Goal: Task Accomplishment & Management: Complete application form

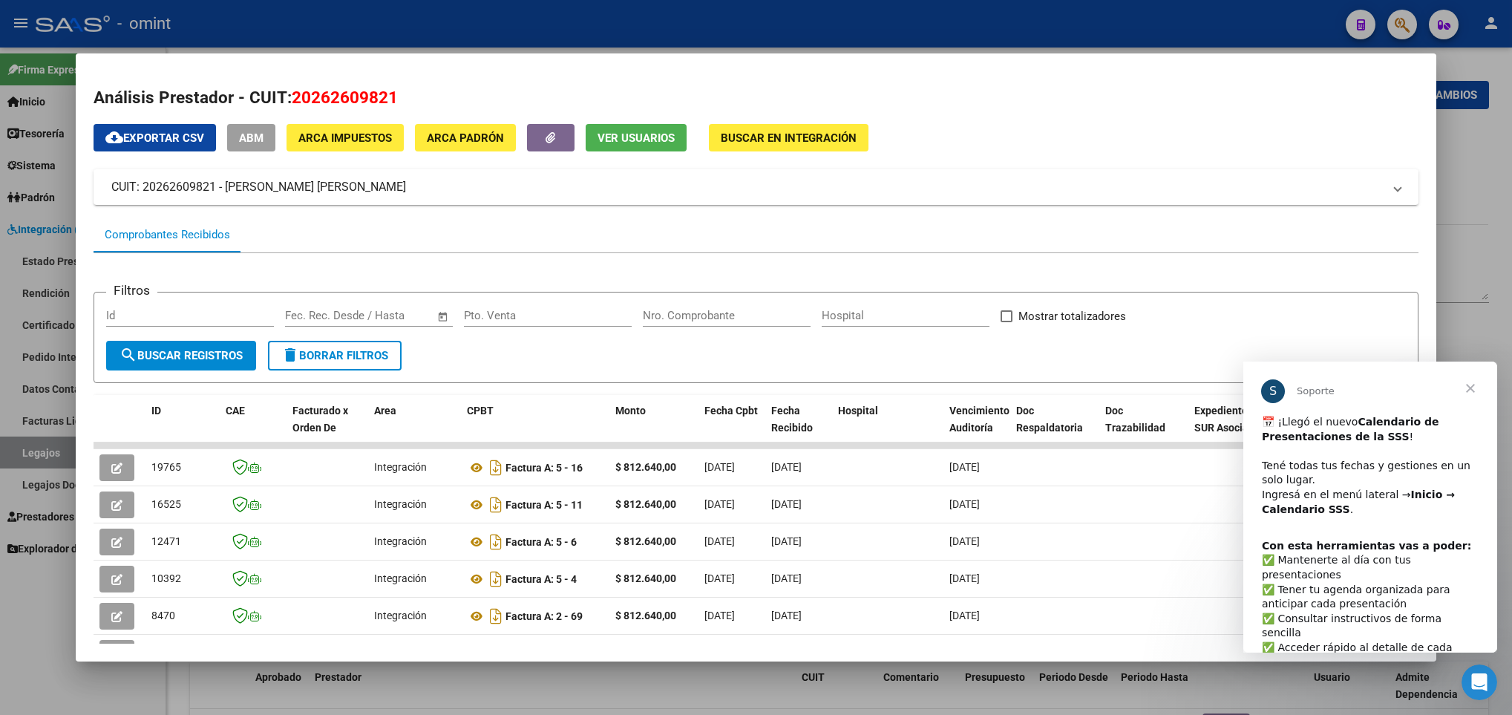
scroll to position [356, 0]
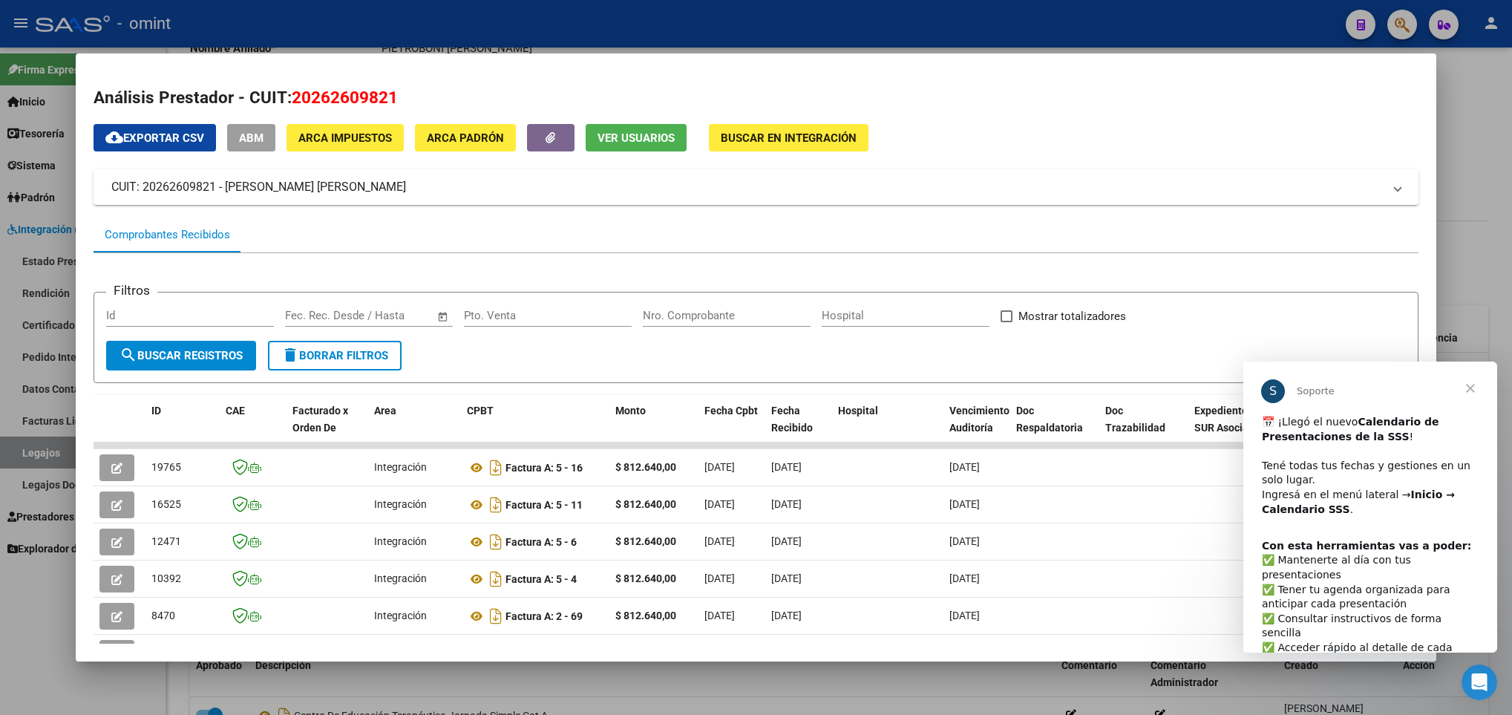
click at [1475, 248] on div at bounding box center [756, 357] width 1512 height 715
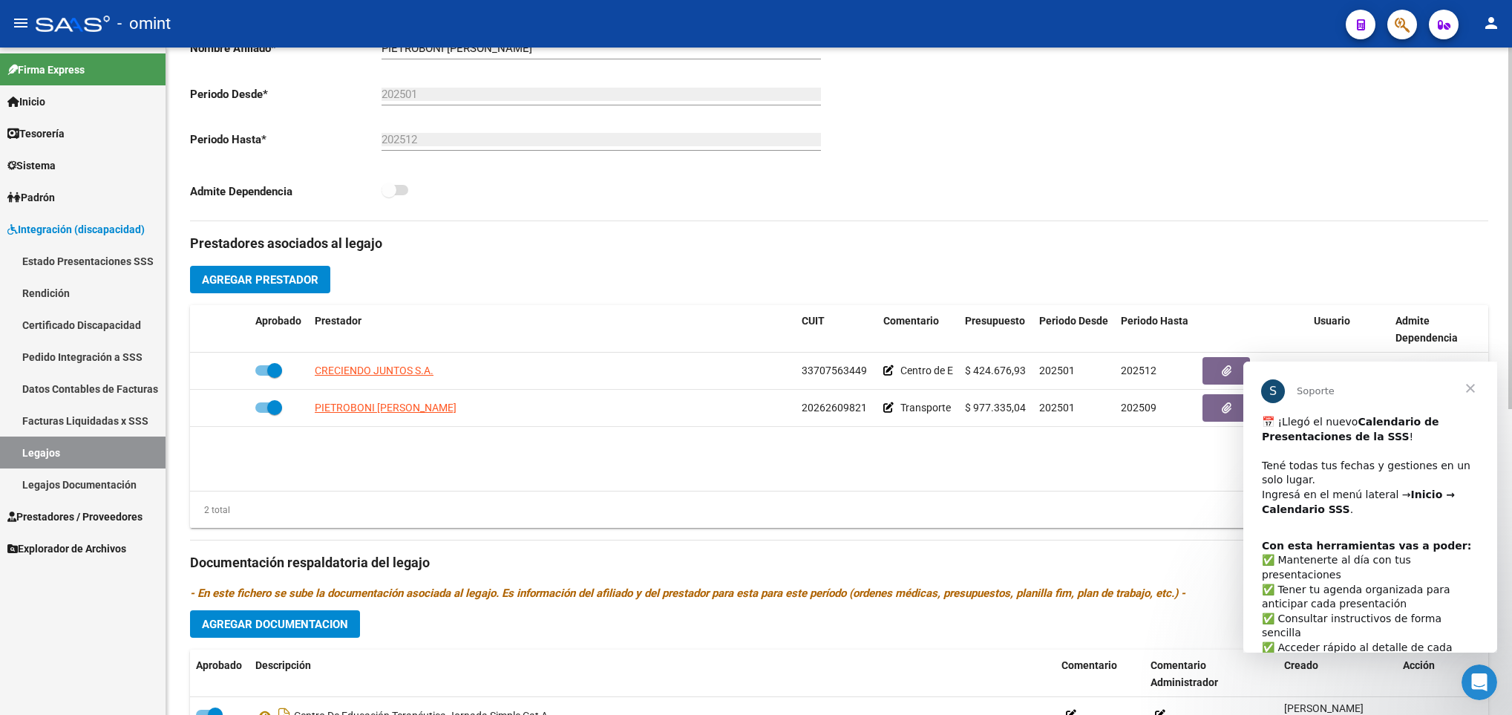
scroll to position [0, 0]
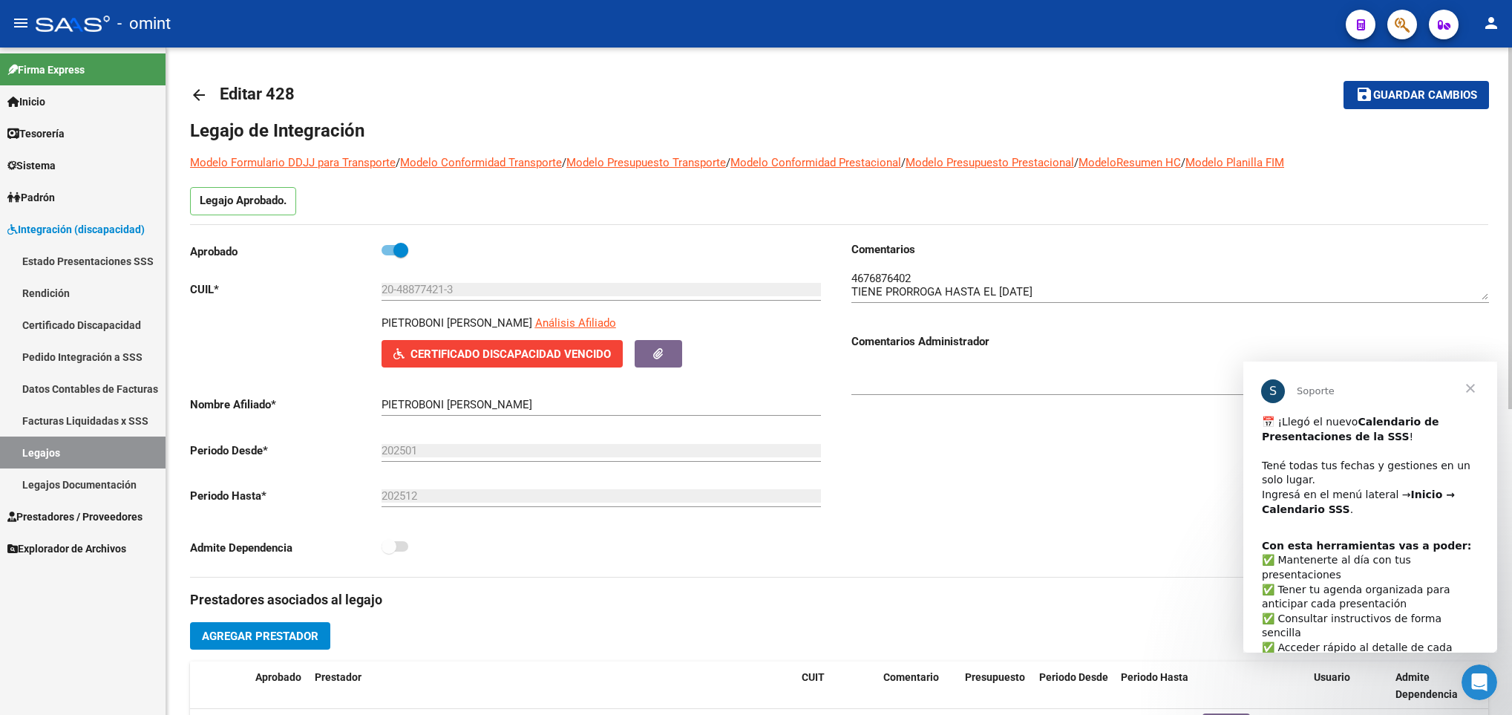
click at [1510, 90] on div at bounding box center [1510, 381] width 4 height 667
click at [419, 325] on p "PIETROBONI FEDERICO AGUSTIN" at bounding box center [457, 323] width 151 height 16
copy p "PIETROBONI FEDERICO AGUSTIN"
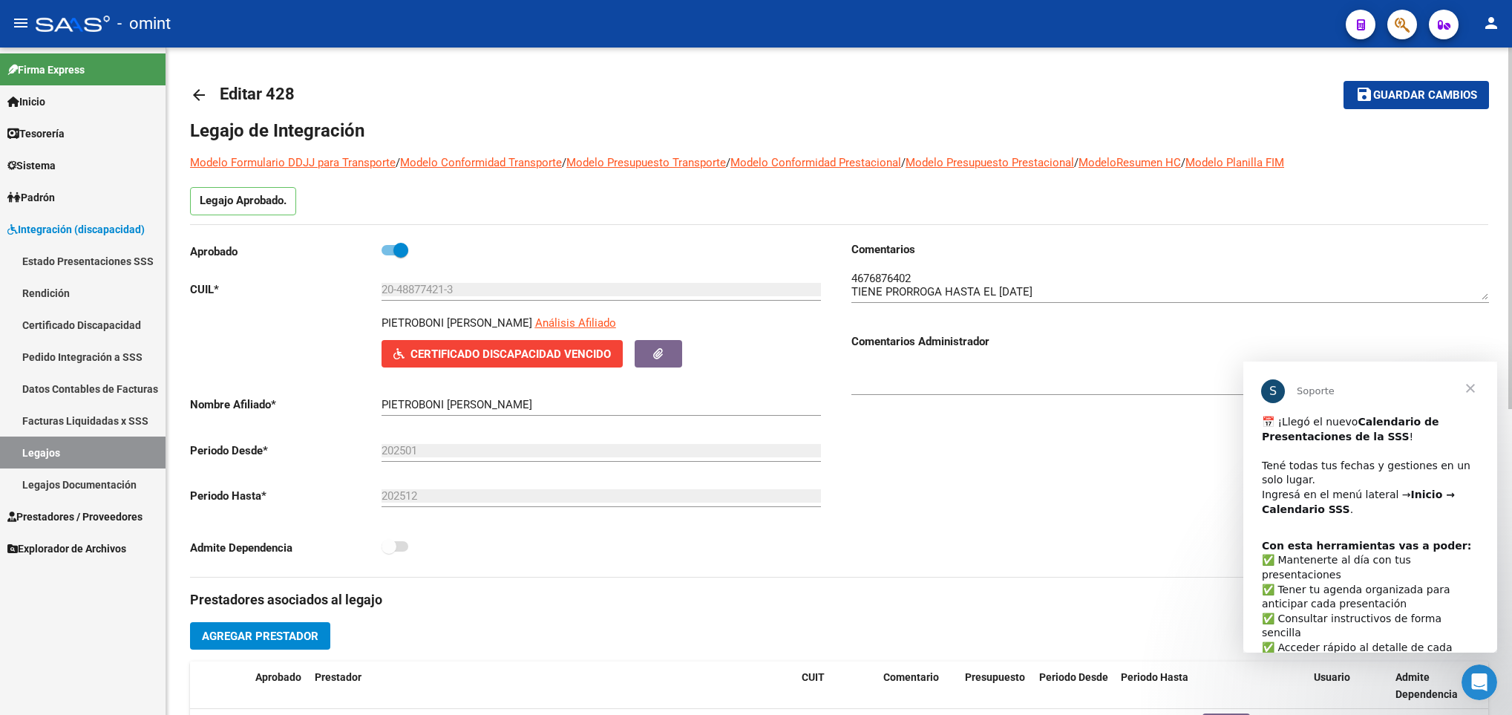
click at [408, 288] on input "20-48877421-3" at bounding box center [601, 289] width 439 height 13
click at [1471, 386] on span "Cerrar" at bounding box center [1470, 388] width 53 height 53
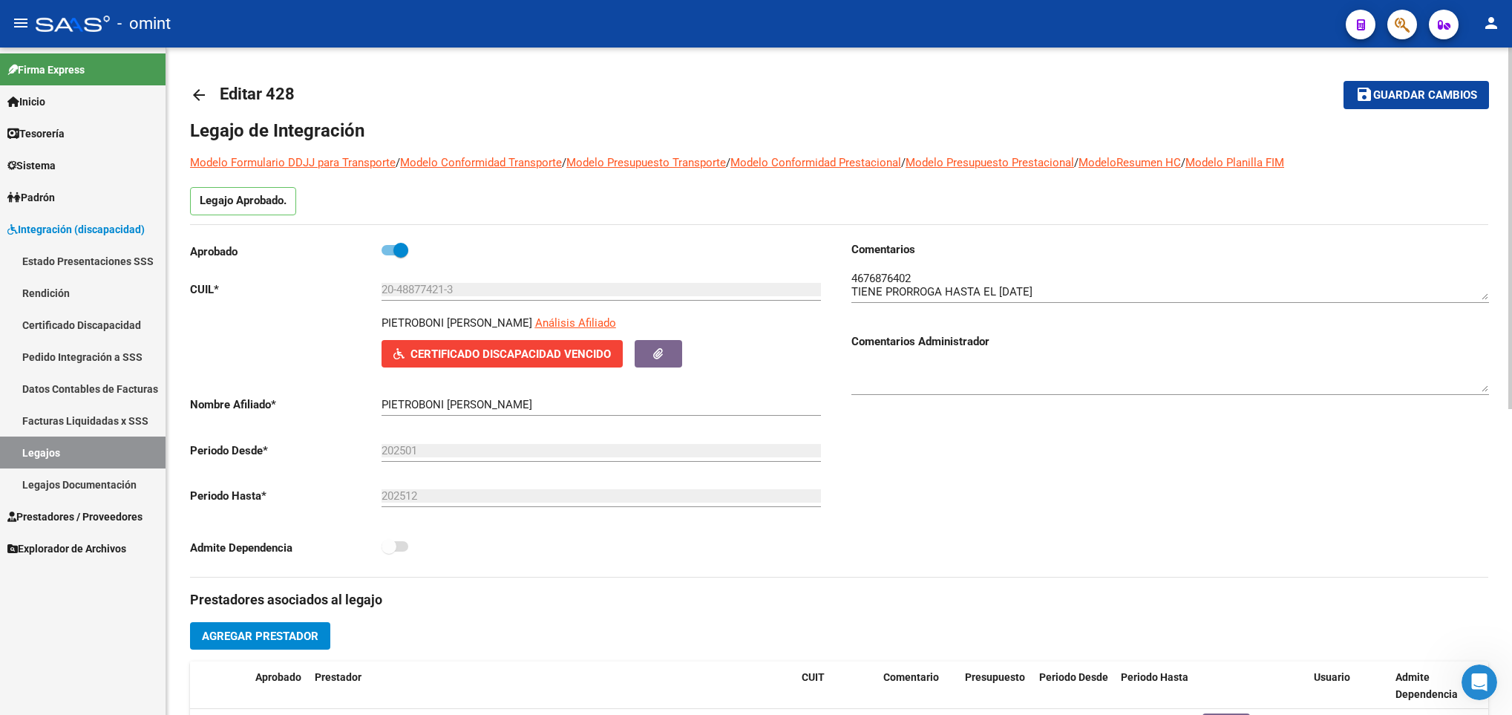
click at [194, 100] on mat-icon "arrow_back" at bounding box center [199, 95] width 18 height 18
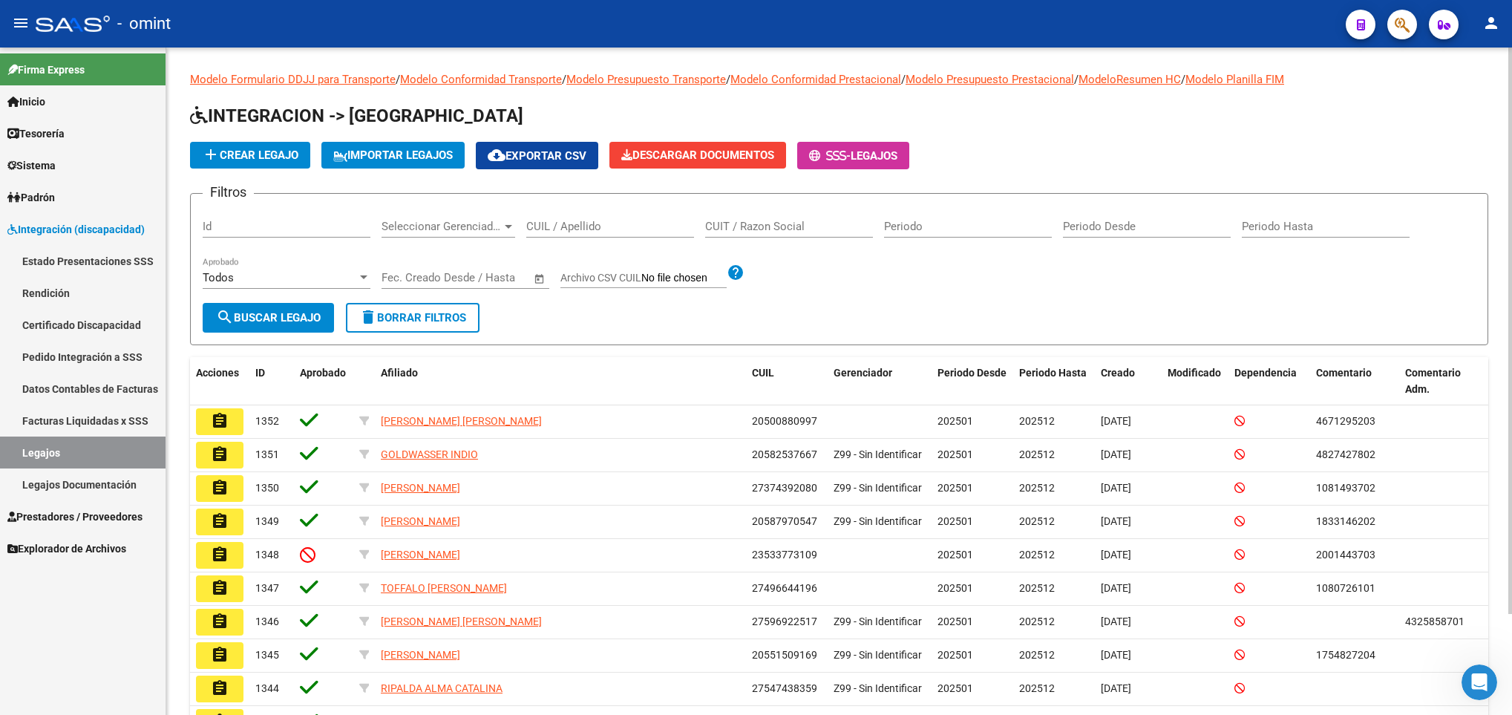
click at [552, 229] on input "CUIL / Apellido" at bounding box center [610, 226] width 168 height 13
paste input "20559538826"
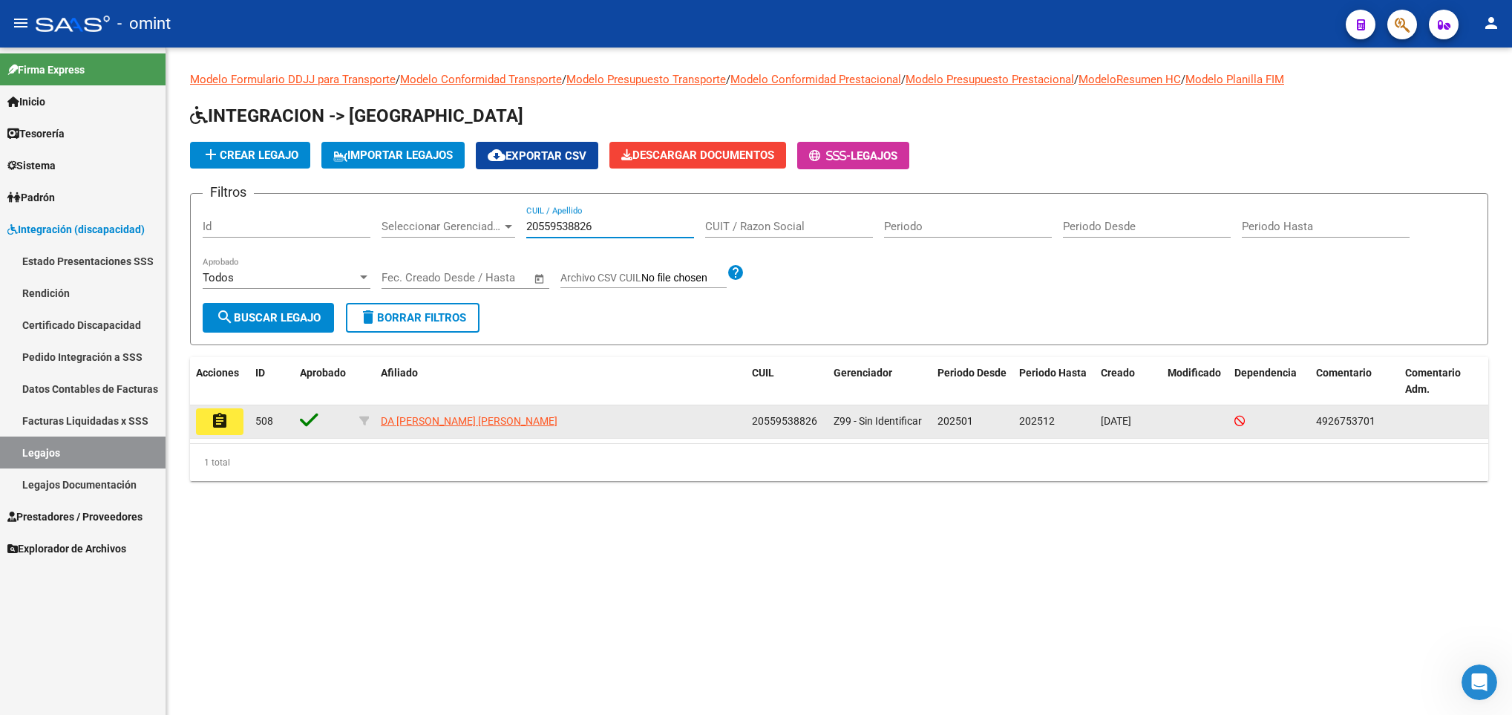
type input "20559538826"
click at [207, 423] on button "assignment" at bounding box center [220, 421] width 48 height 27
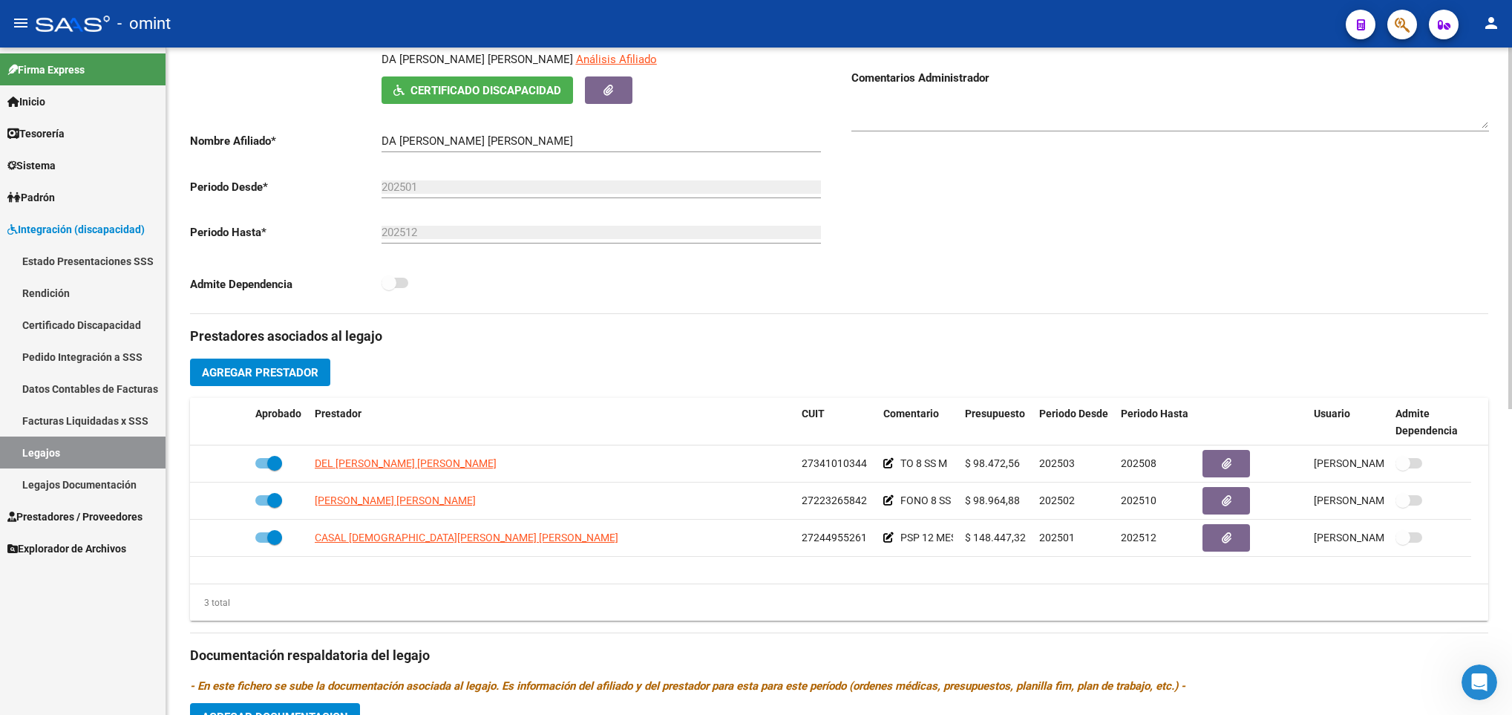
scroll to position [356, 0]
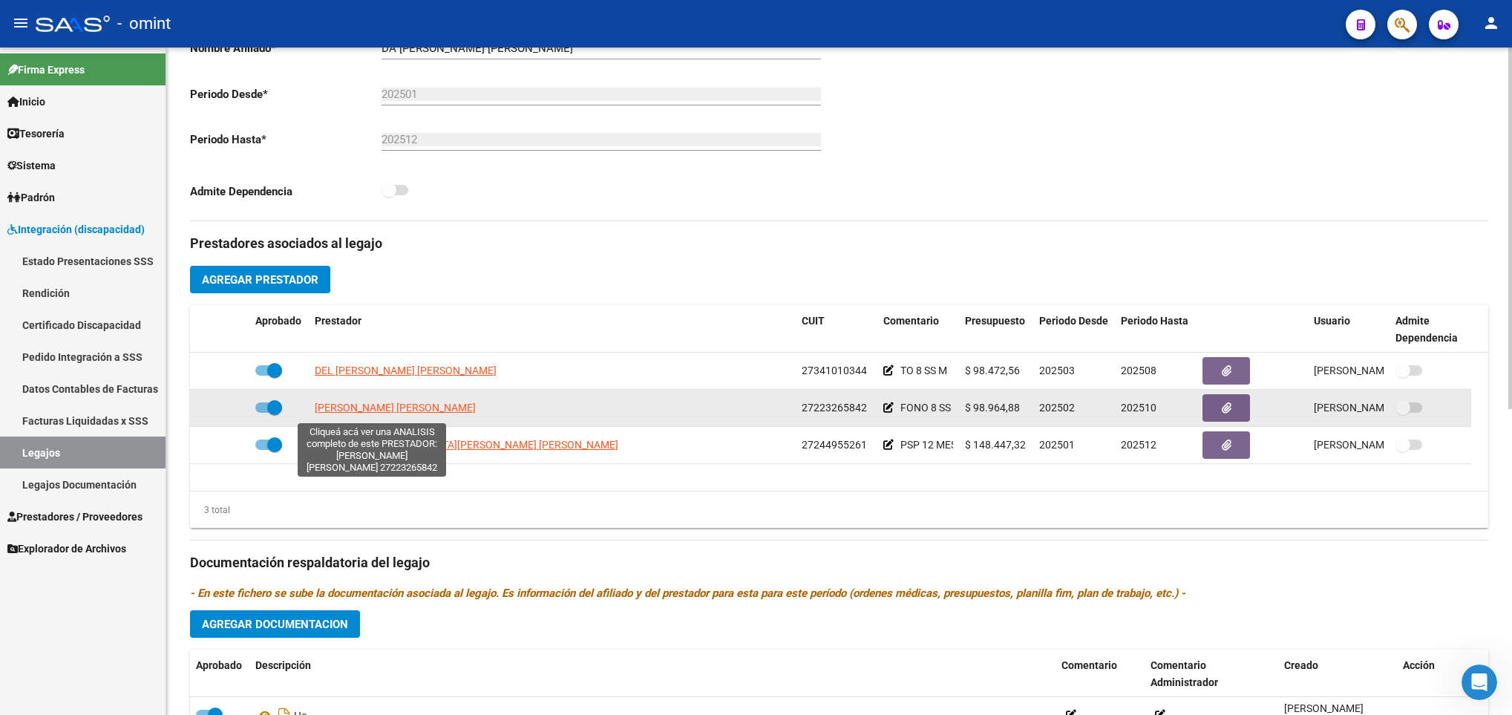
click at [382, 413] on span "PELLE MONICA ANDREA" at bounding box center [395, 408] width 161 height 12
type textarea "27223265842"
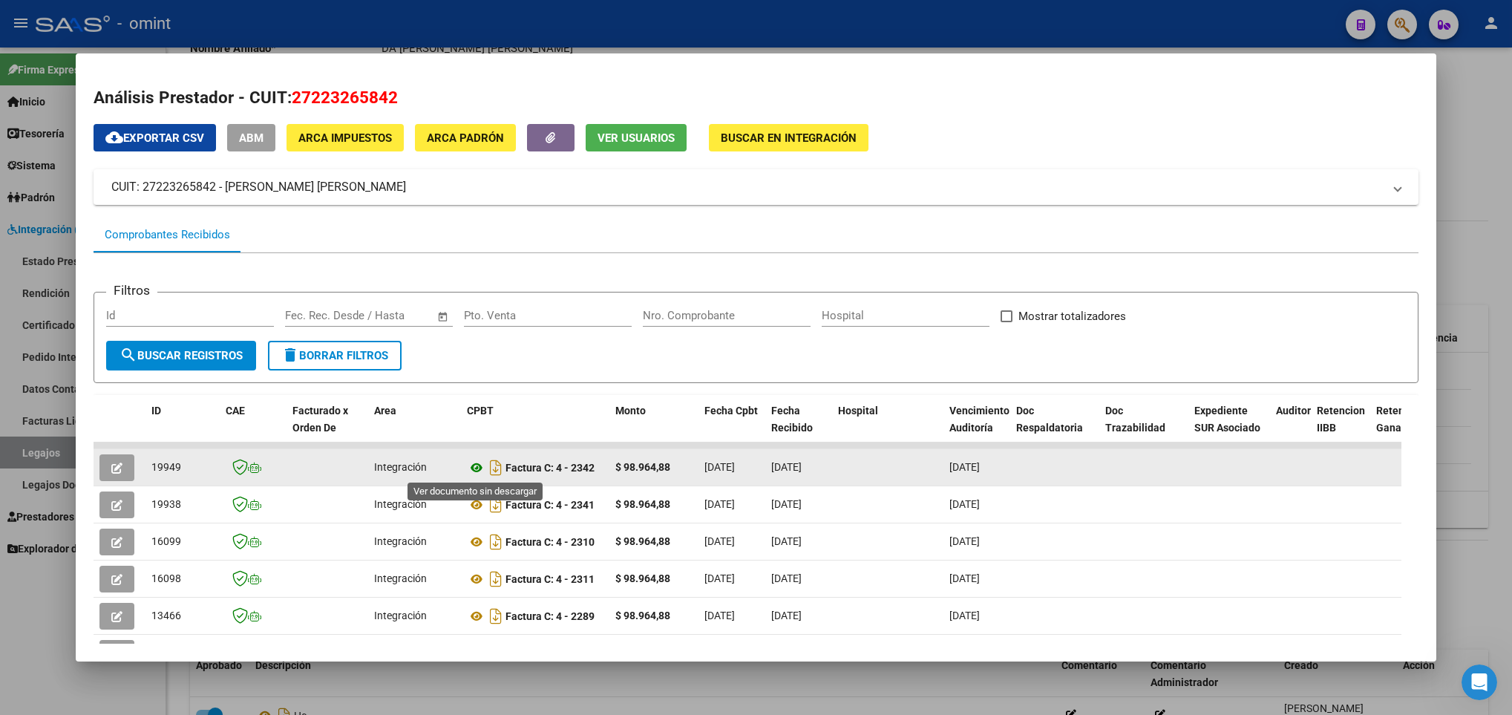
click at [474, 468] on icon at bounding box center [476, 468] width 19 height 18
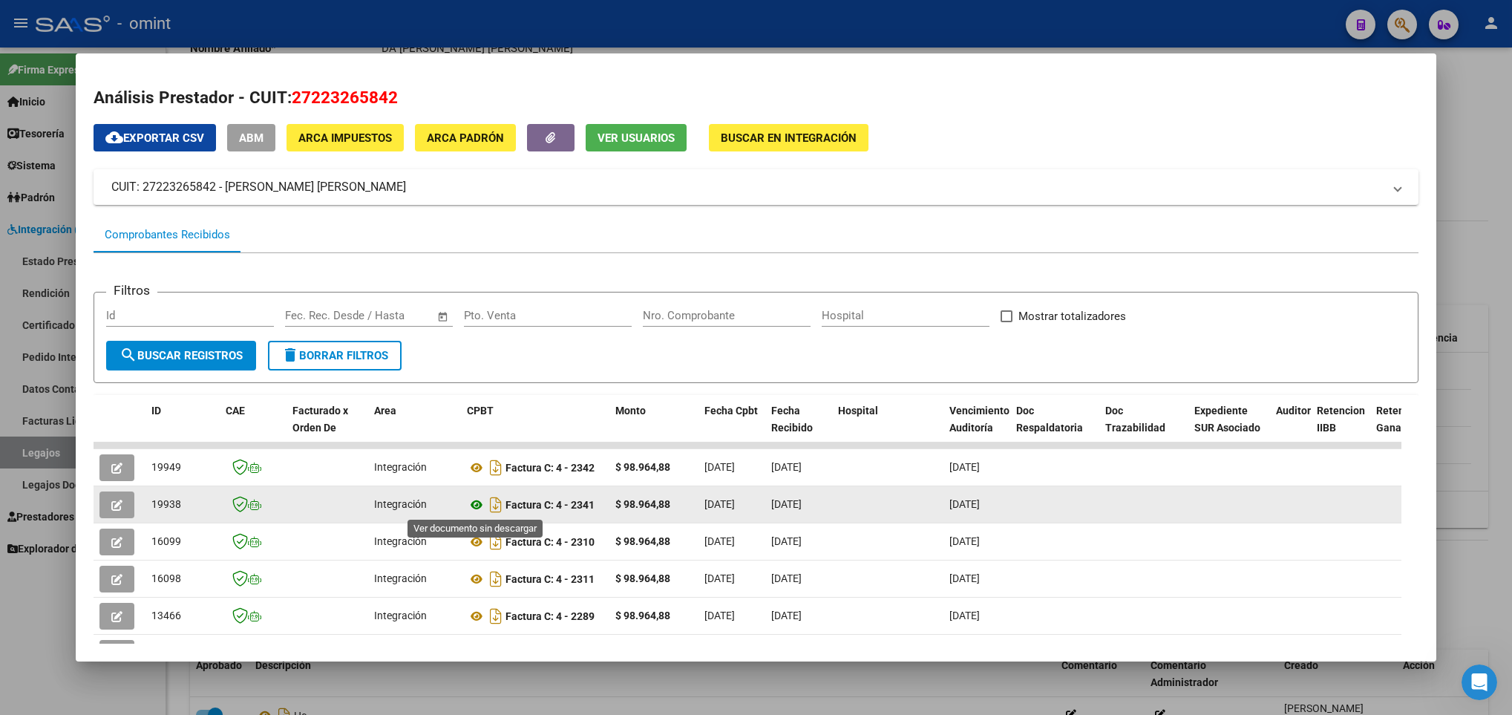
click at [474, 506] on icon at bounding box center [476, 505] width 19 height 18
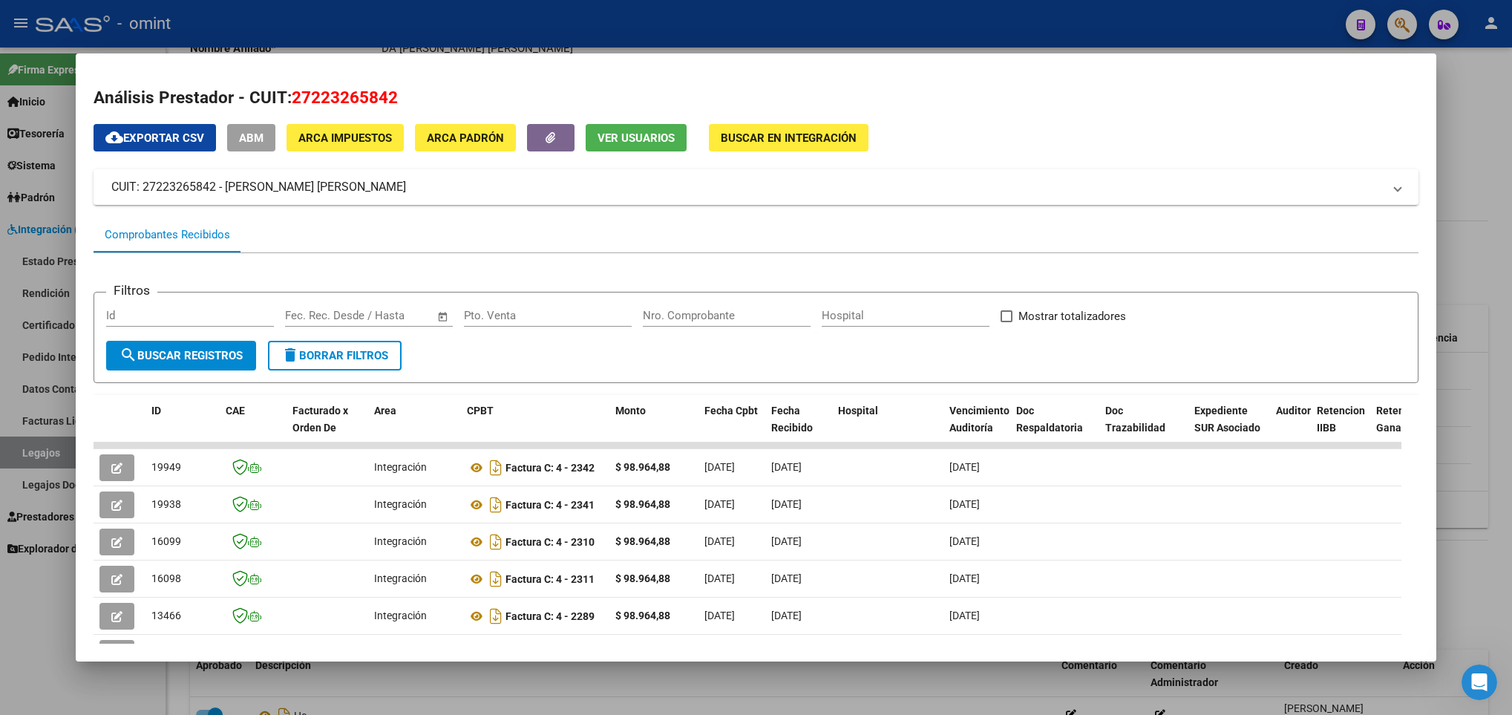
click at [546, 701] on div at bounding box center [756, 357] width 1512 height 715
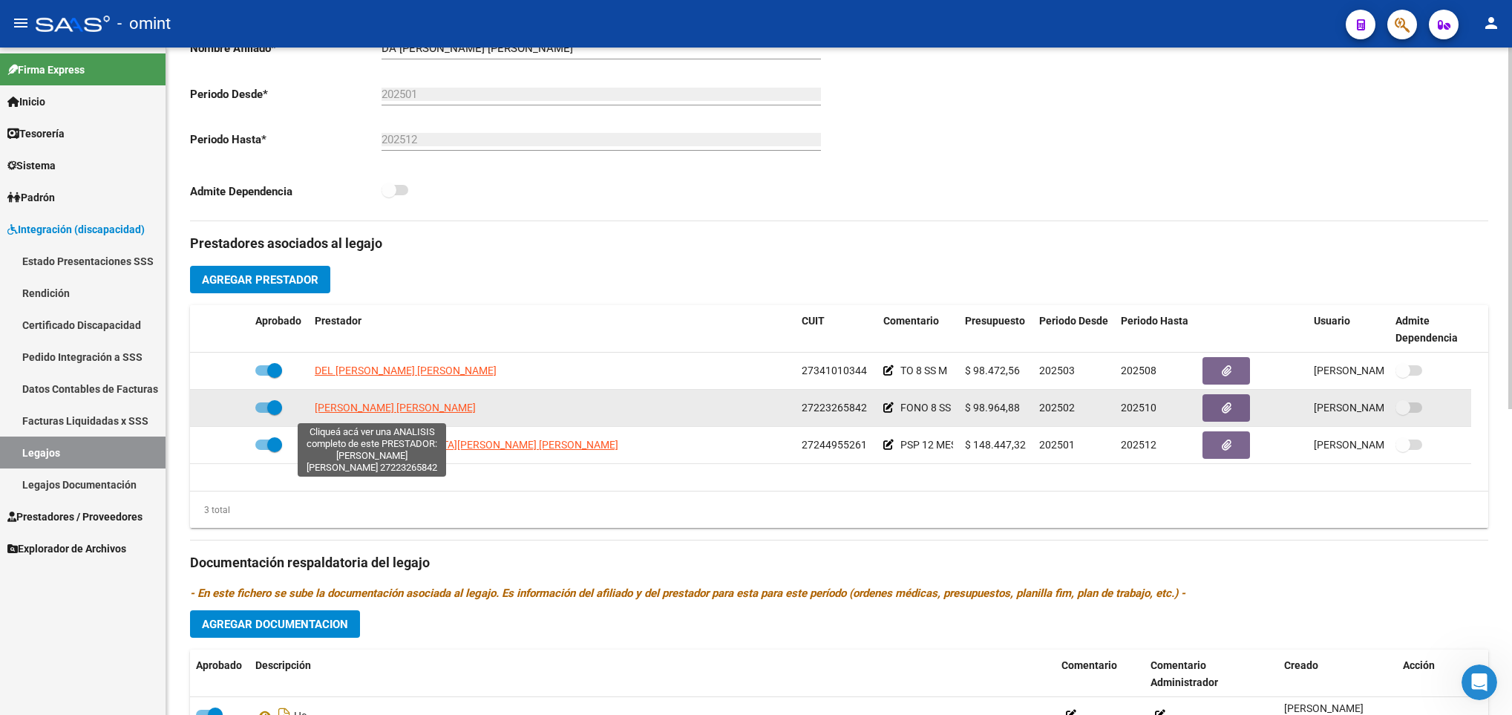
click at [356, 410] on span "PELLE MONICA ANDREA" at bounding box center [395, 408] width 161 height 12
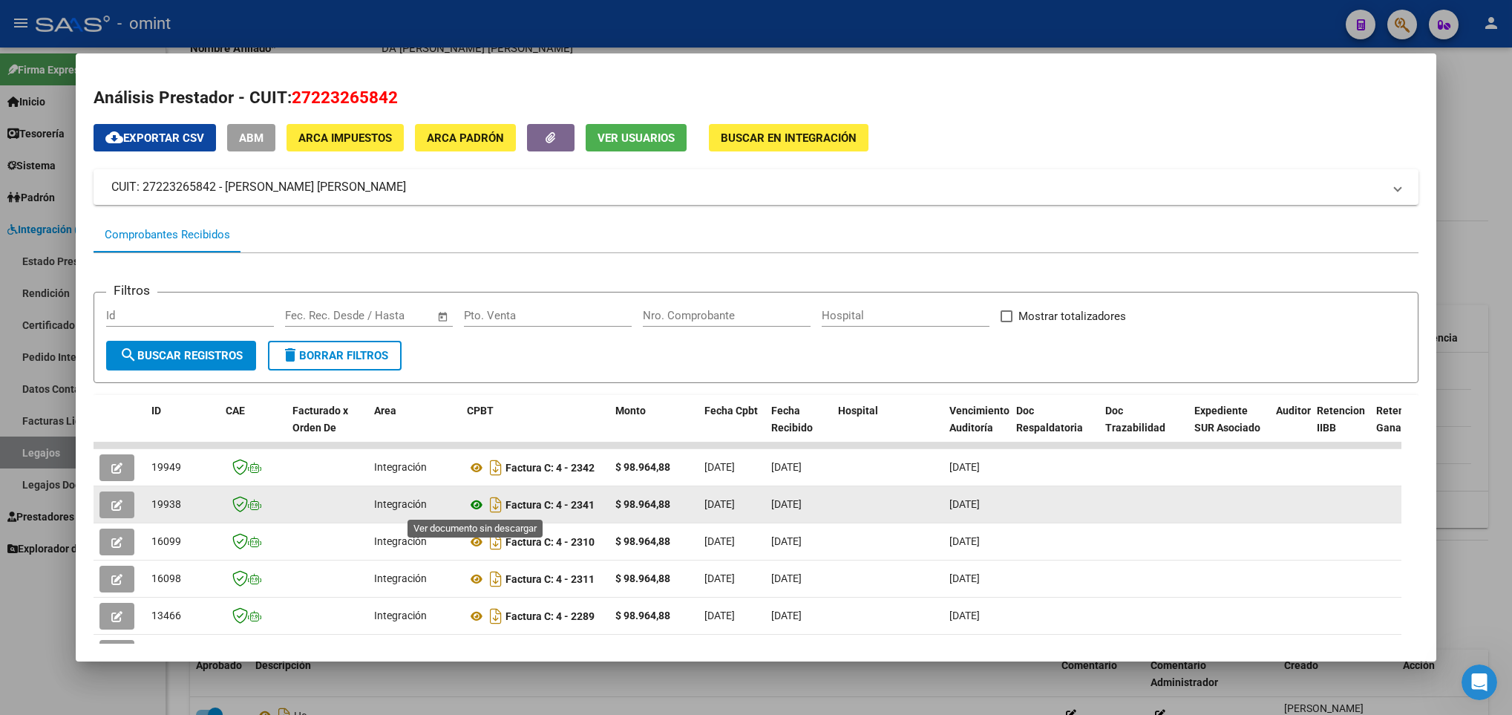
click at [479, 506] on icon at bounding box center [476, 505] width 19 height 18
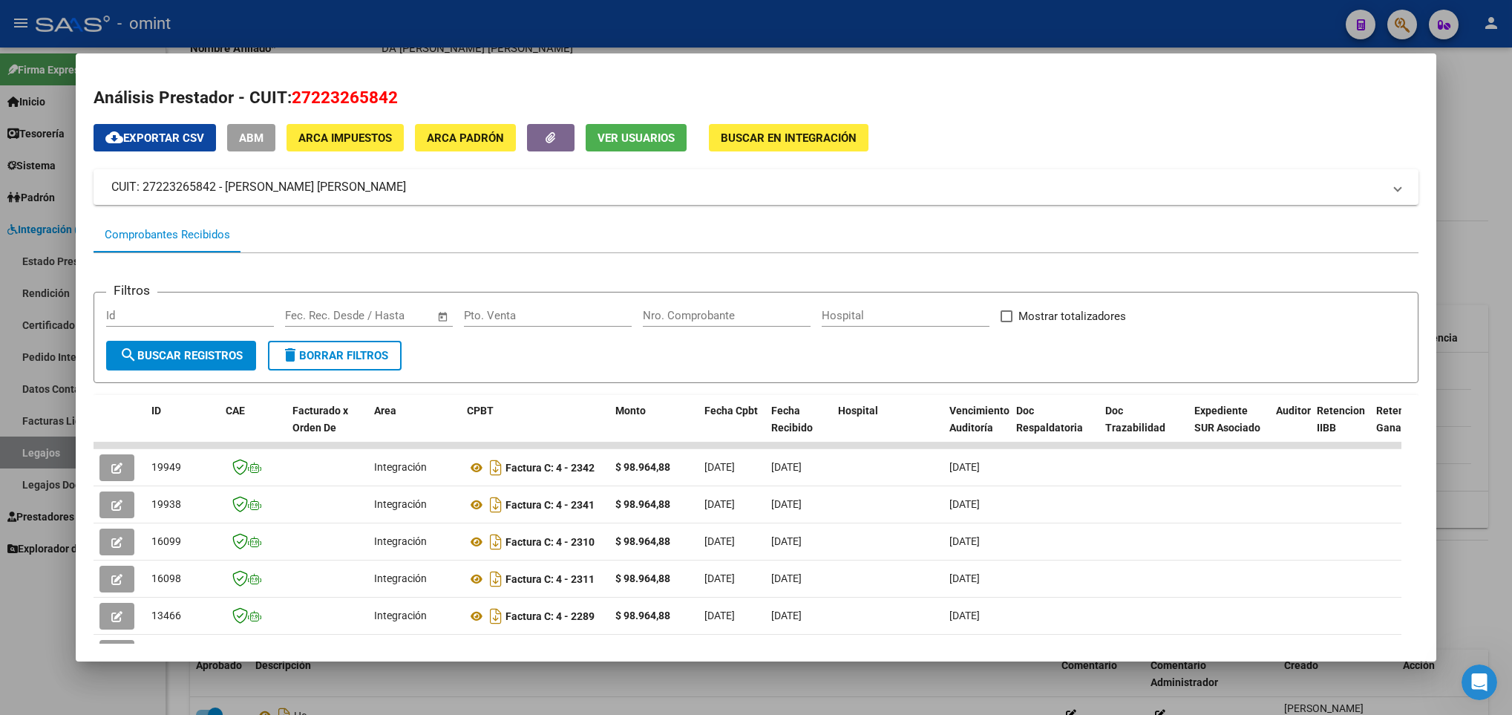
click at [1456, 188] on div at bounding box center [756, 357] width 1512 height 715
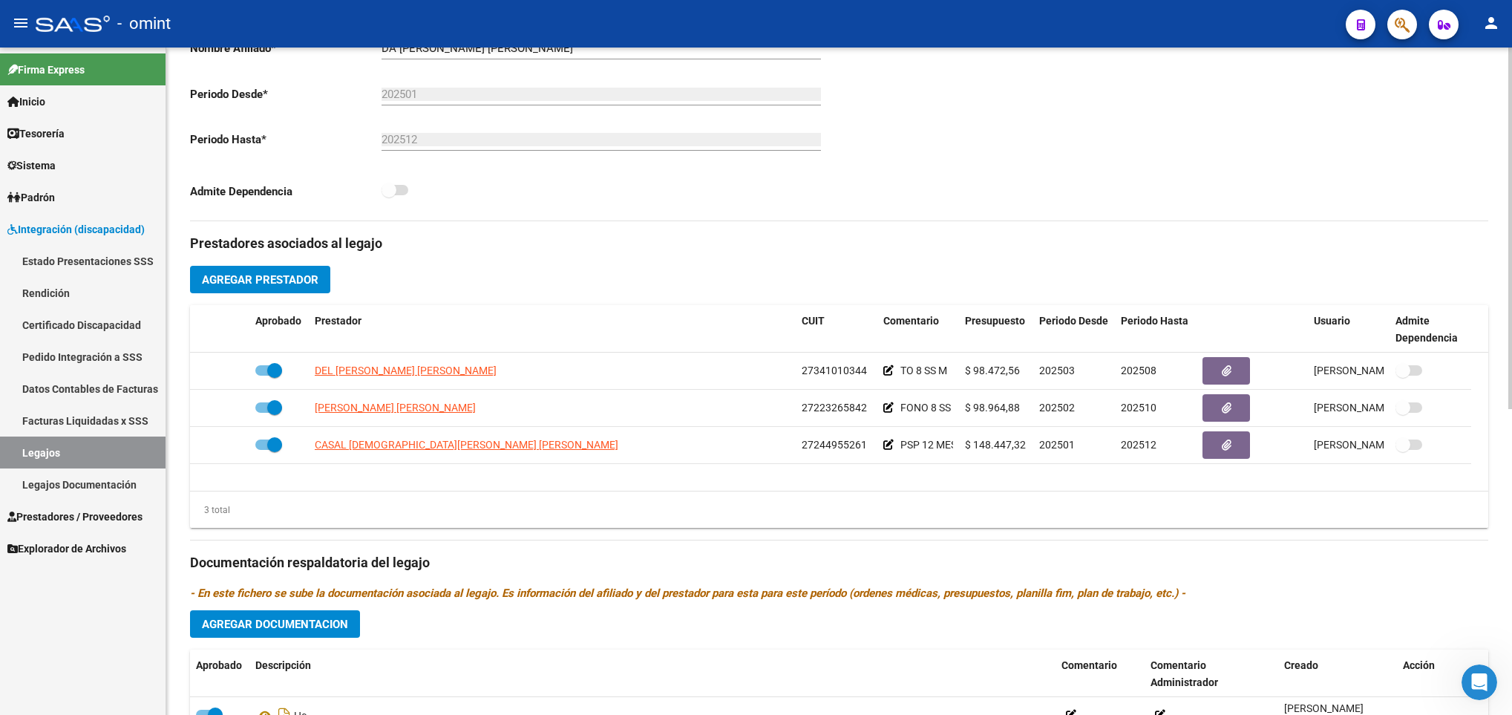
scroll to position [0, 0]
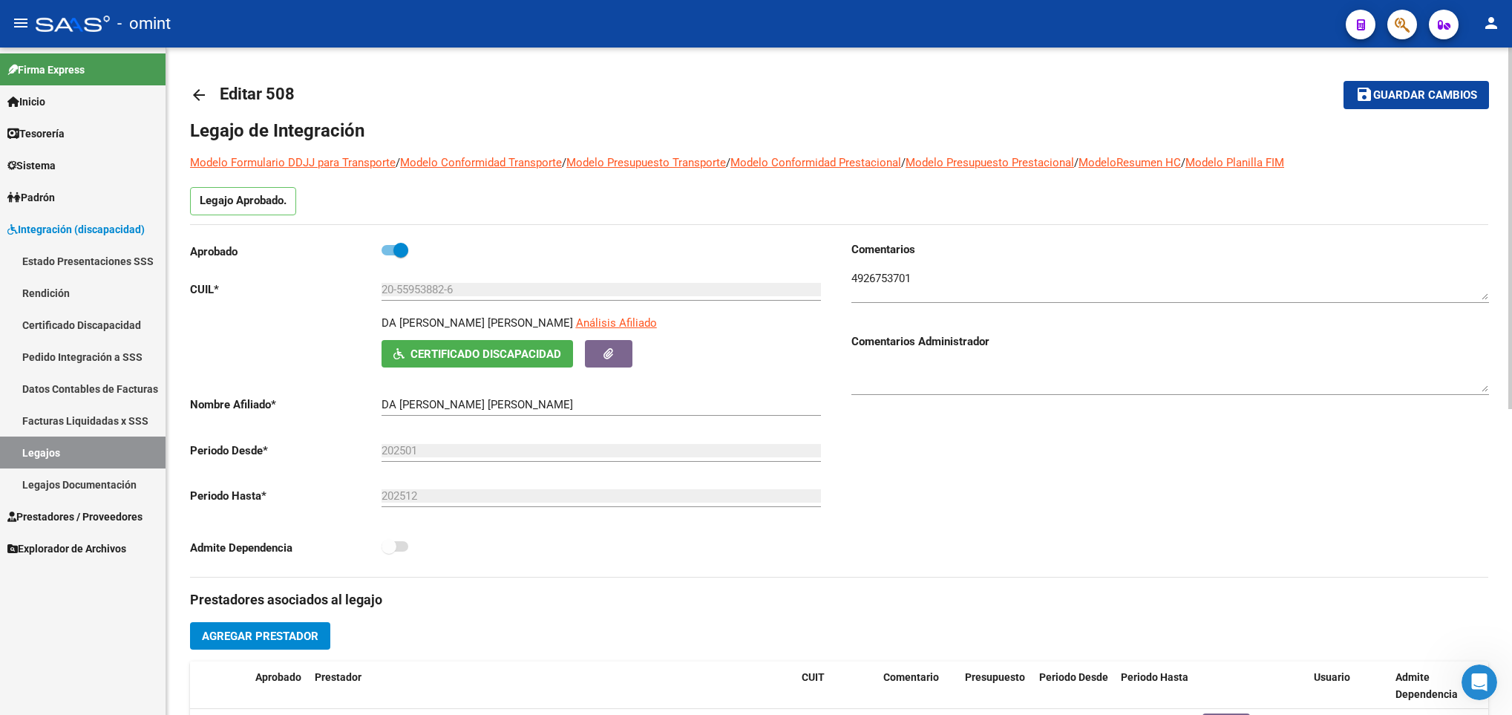
click at [1511, 63] on html "menu - omint person Firma Express Inicio Calendario SSS Instructivos Contacto O…" at bounding box center [756, 357] width 1512 height 715
click at [403, 315] on div "20-55953882-6 Ingresar CUIL" at bounding box center [601, 292] width 439 height 46
click at [396, 321] on p "DA SILVA MIKEAS FELIPE" at bounding box center [478, 323] width 192 height 16
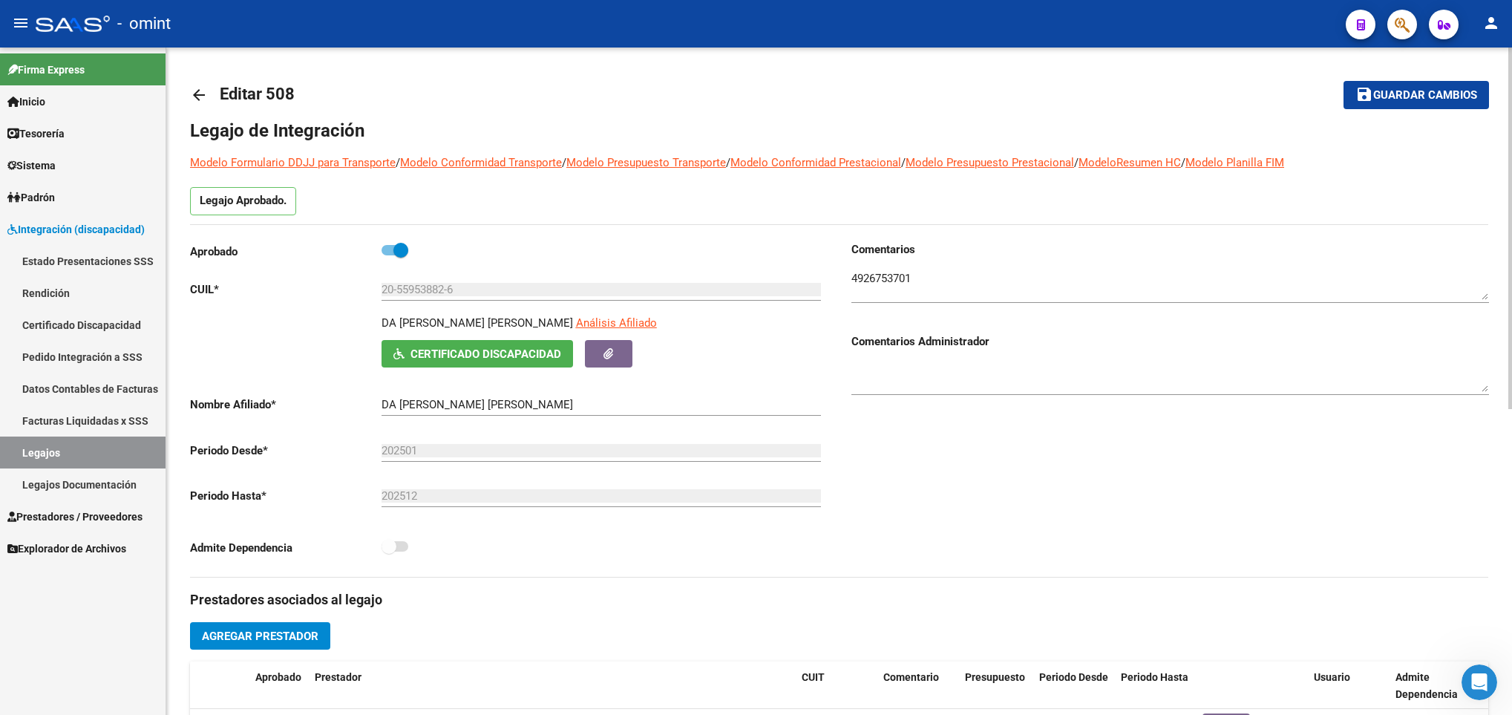
click at [396, 321] on p "DA SILVA MIKEAS FELIPE" at bounding box center [478, 323] width 192 height 16
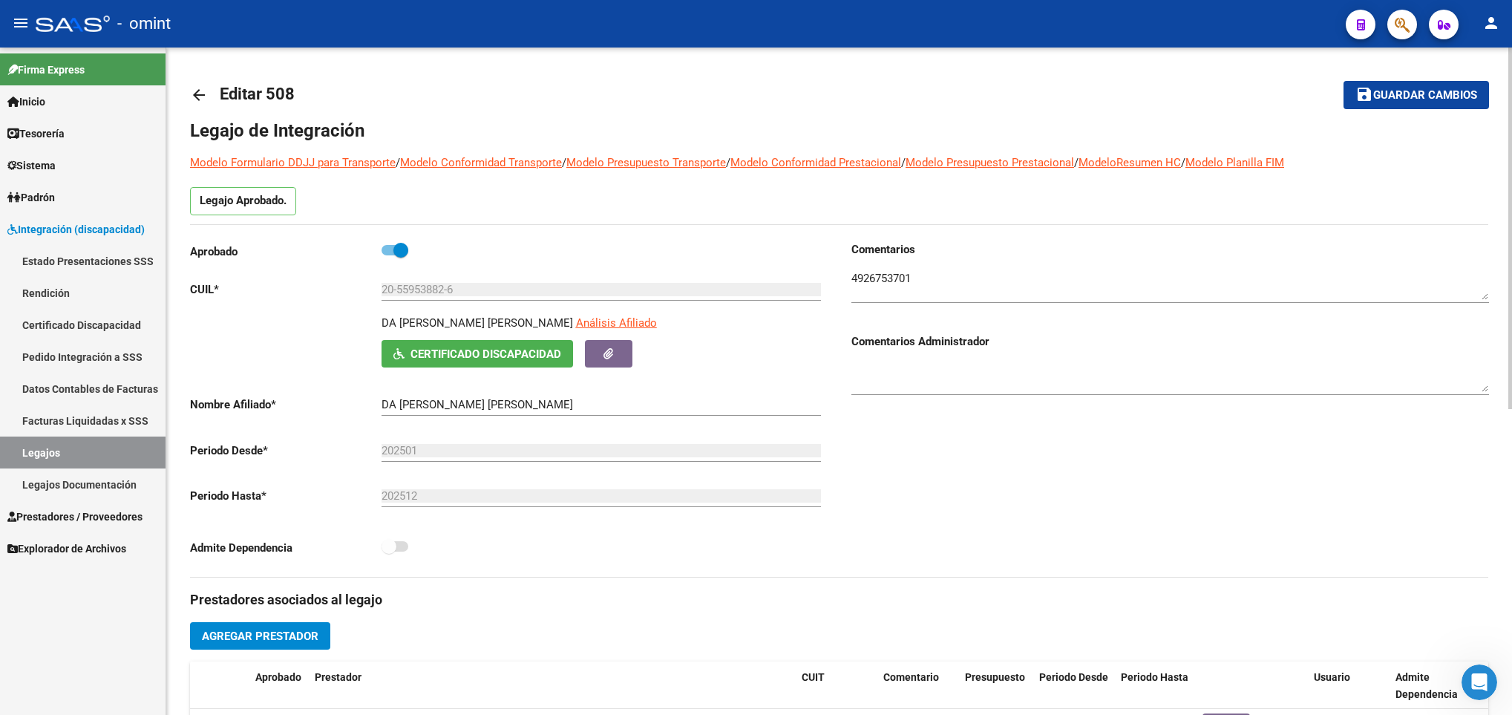
click at [419, 289] on input "20-55953882-6" at bounding box center [601, 289] width 439 height 13
click at [199, 94] on mat-icon "arrow_back" at bounding box center [199, 95] width 18 height 18
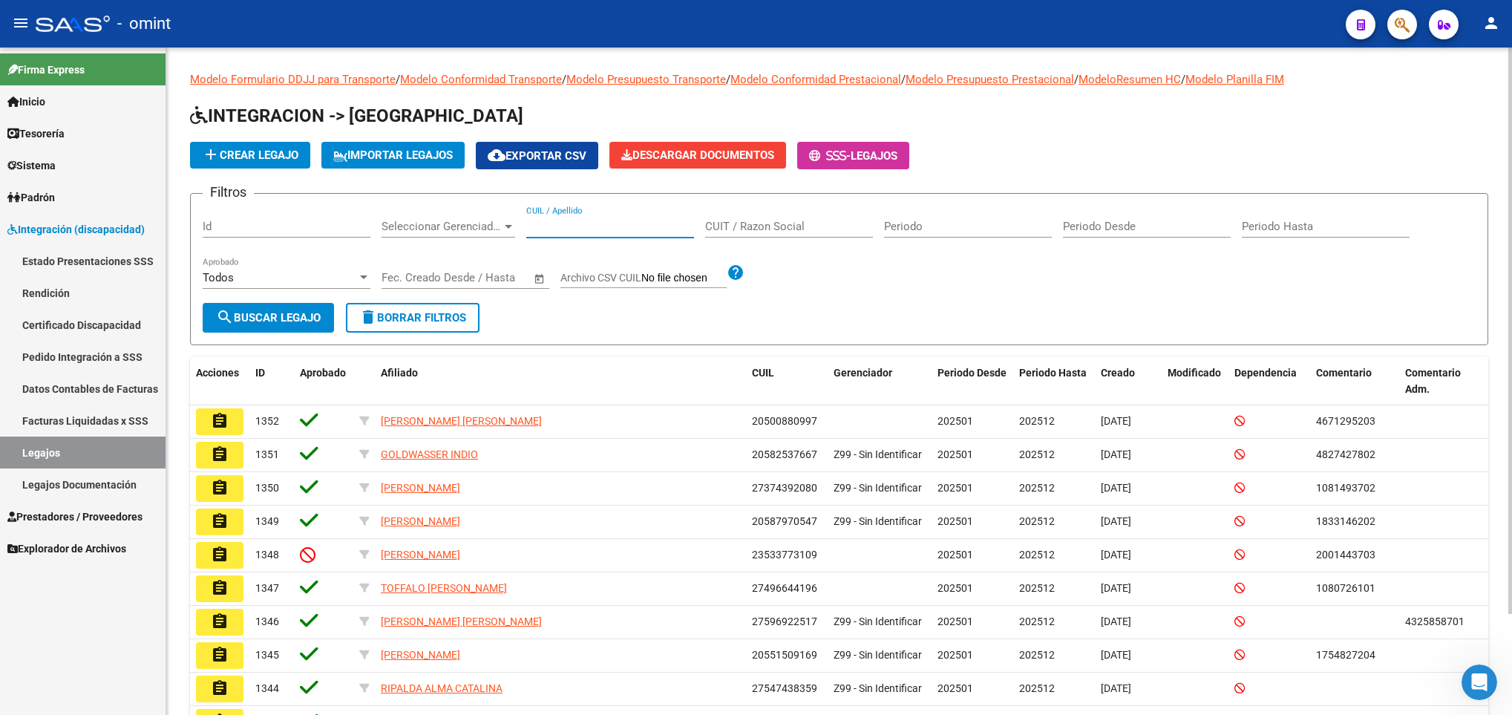
click at [597, 229] on input "CUIL / Apellido" at bounding box center [610, 226] width 168 height 13
paste input "20568160461"
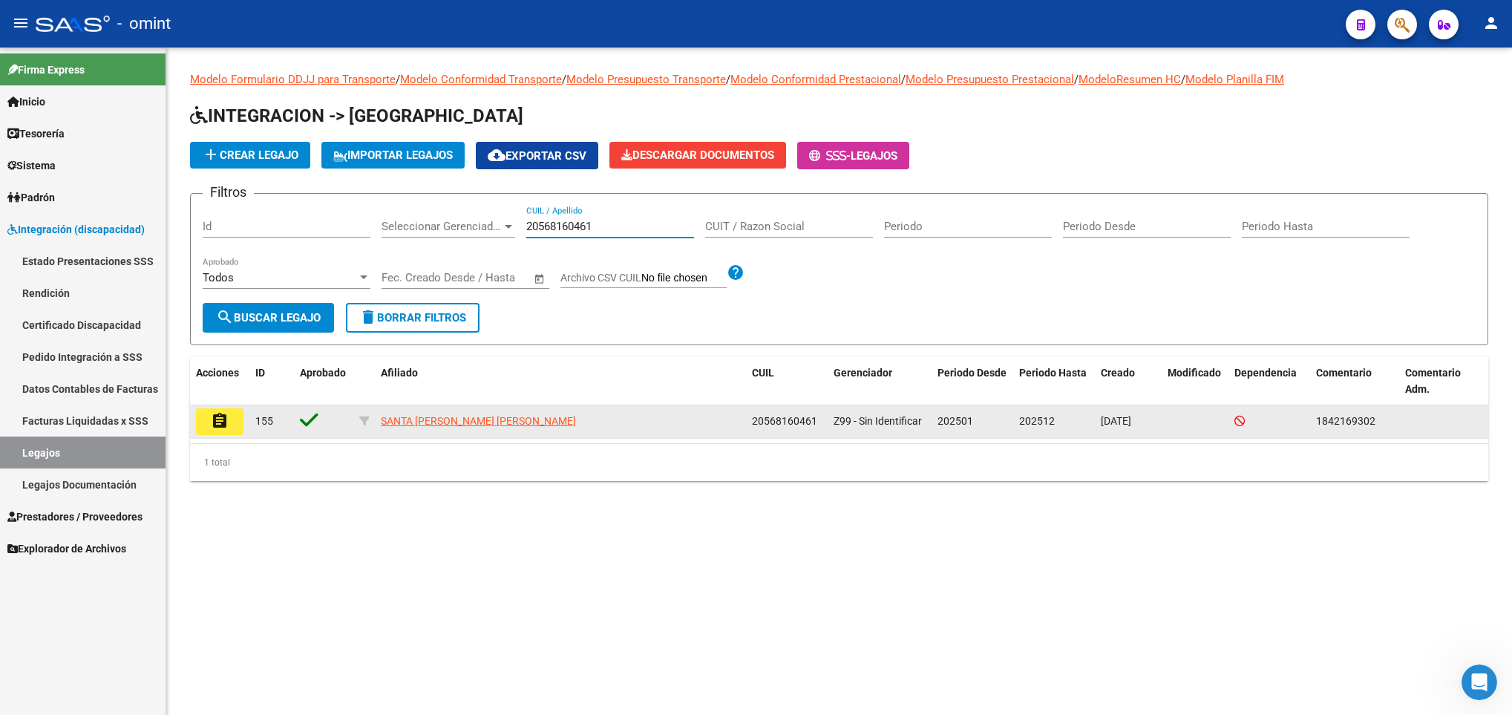
type input "20568160461"
click at [203, 423] on button "assignment" at bounding box center [220, 421] width 48 height 27
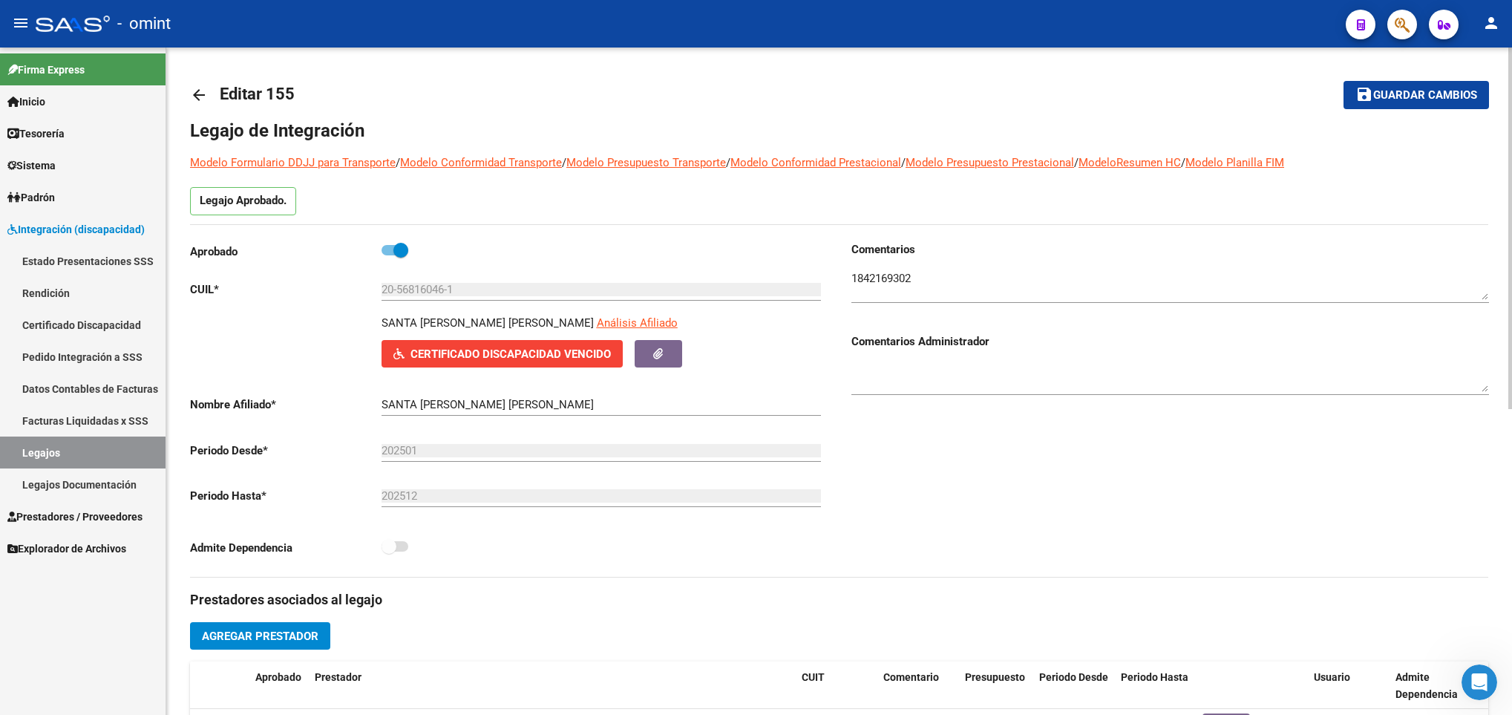
scroll to position [564, 0]
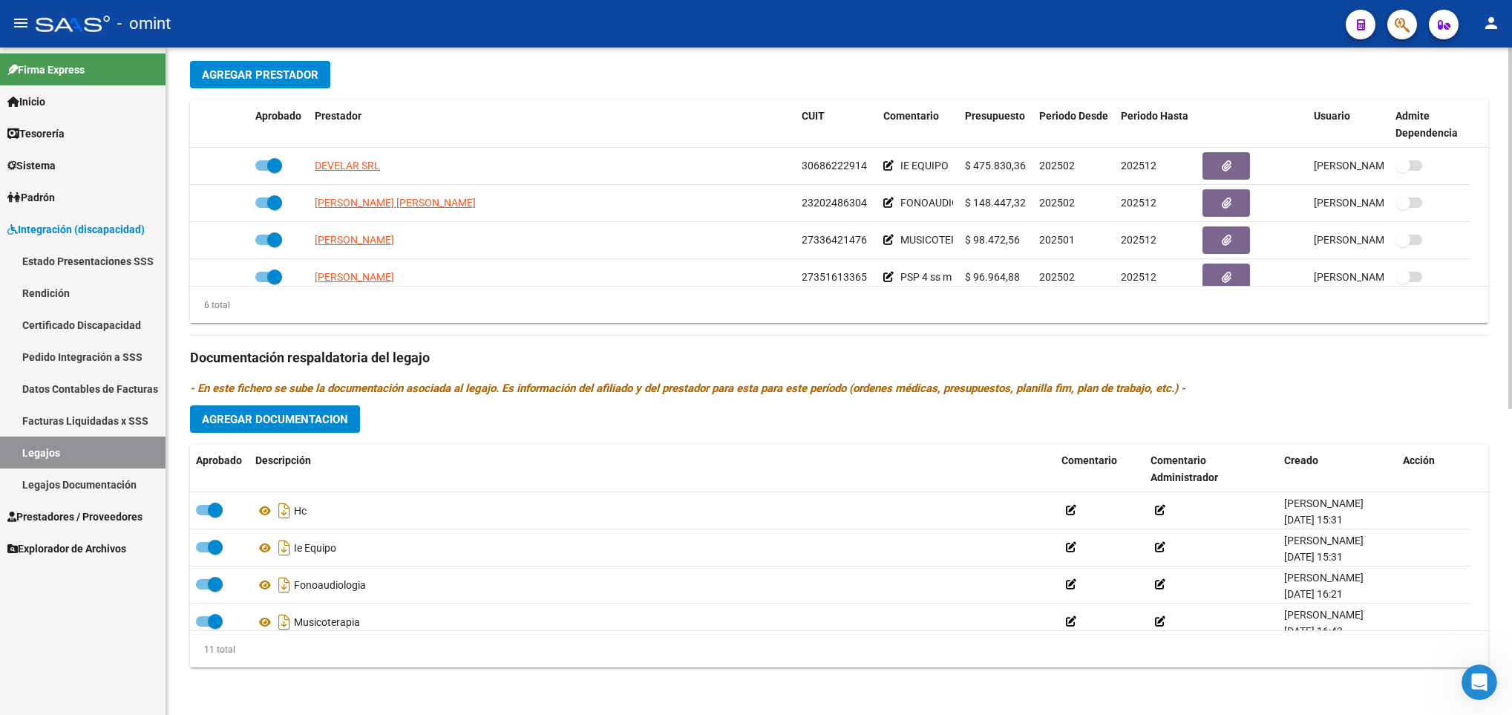
click at [1511, 526] on div at bounding box center [1510, 381] width 4 height 667
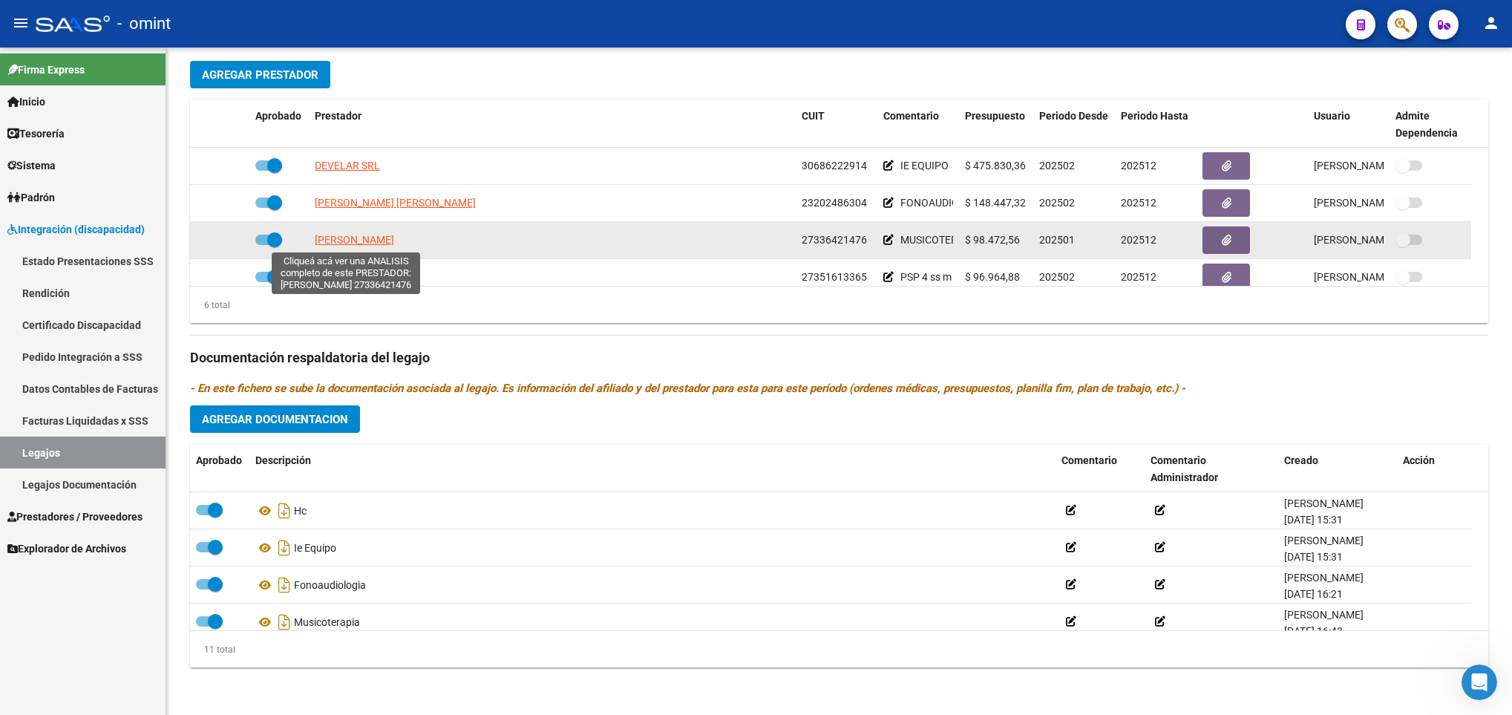
click at [348, 245] on span "MIARI CLARA" at bounding box center [354, 240] width 79 height 12
type textarea "27336421476"
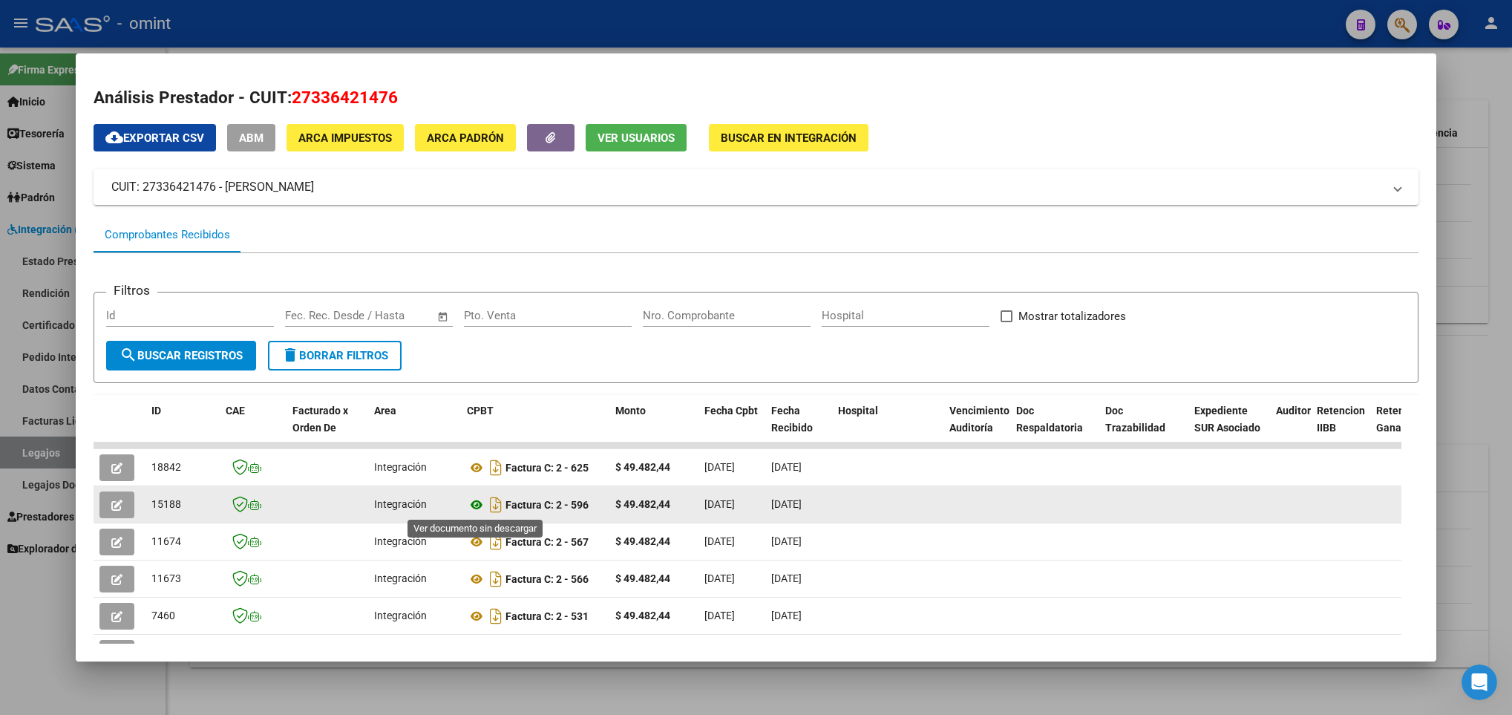
click at [479, 501] on icon at bounding box center [476, 505] width 19 height 18
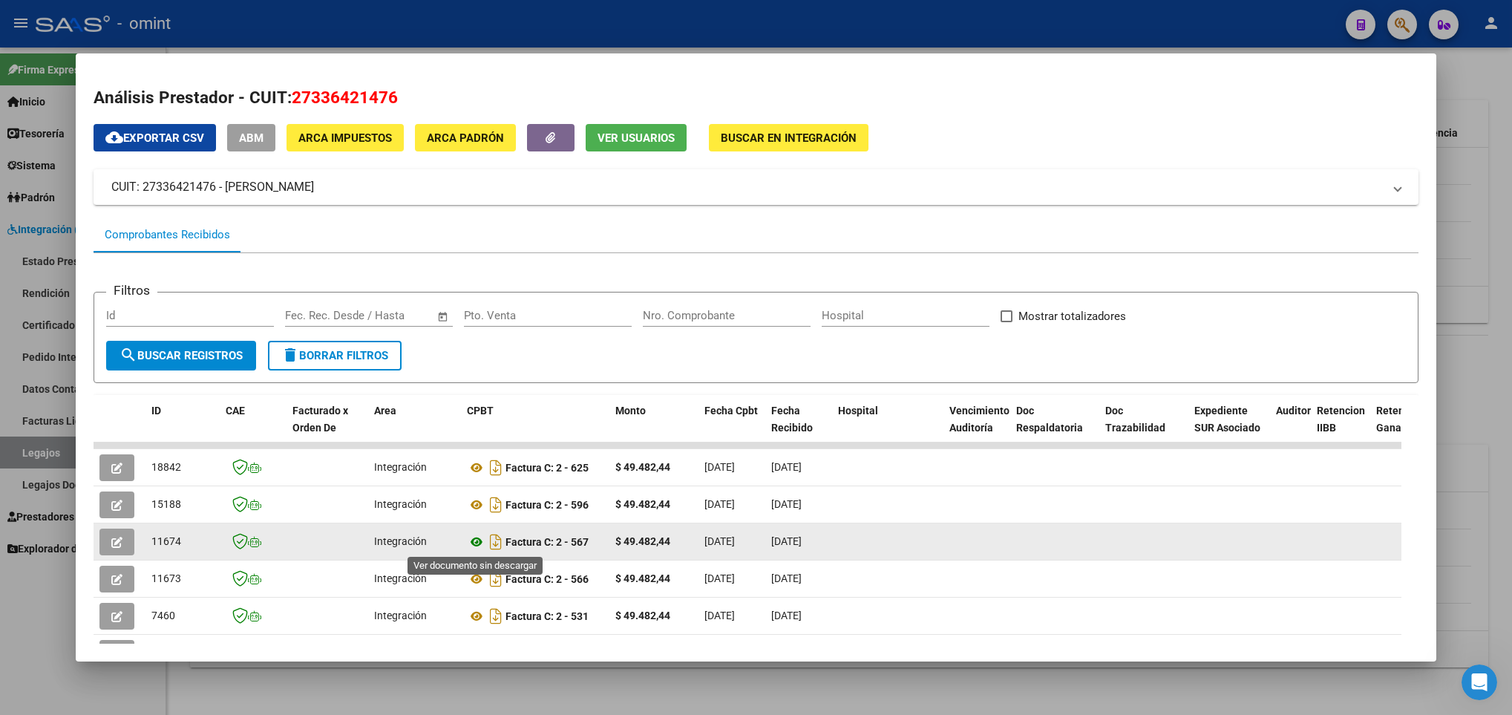
click at [472, 546] on icon at bounding box center [476, 542] width 19 height 18
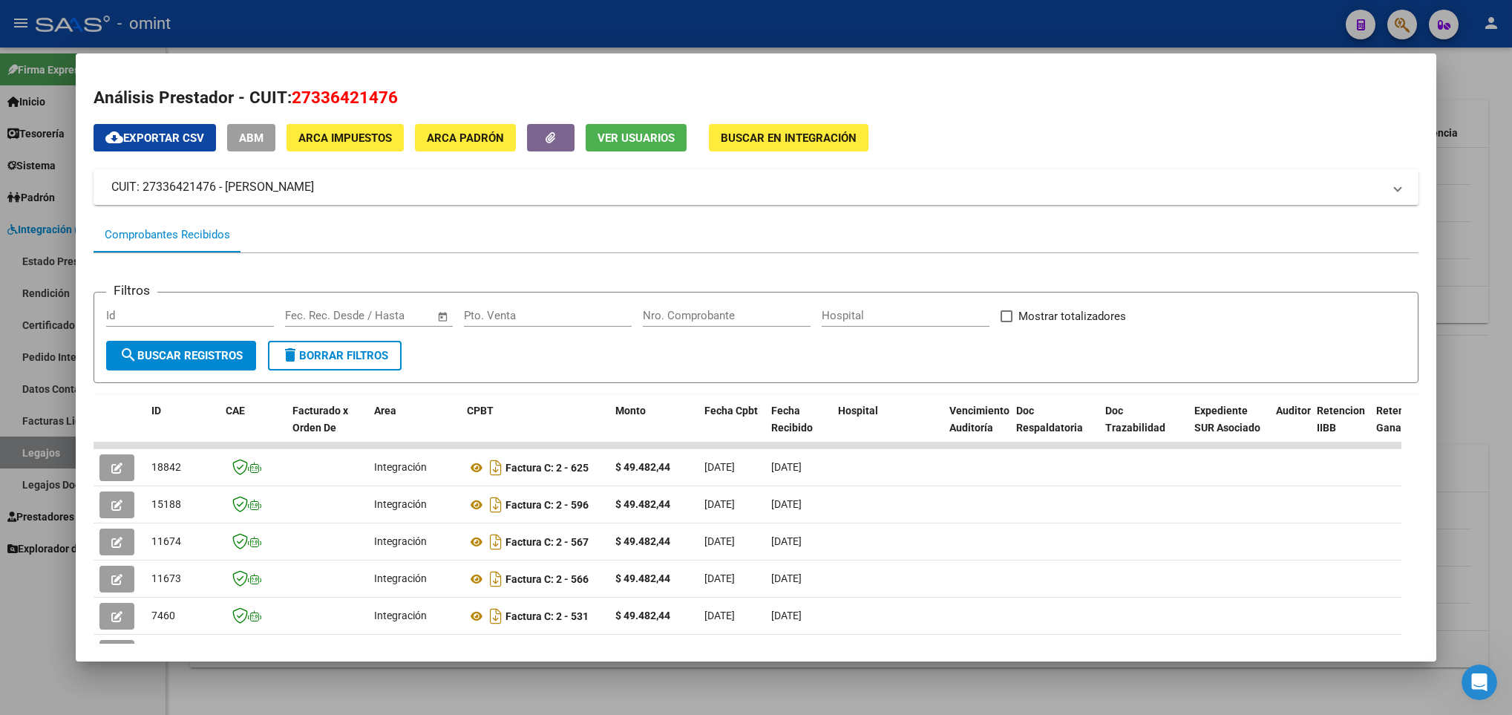
click at [1499, 321] on div at bounding box center [756, 357] width 1512 height 715
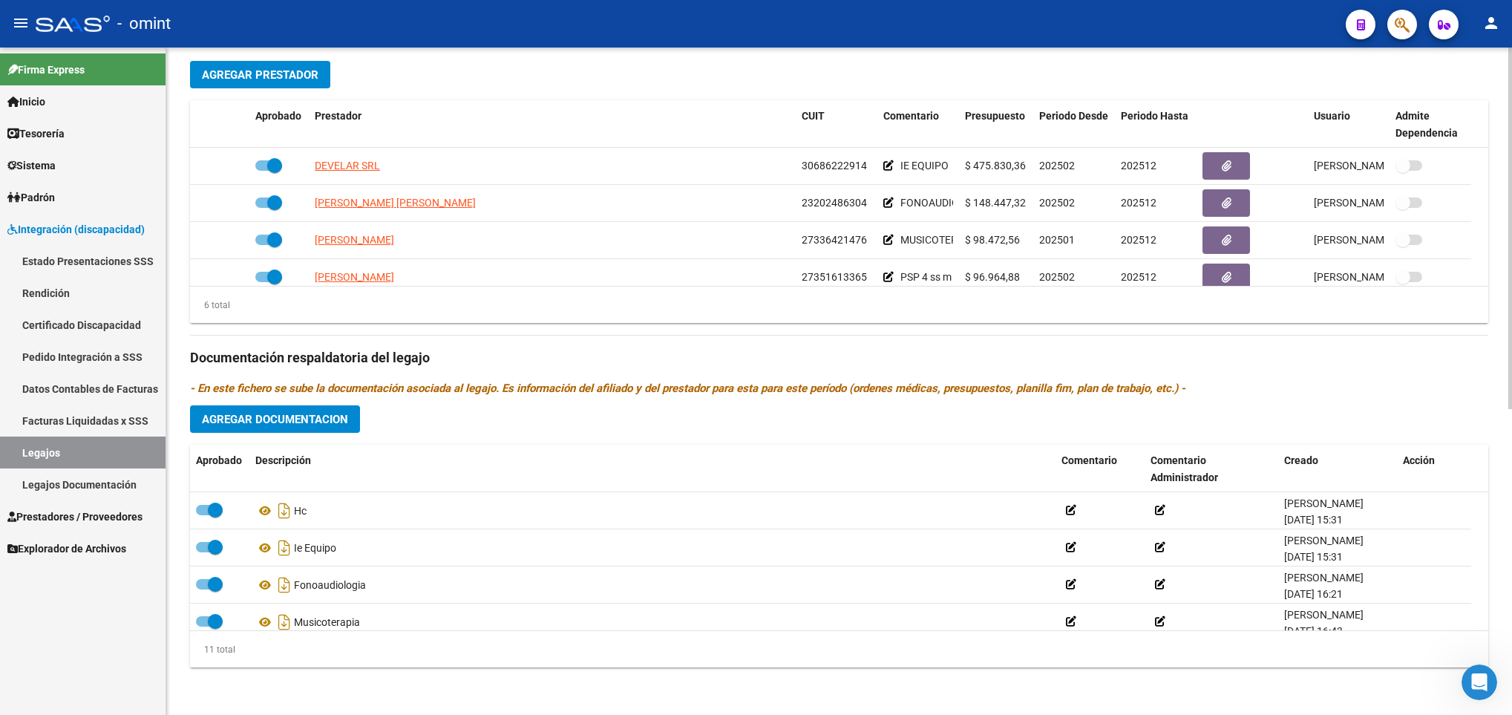
scroll to position [0, 0]
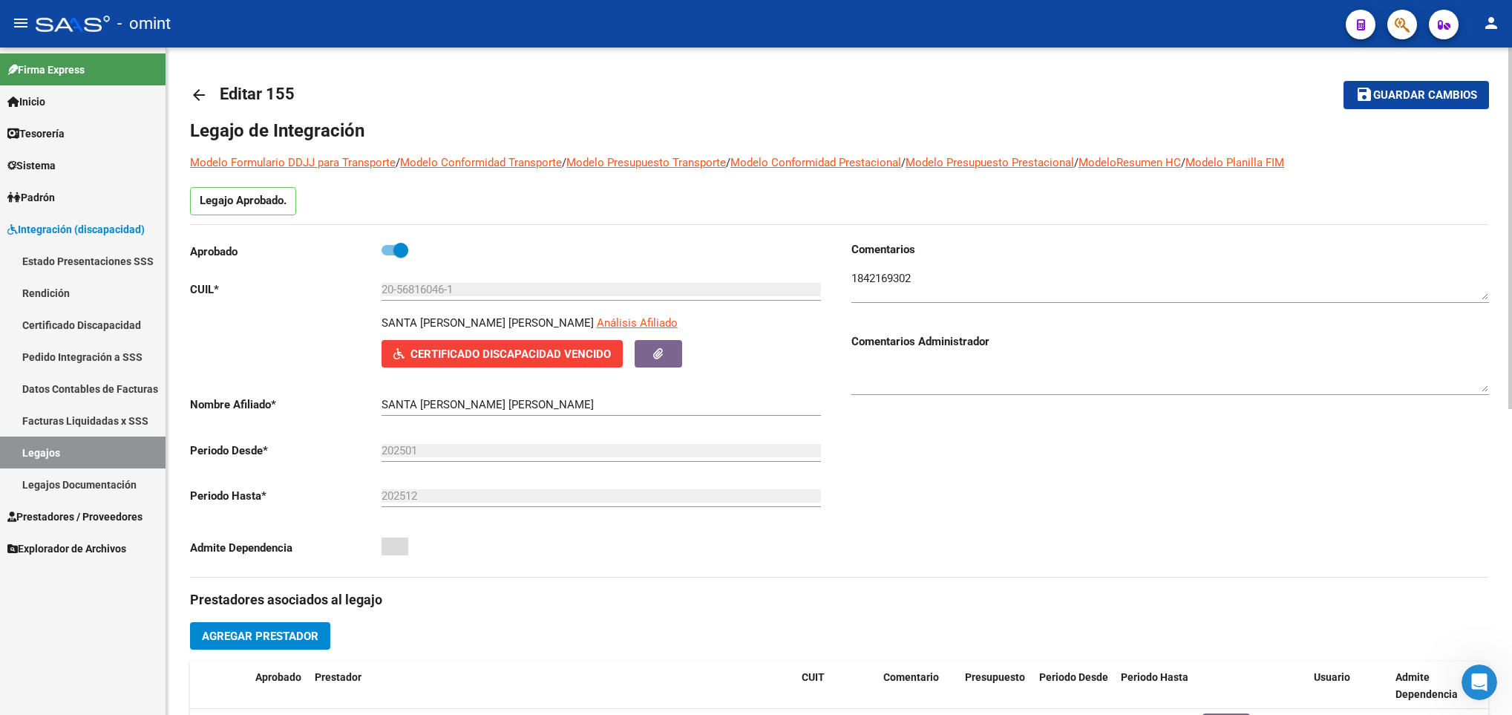
click at [1511, 229] on html "menu - omint person Firma Express Inicio Calendario SSS Instructivos Contacto O…" at bounding box center [756, 357] width 1512 height 715
click at [981, 546] on div "Comentarios Comentarios Administrador" at bounding box center [1165, 409] width 650 height 336
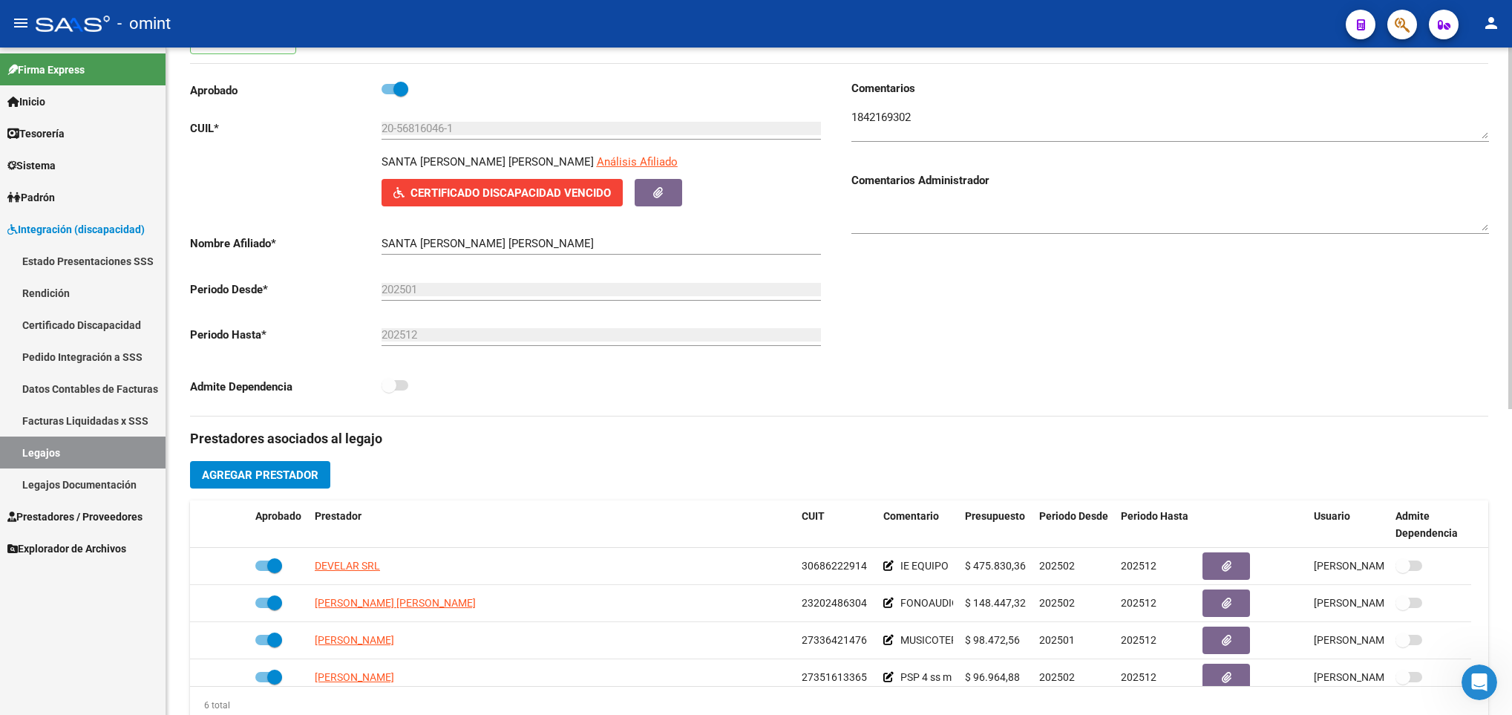
scroll to position [178, 0]
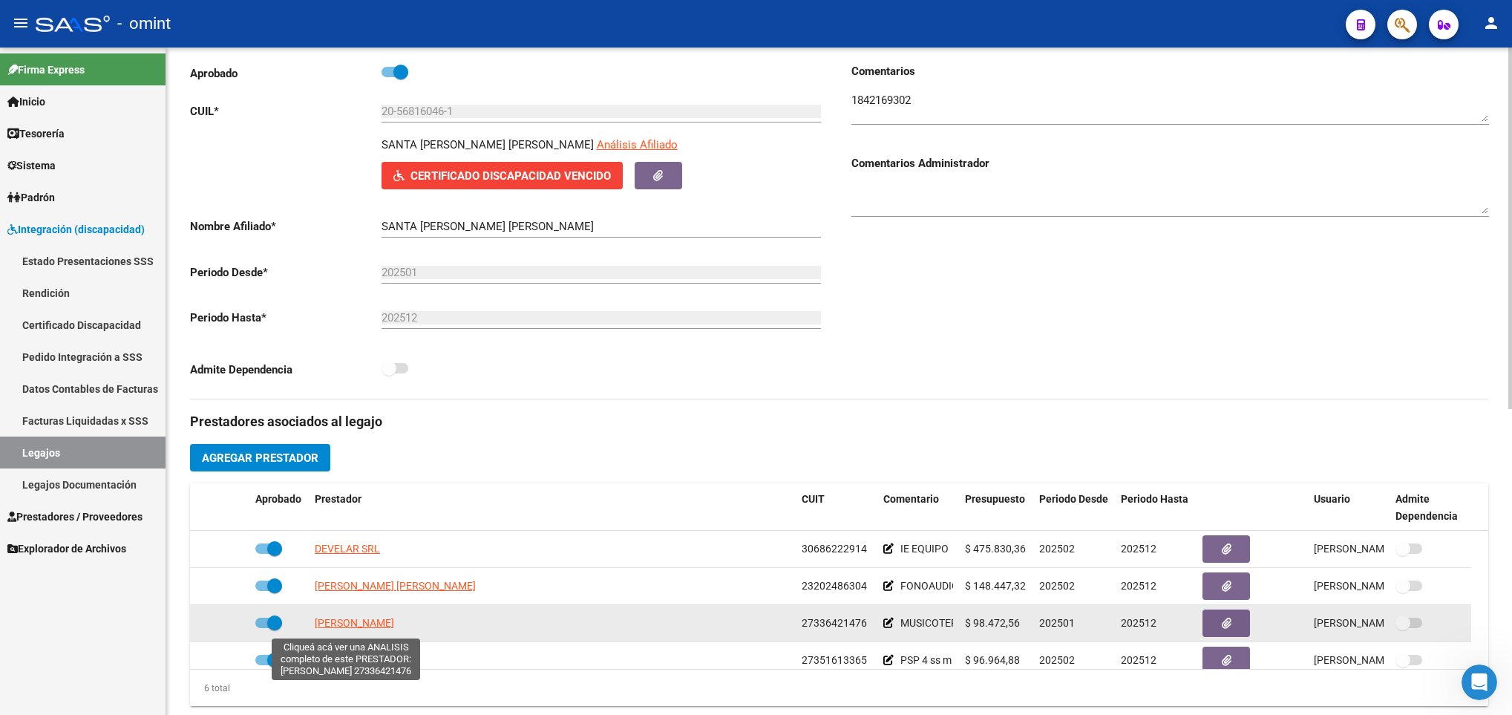
click at [328, 627] on span "MIARI CLARA" at bounding box center [354, 623] width 79 height 12
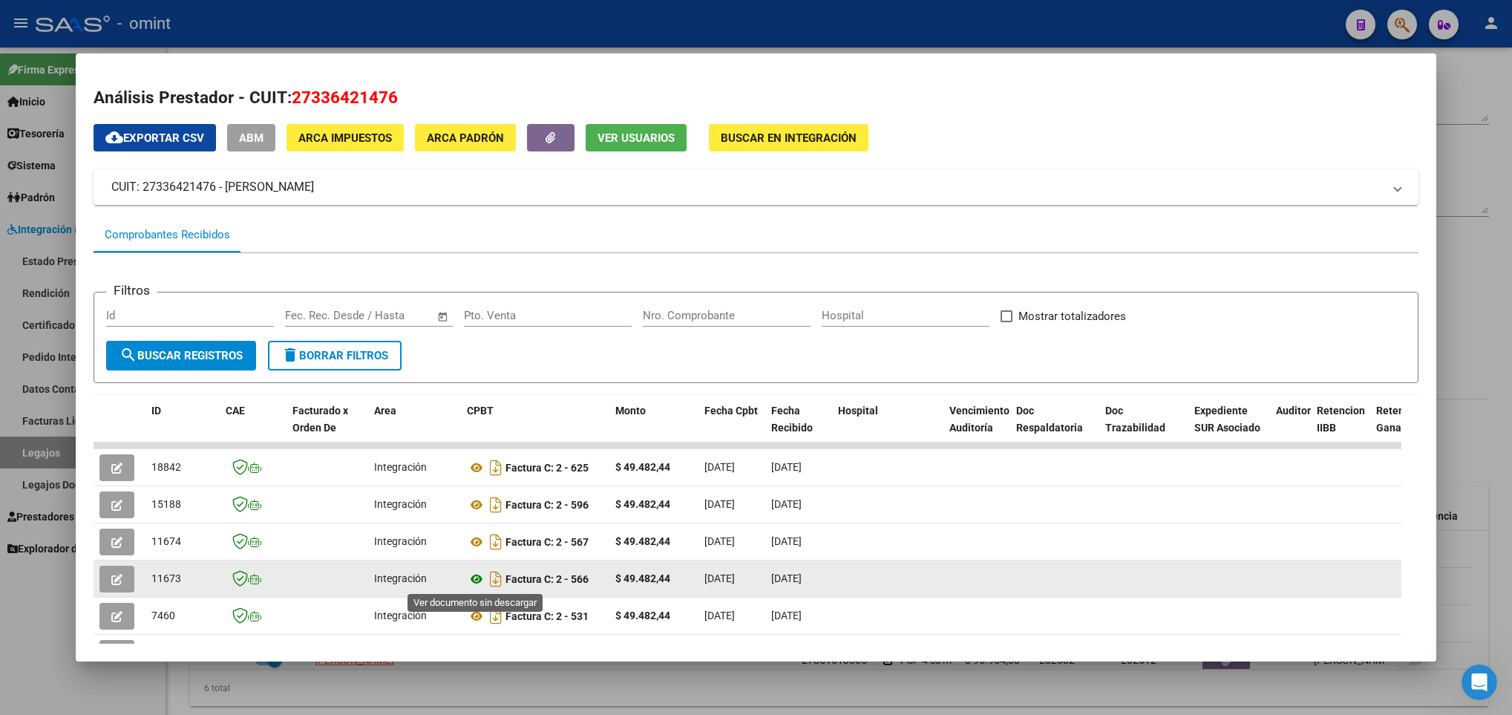
click at [477, 578] on icon at bounding box center [476, 579] width 19 height 18
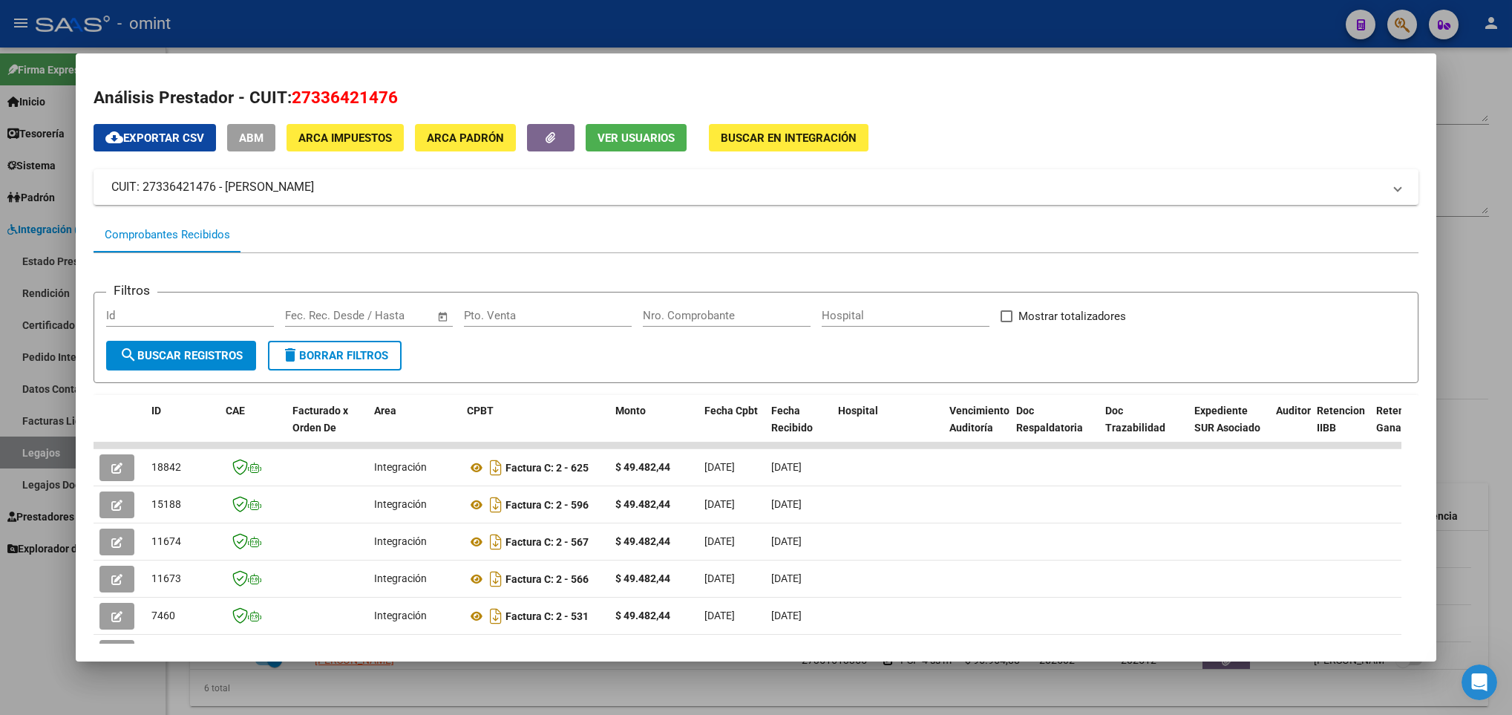
click at [1494, 201] on div at bounding box center [756, 357] width 1512 height 715
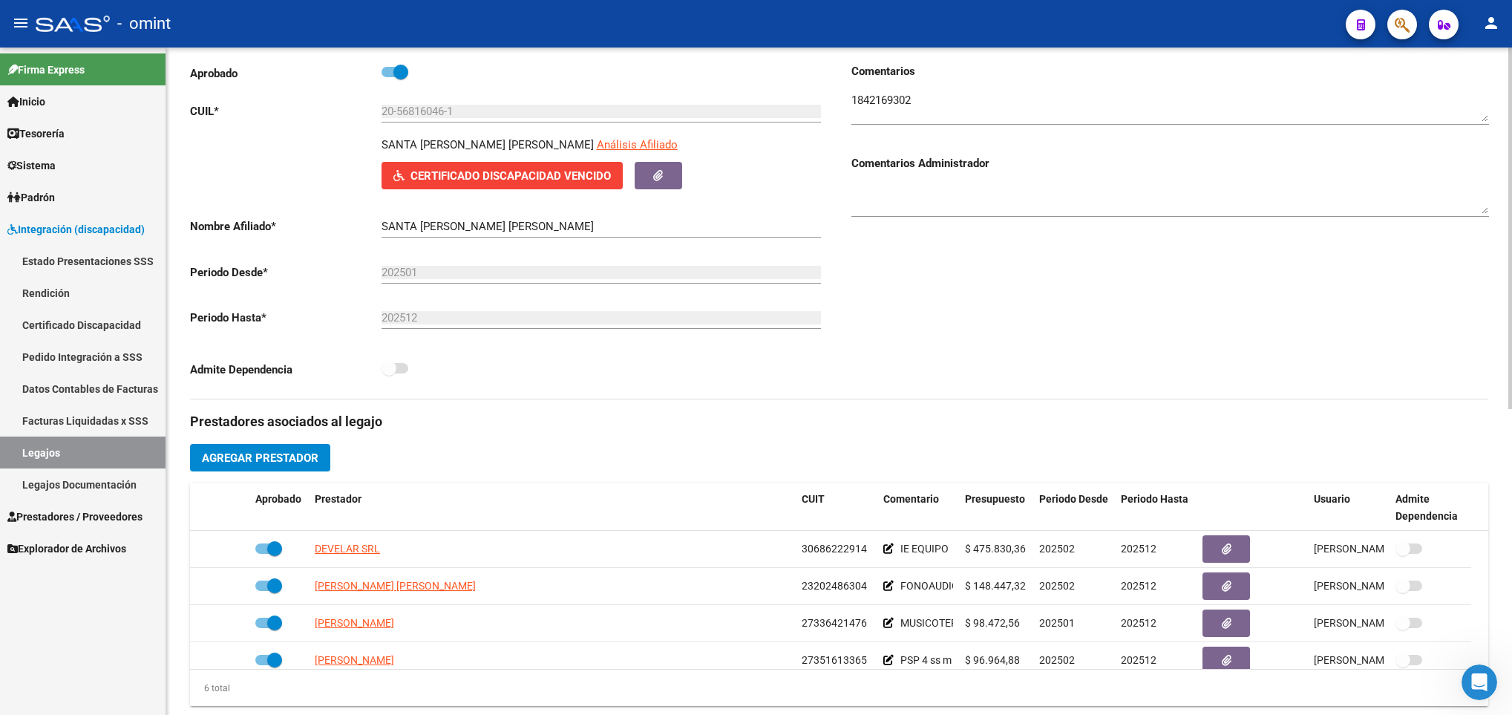
click at [444, 151] on p "SANTA CRUZ VALENCIA [PERSON_NAME]" at bounding box center [488, 145] width 212 height 16
copy p "SANTA CRUZ VALENCIA [PERSON_NAME]"
click at [421, 112] on input "20-56816046-1" at bounding box center [601, 111] width 439 height 13
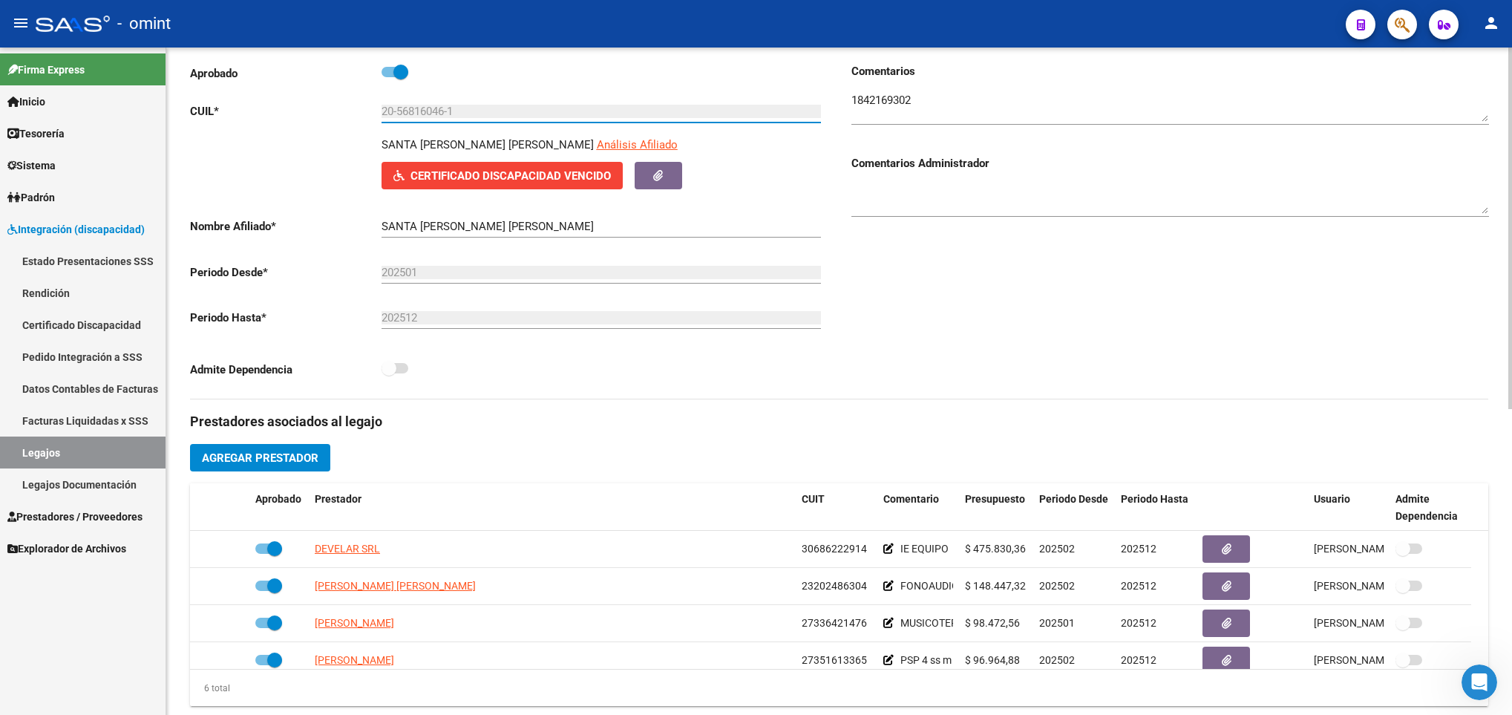
click at [421, 112] on input "20-56816046-1" at bounding box center [601, 111] width 439 height 13
click at [1505, 71] on div "arrow_back Editar 155 save Guardar cambios Legajo de Integración Modelo Formula…" at bounding box center [839, 483] width 1346 height 1229
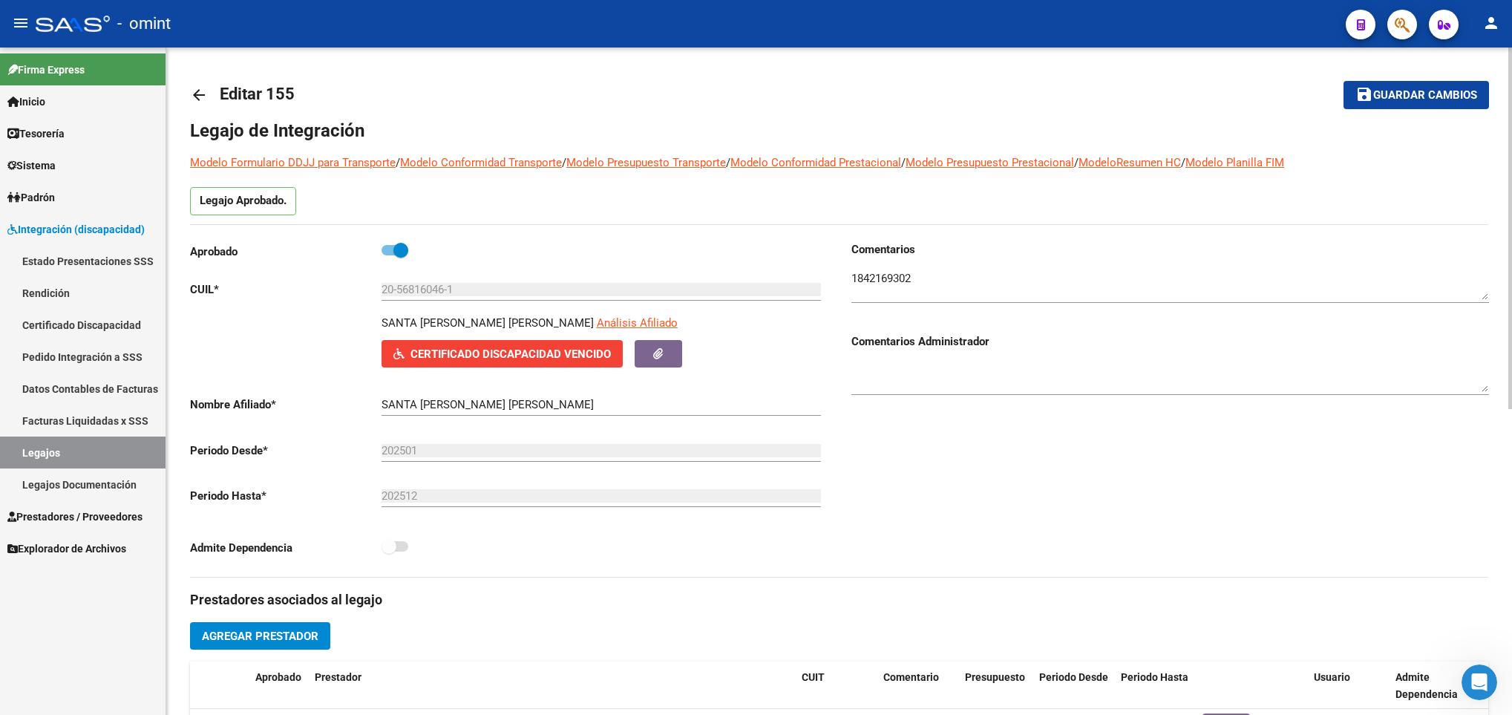
click at [1510, 58] on div at bounding box center [1510, 381] width 4 height 667
click at [205, 101] on mat-icon "arrow_back" at bounding box center [199, 95] width 18 height 18
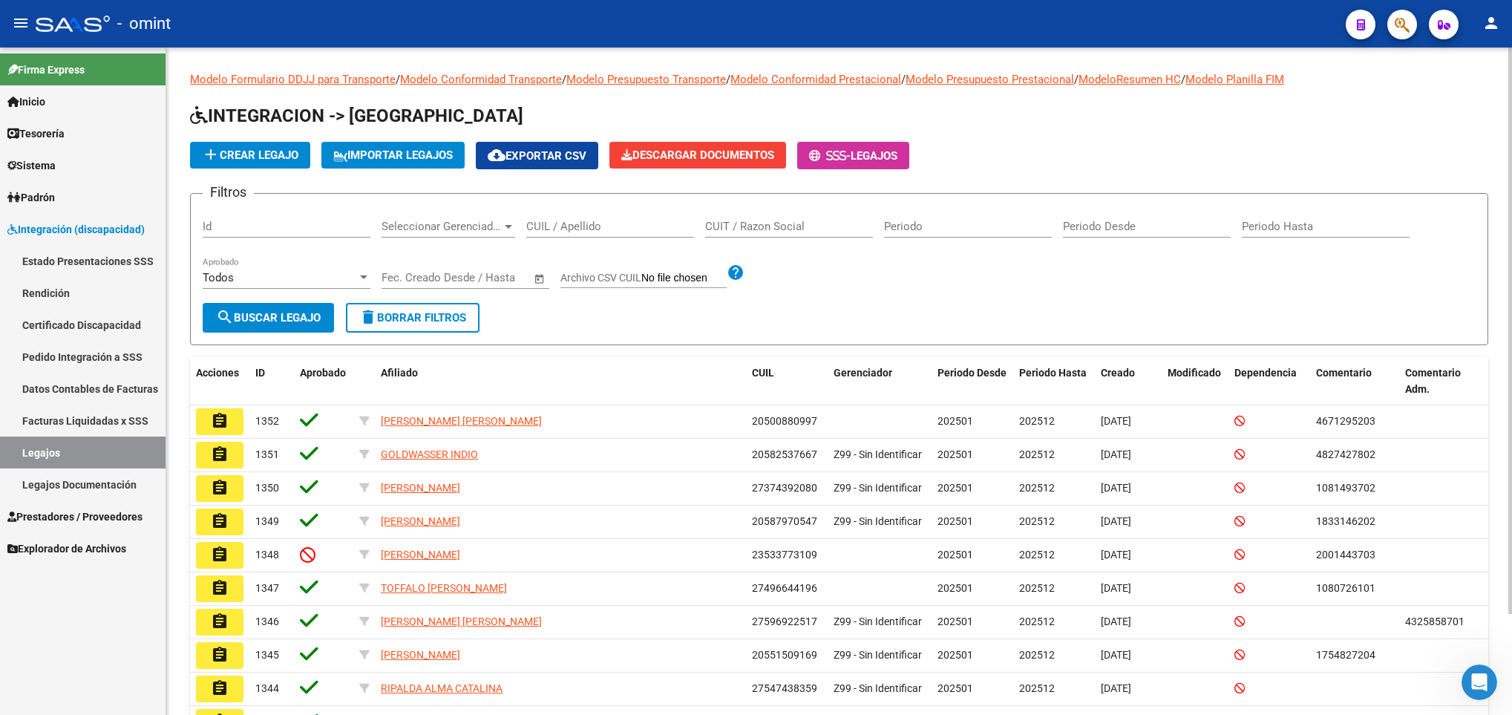
click at [588, 228] on input "CUIL / Apellido" at bounding box center [610, 226] width 168 height 13
paste input "20574798362"
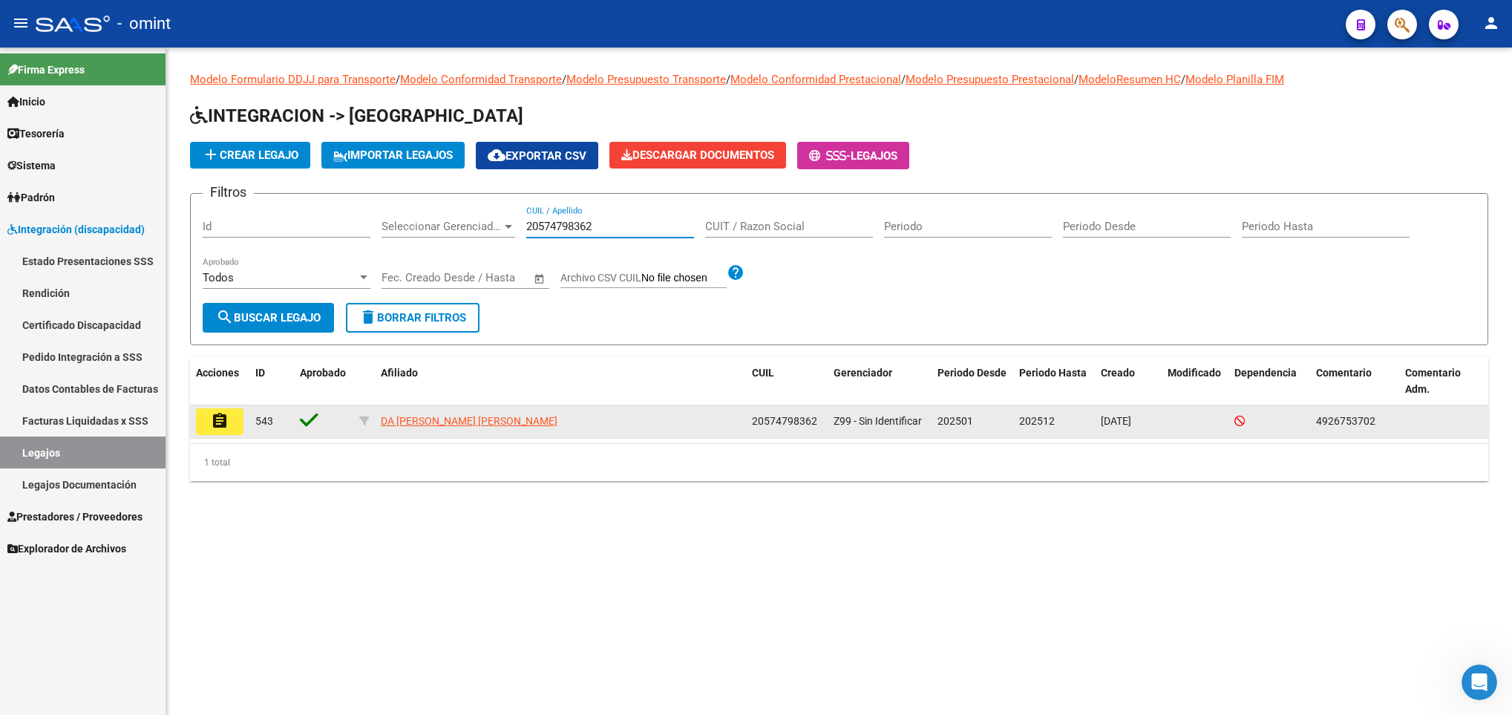
type input "20574798362"
click at [229, 434] on button "assignment" at bounding box center [220, 421] width 48 height 27
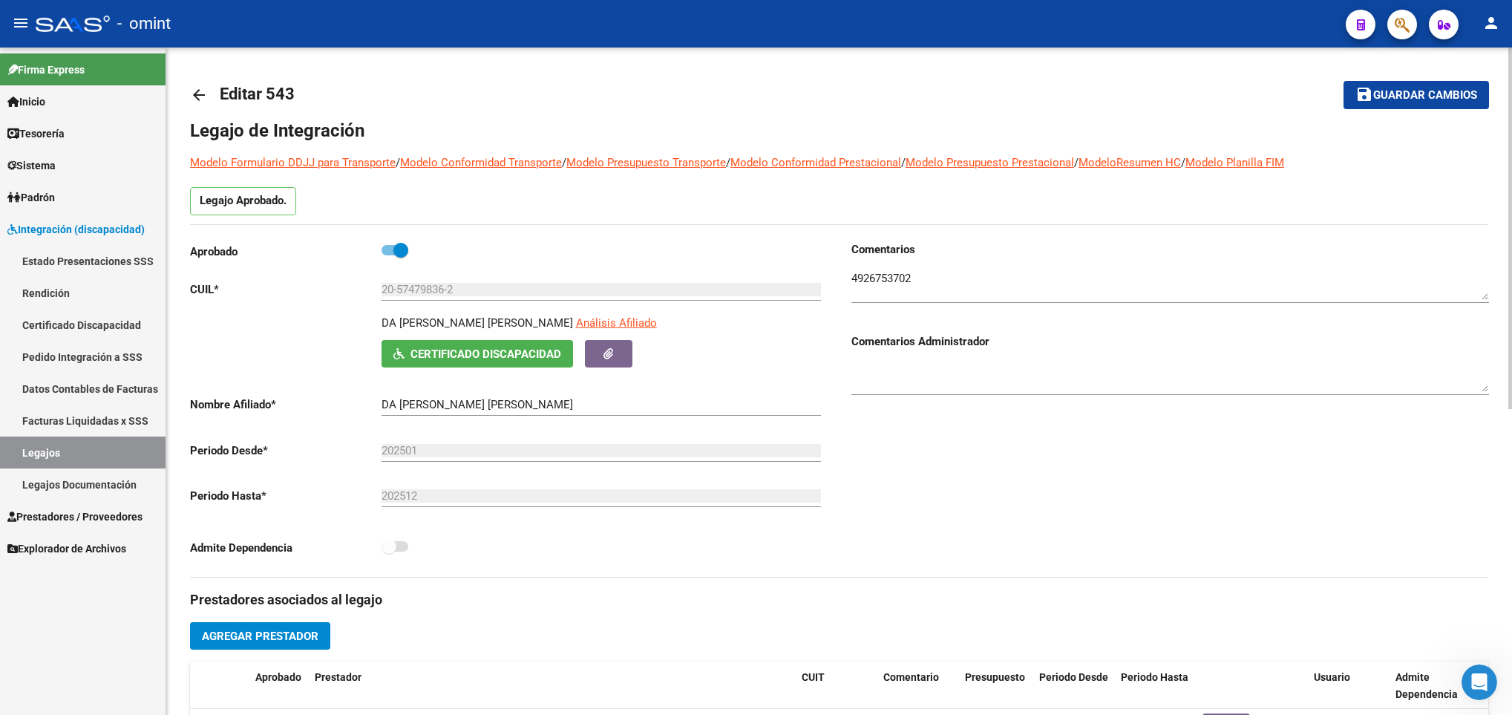
click at [1508, 60] on div at bounding box center [1510, 381] width 4 height 667
click at [394, 327] on p "DA SILVA SAMUEL AARON" at bounding box center [478, 323] width 192 height 16
copy p "DA SILVA SAMUEL AARON"
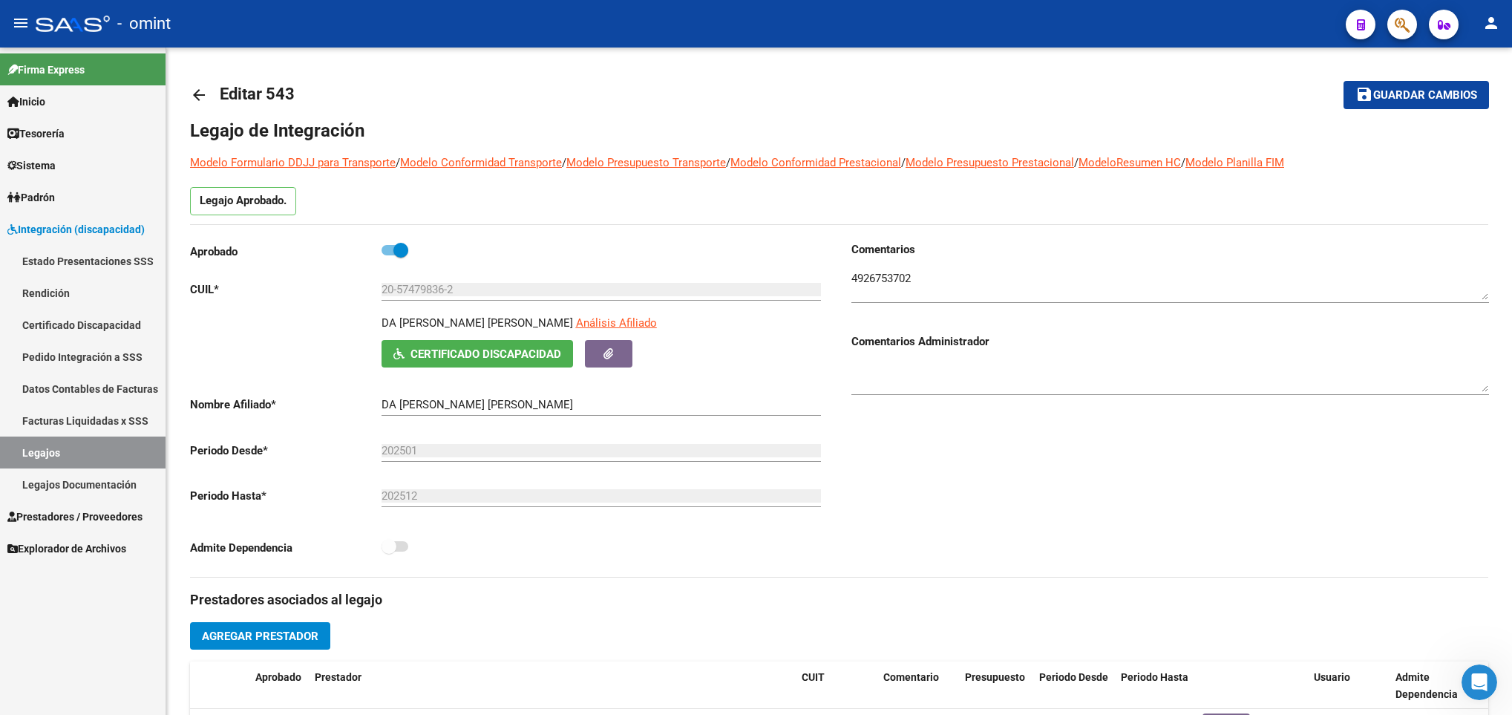
click at [414, 286] on input "20-57479836-2" at bounding box center [601, 289] width 439 height 13
click at [194, 94] on mat-icon "arrow_back" at bounding box center [199, 95] width 18 height 18
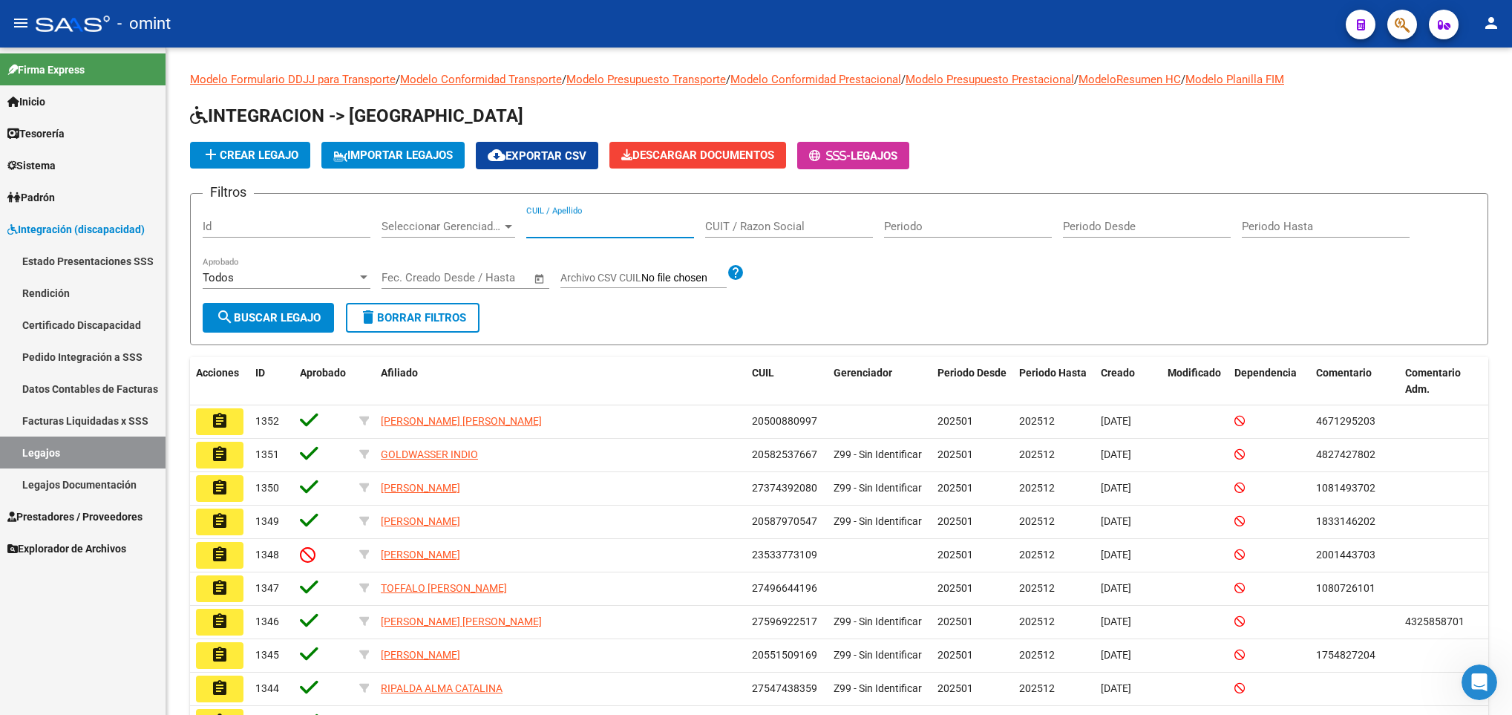
click at [557, 223] on input "CUIL / Apellido" at bounding box center [610, 226] width 168 height 13
paste input "20587712793"
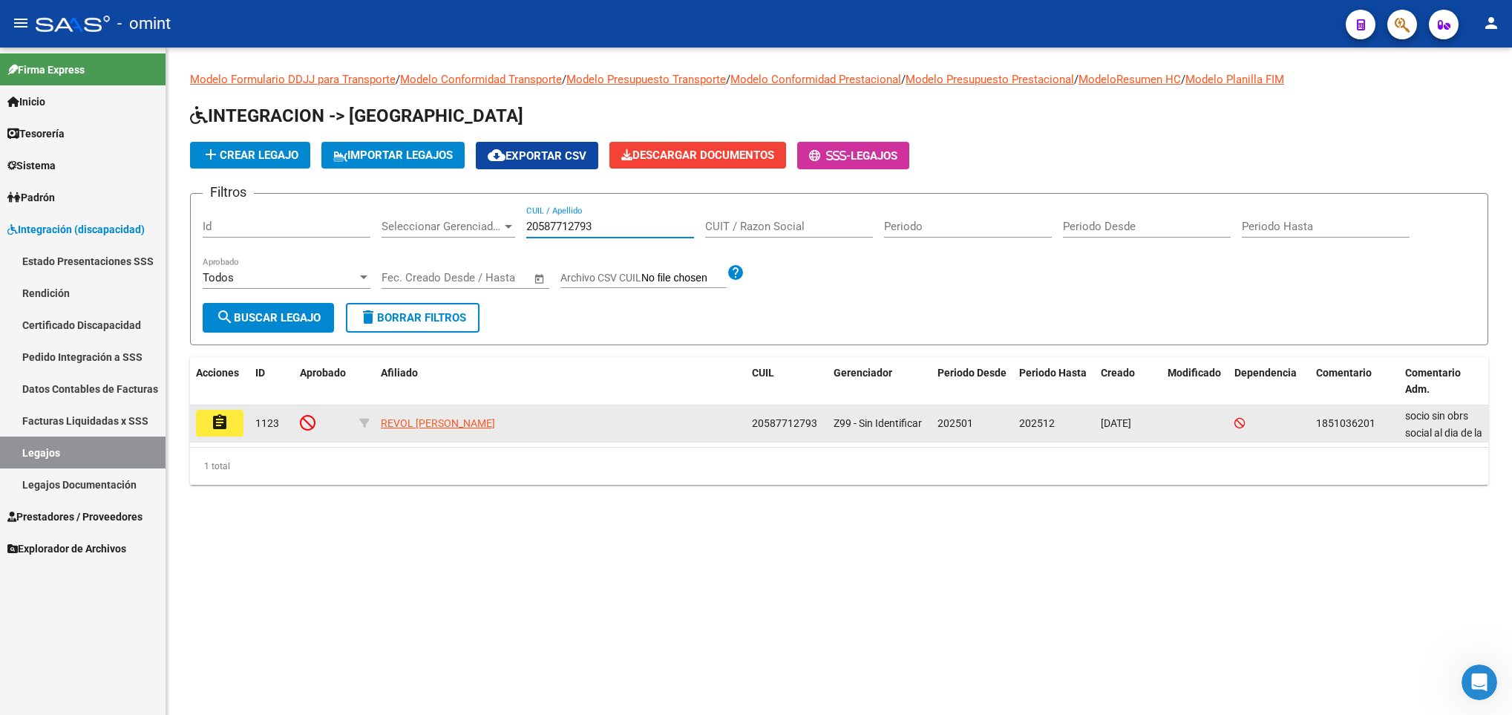
type input "20587712793"
click at [208, 432] on button "assignment" at bounding box center [220, 423] width 48 height 27
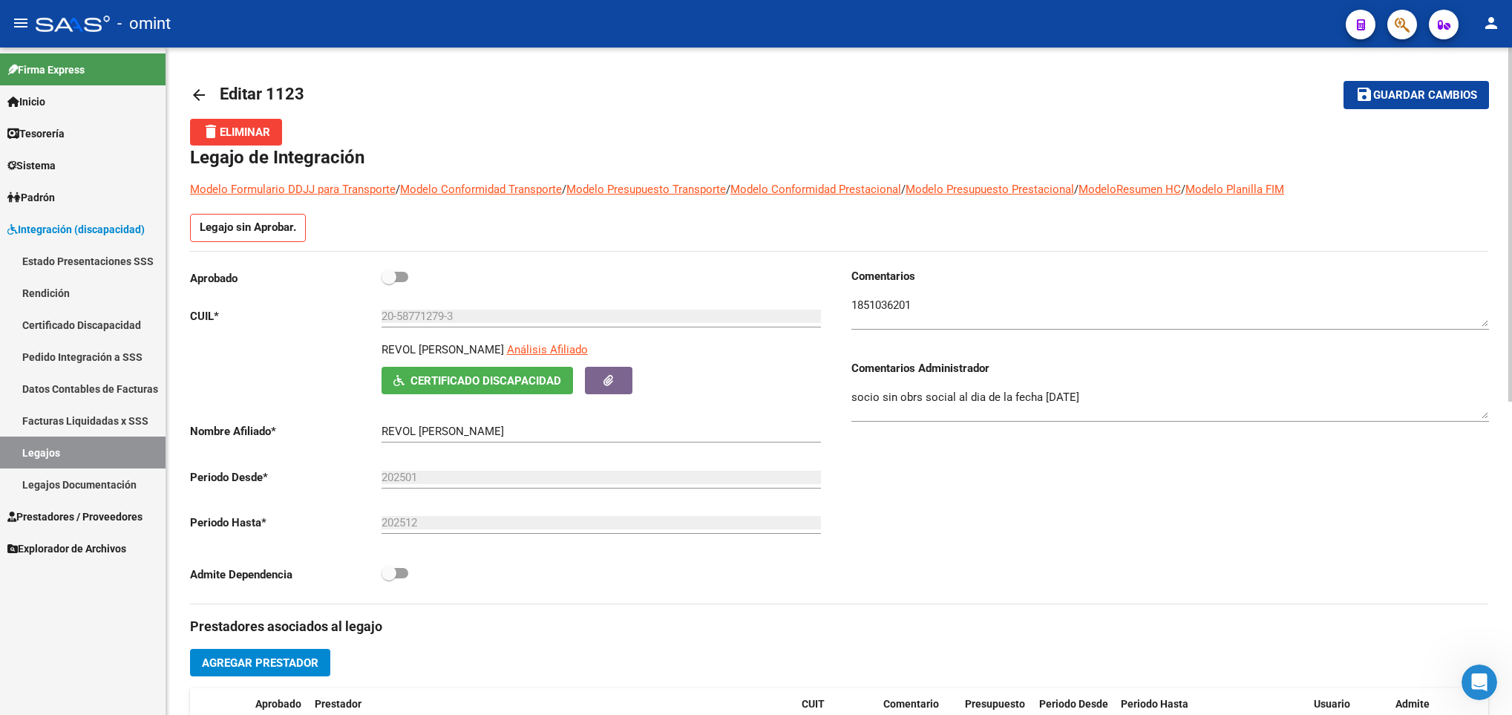
scroll to position [591, 0]
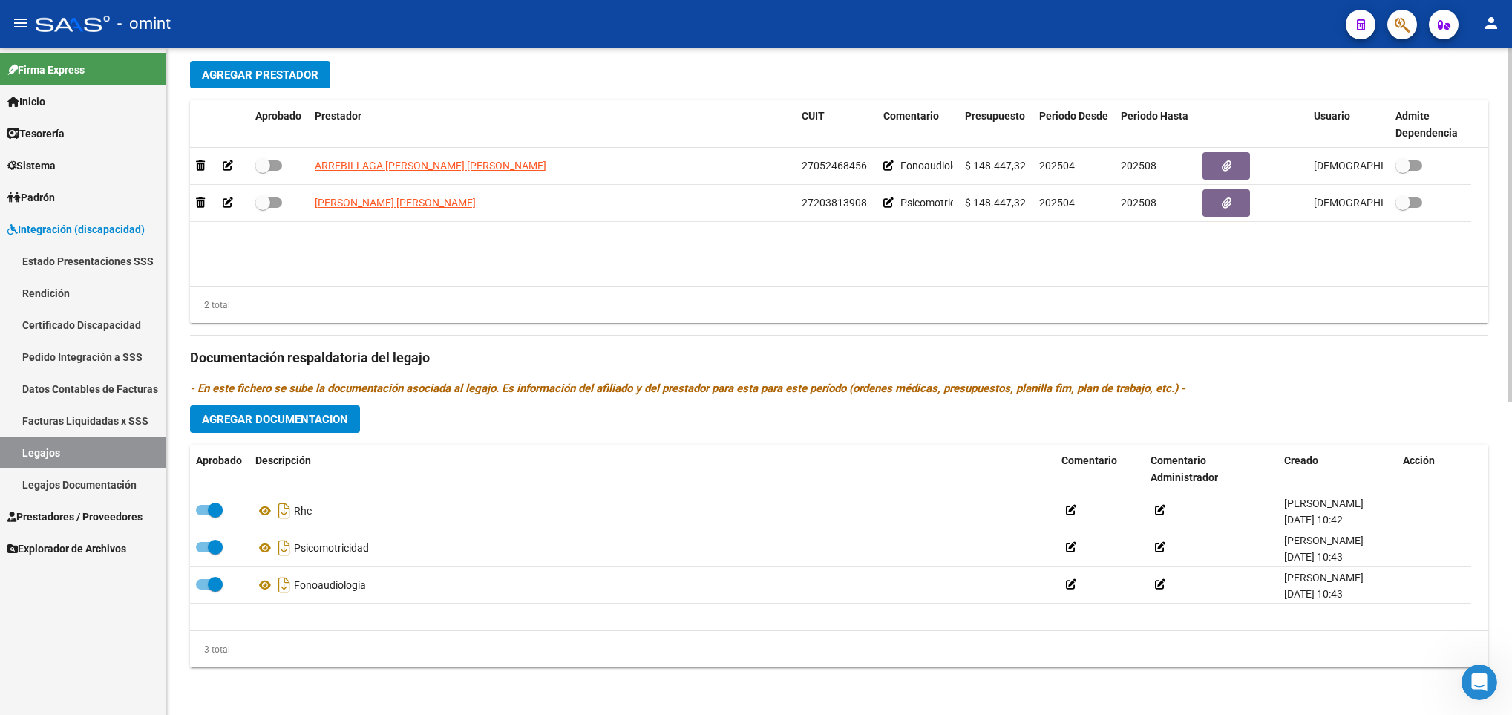
click at [1511, 595] on html "menu - omint person Firma Express Inicio Calendario SSS Instructivos Contacto O…" at bounding box center [756, 357] width 1512 height 715
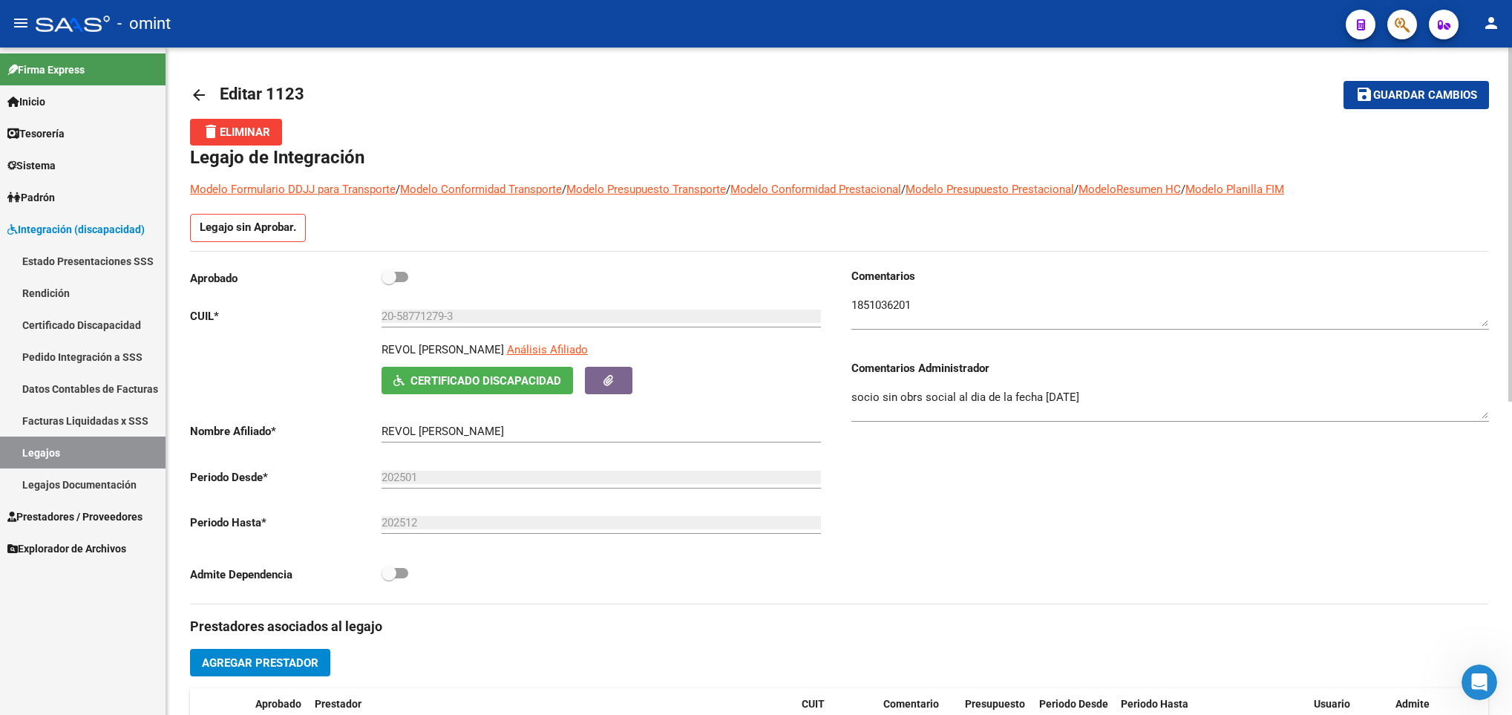
click at [1510, 82] on div at bounding box center [1510, 381] width 4 height 667
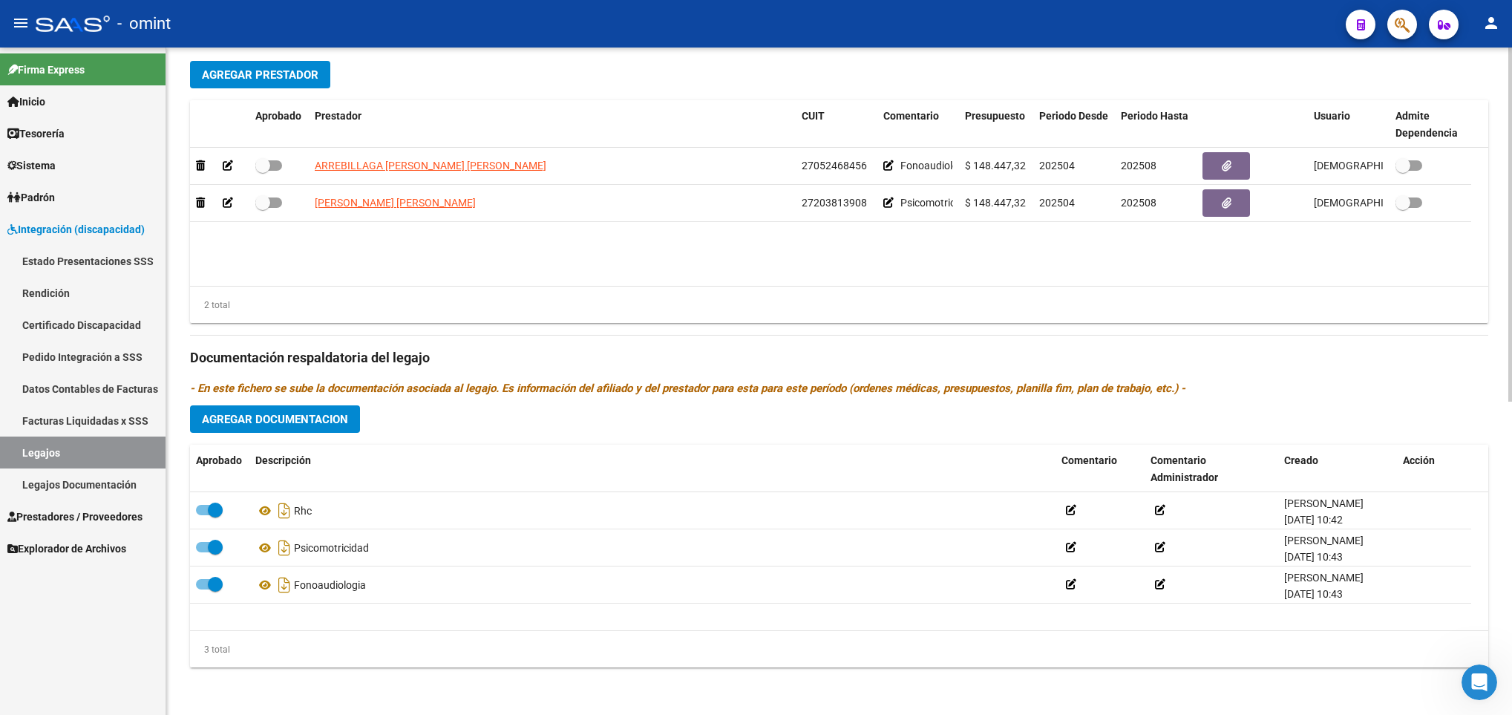
click at [1511, 513] on html "menu - omint person Firma Express Inicio Calendario SSS Instructivos Contacto O…" at bounding box center [756, 357] width 1512 height 715
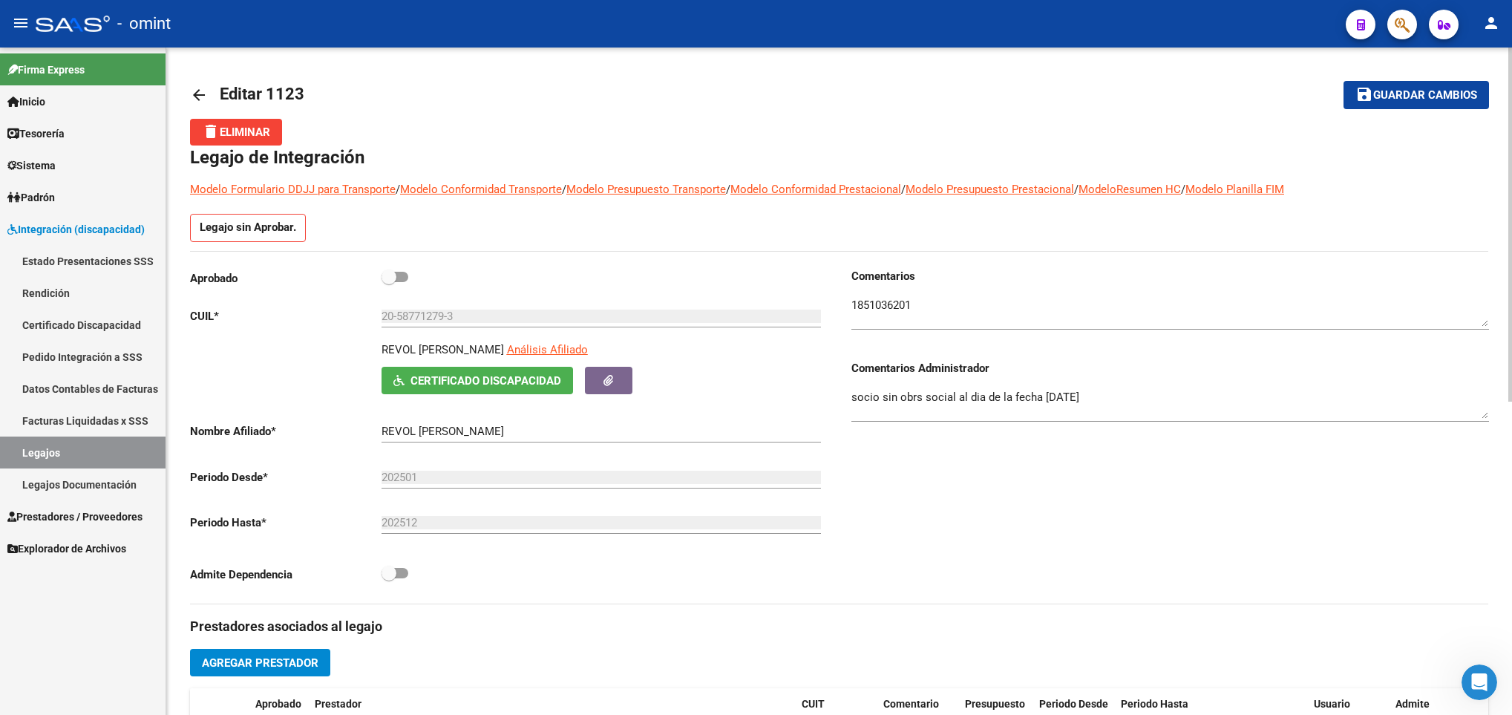
click at [1511, 73] on html "menu - omint person Firma Express Inicio Calendario SSS Instructivos Contacto O…" at bounding box center [756, 357] width 1512 height 715
click at [205, 87] on mat-icon "arrow_back" at bounding box center [199, 95] width 18 height 18
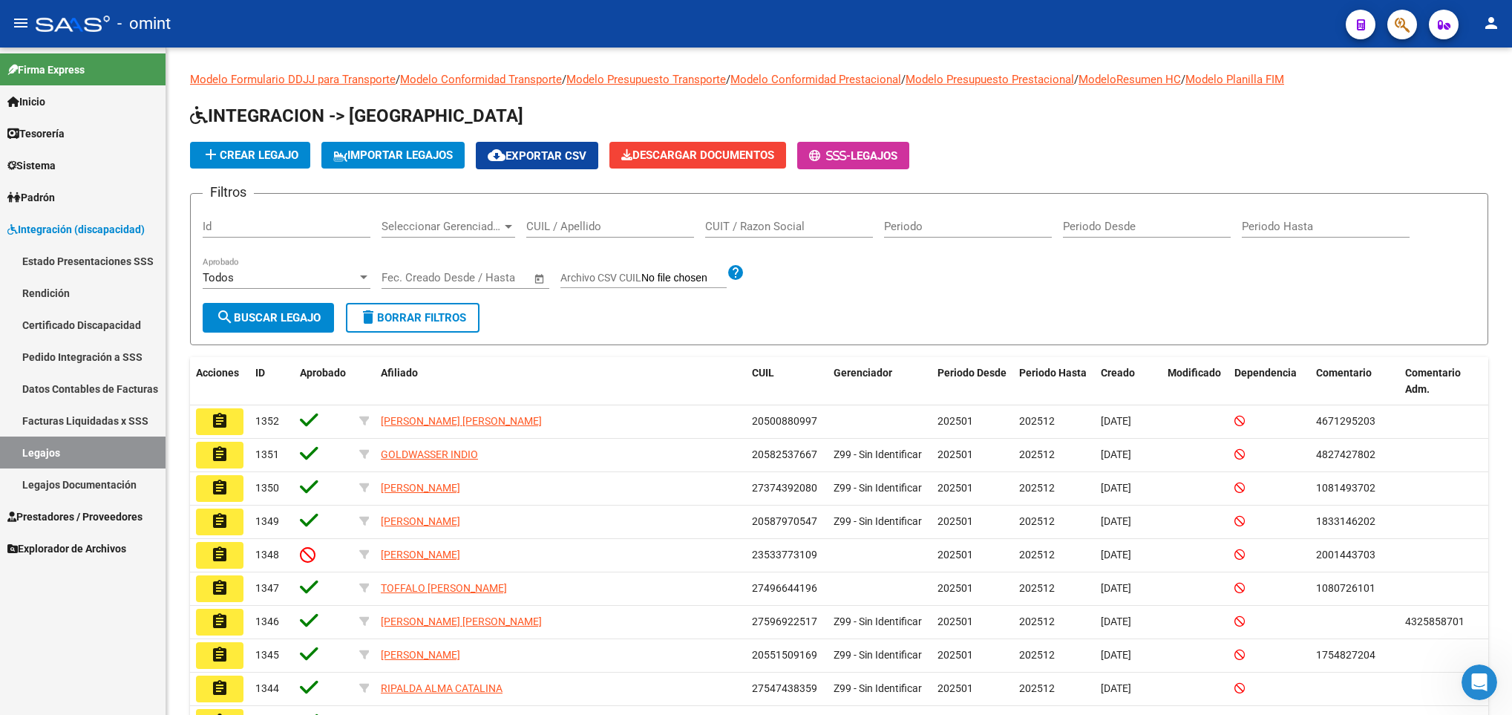
click at [602, 225] on input "CUIL / Apellido" at bounding box center [610, 226] width 168 height 13
paste input "20590101037"
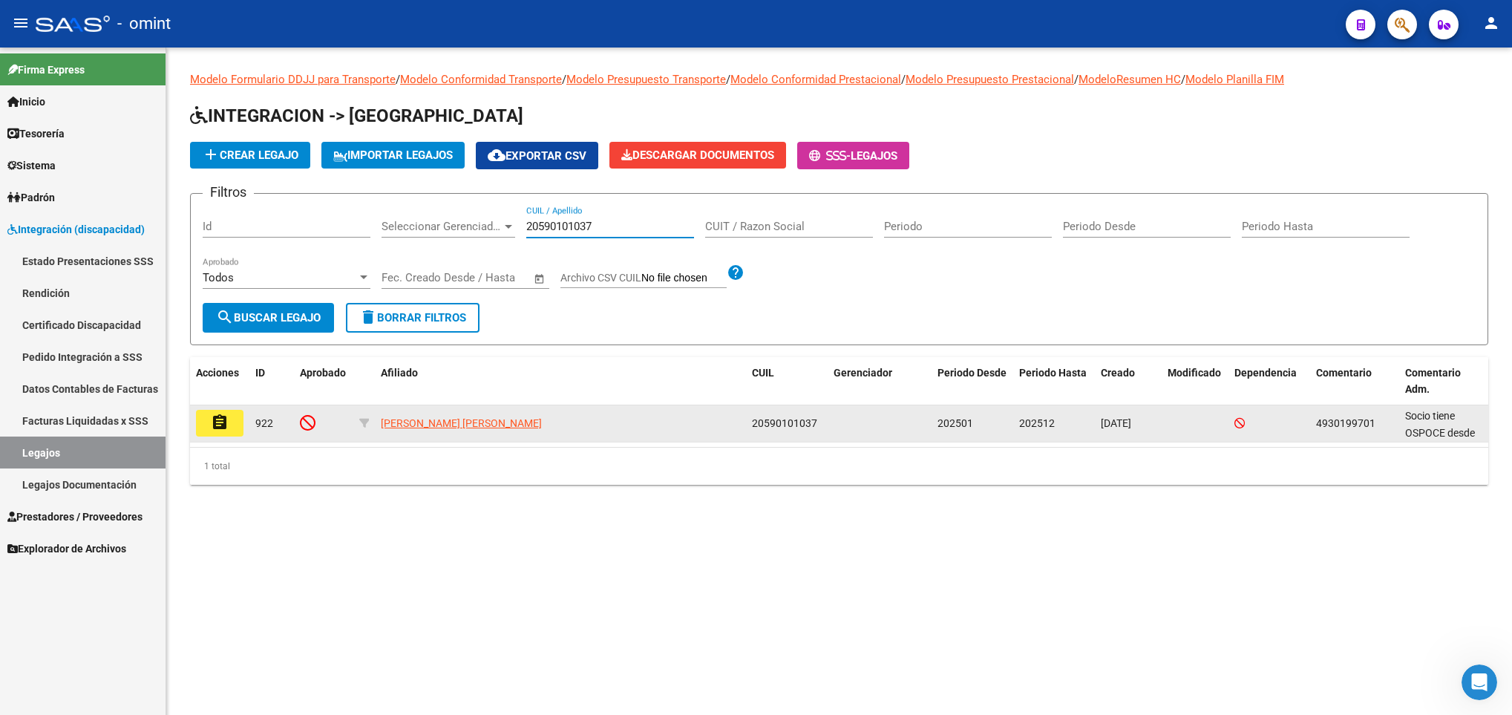
type input "20590101037"
click at [220, 419] on mat-icon "assignment" at bounding box center [220, 422] width 18 height 18
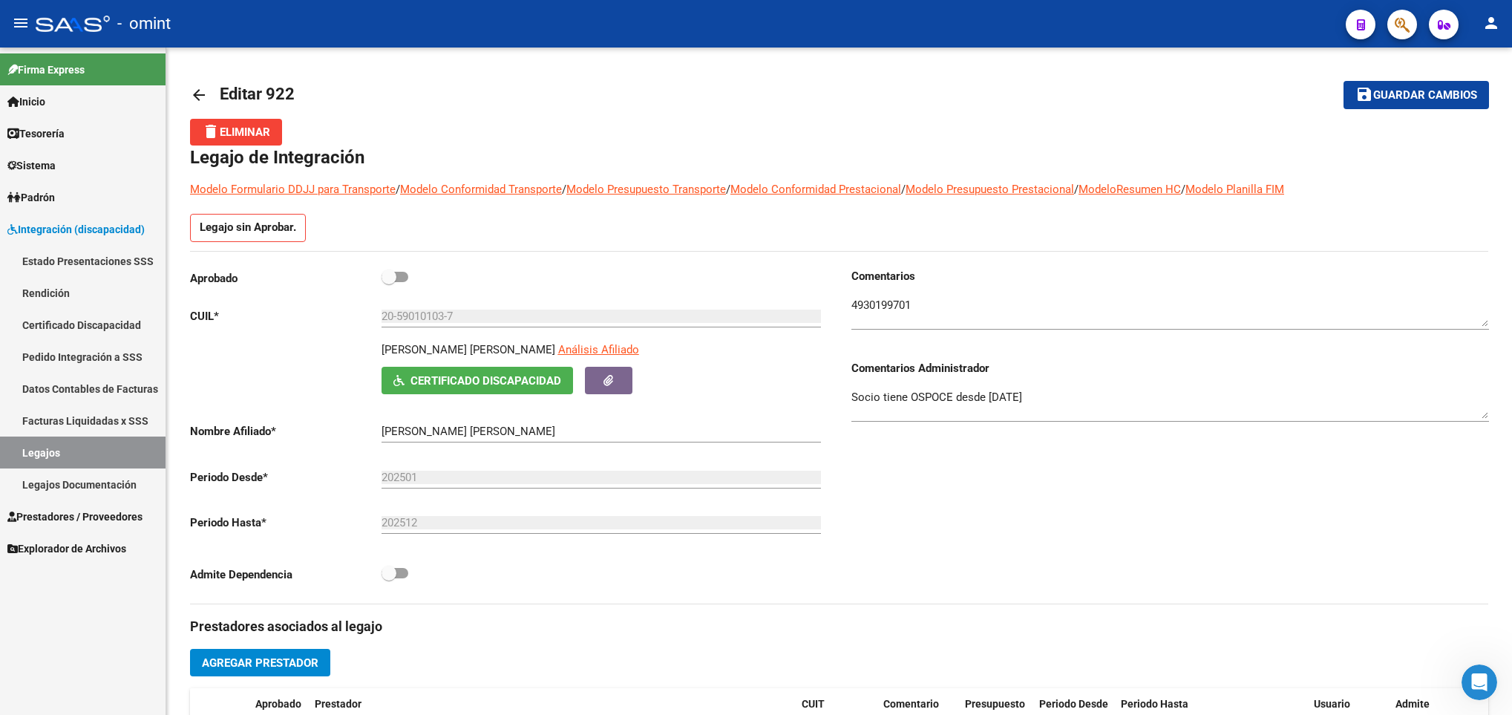
click at [194, 86] on mat-icon "arrow_back" at bounding box center [199, 95] width 18 height 18
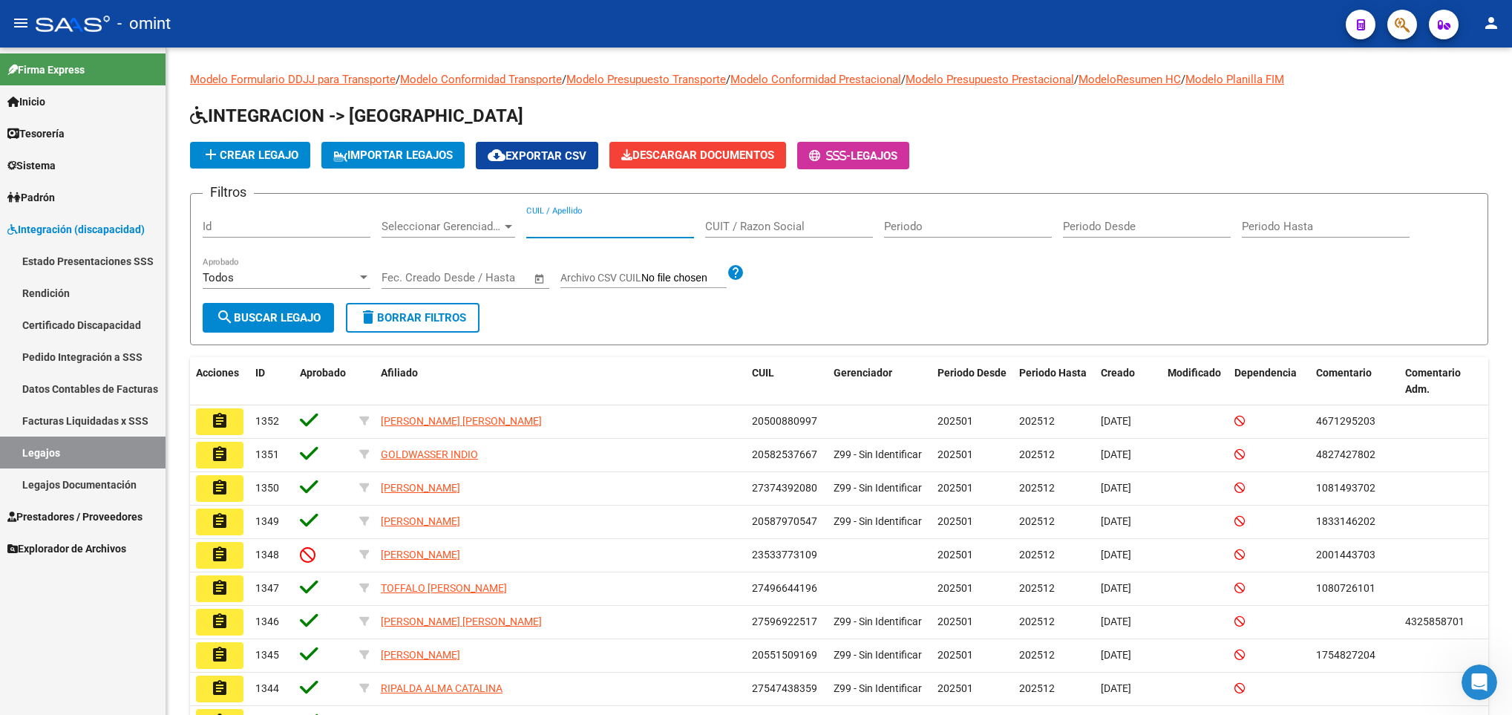
click at [546, 226] on input "CUIL / Apellido" at bounding box center [610, 226] width 168 height 13
paste input "27557604370"
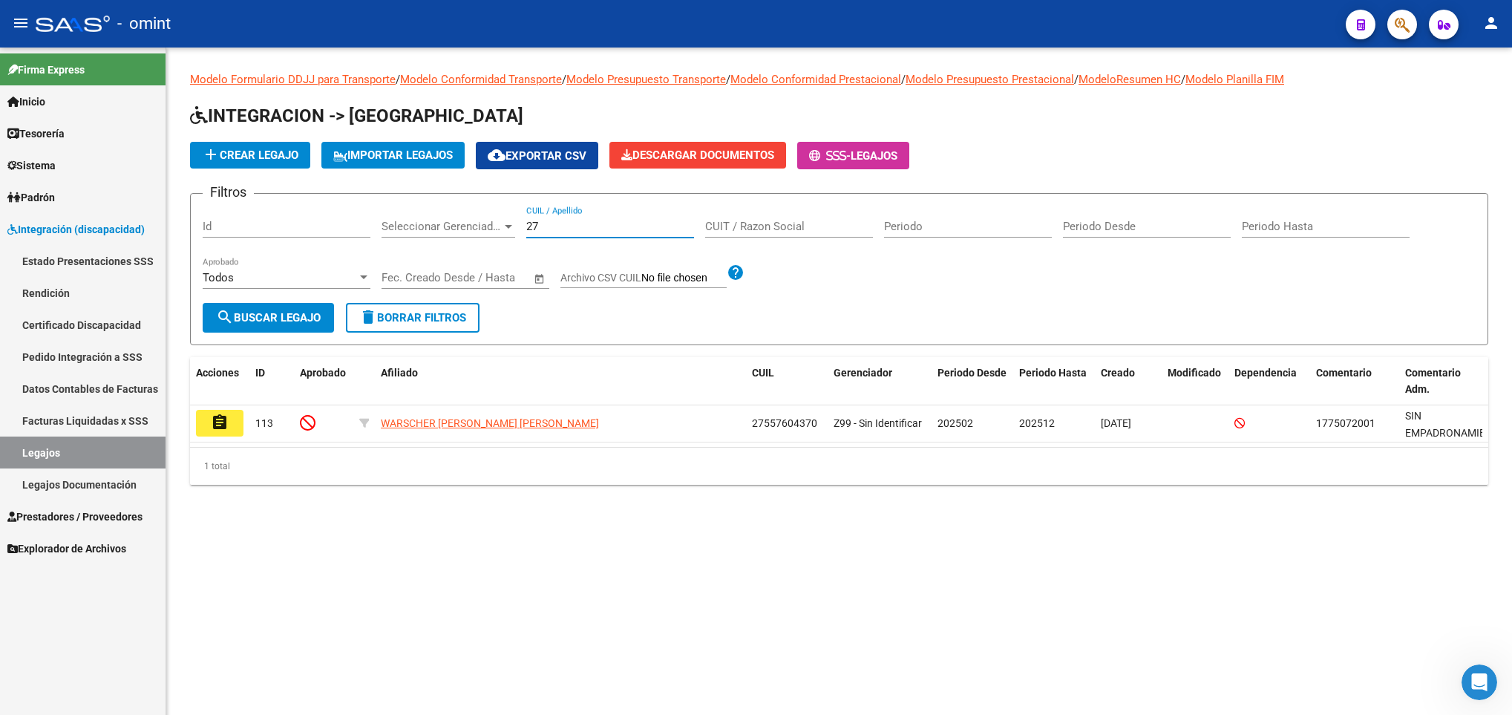
type input "2"
paste input "27560728412"
type input "2"
paste input "27583827051"
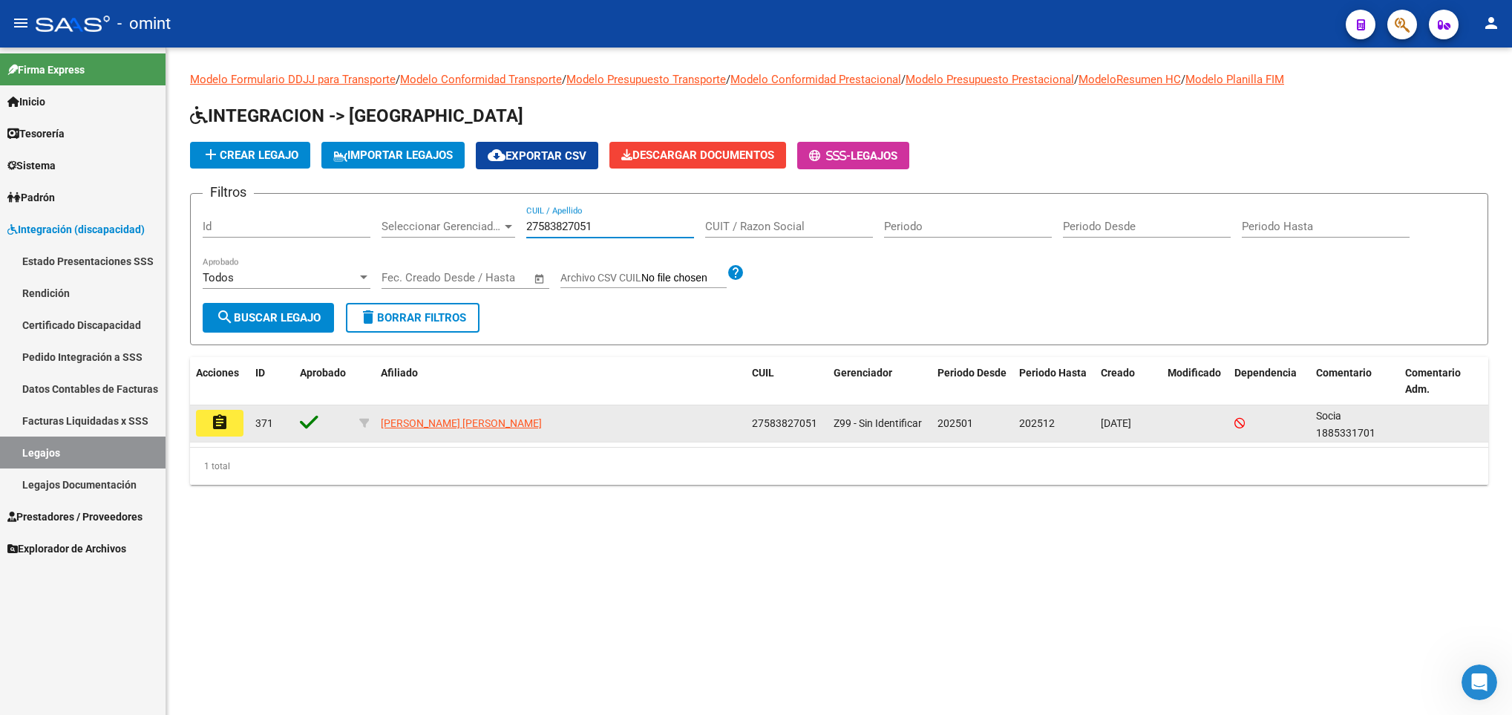
type input "27583827051"
click at [203, 419] on button "assignment" at bounding box center [220, 423] width 48 height 27
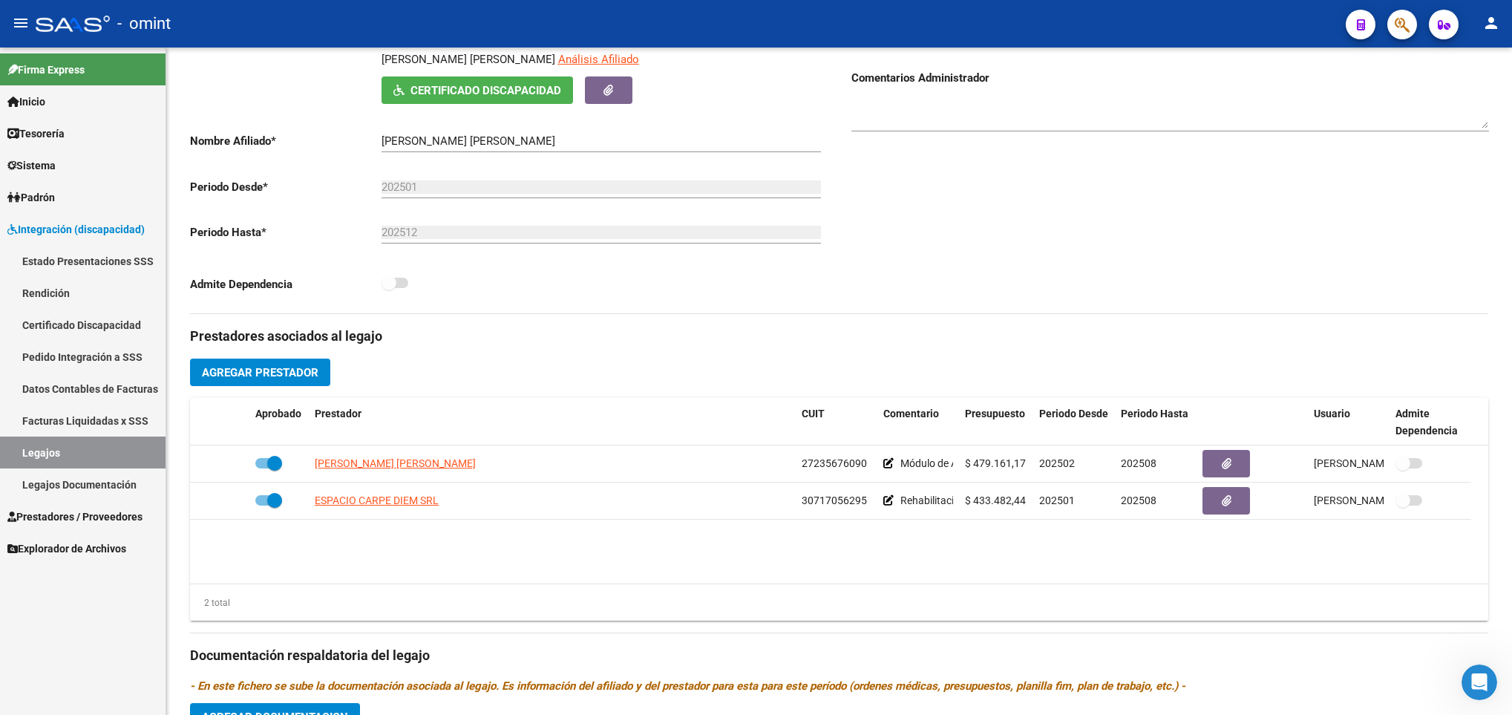
scroll to position [267, 0]
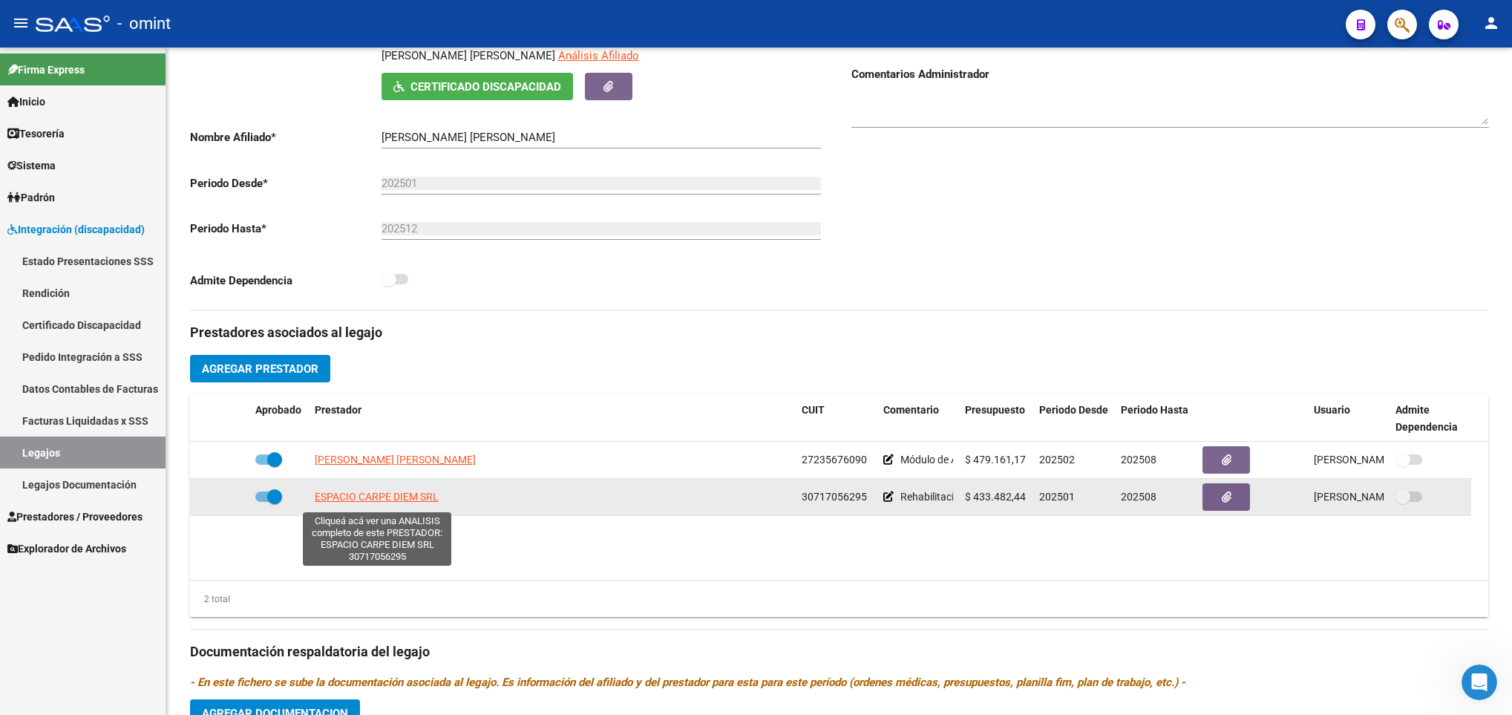
click at [383, 499] on span "ESPACIO CARPE DIEM SRL" at bounding box center [377, 497] width 124 height 12
type textarea "30717056295"
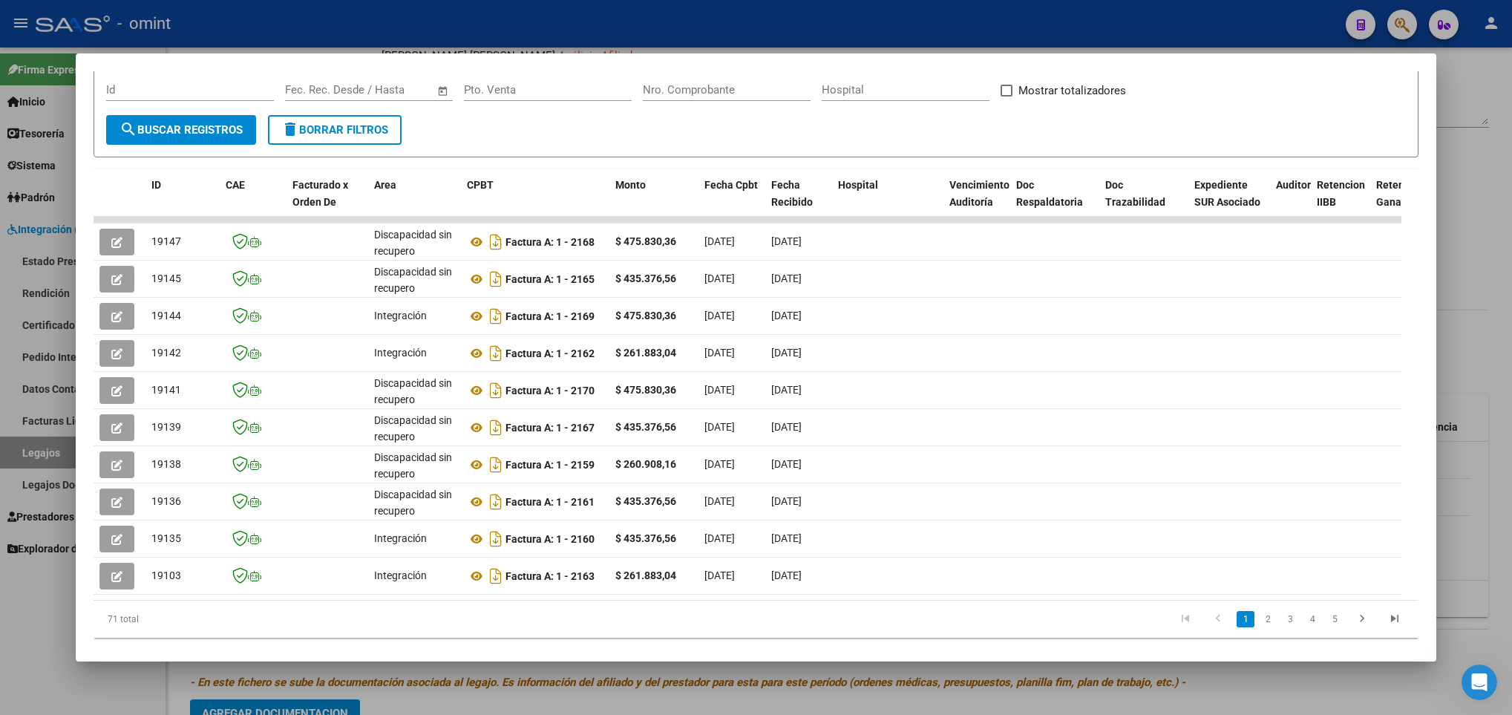
scroll to position [265, 0]
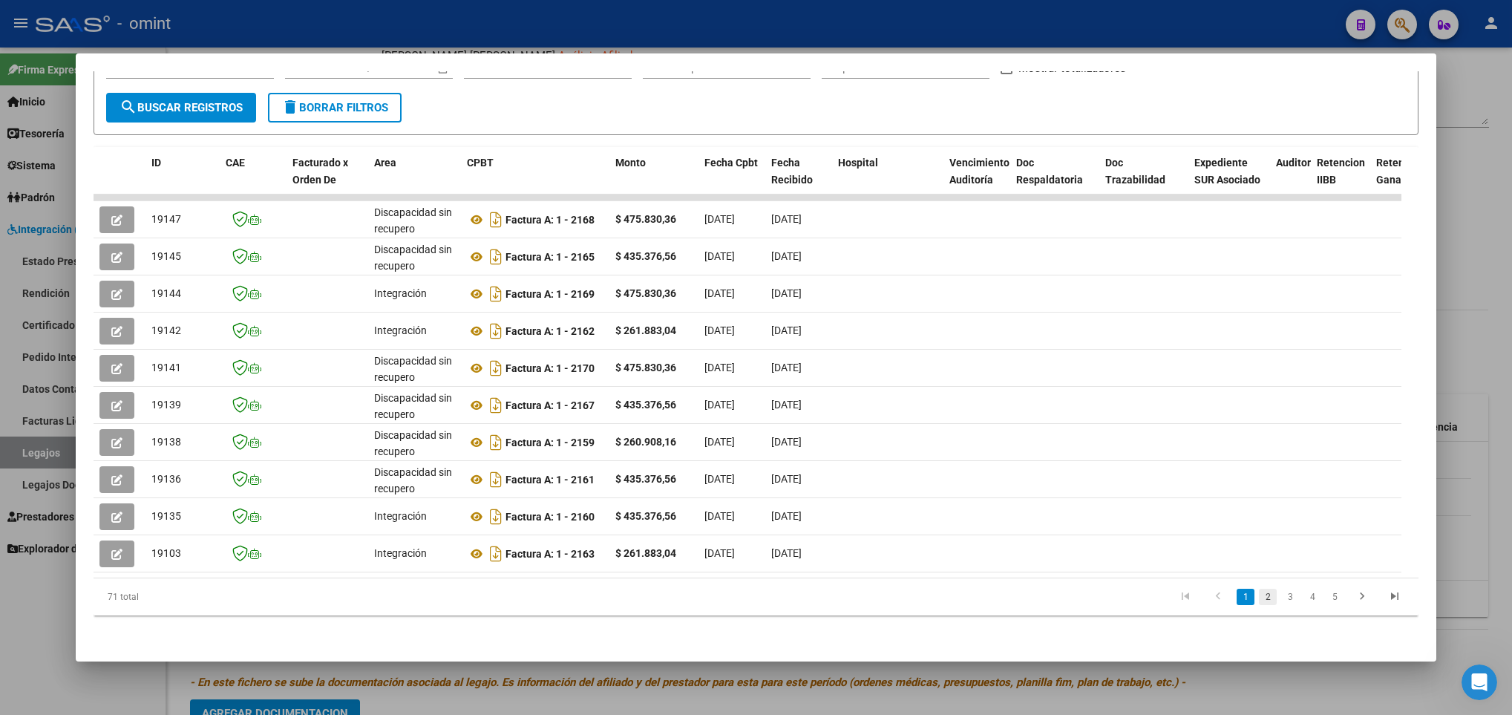
click at [1259, 599] on link "2" at bounding box center [1268, 597] width 18 height 16
click at [1237, 599] on link "1" at bounding box center [1246, 597] width 18 height 16
click at [1281, 593] on link "3" at bounding box center [1290, 597] width 18 height 16
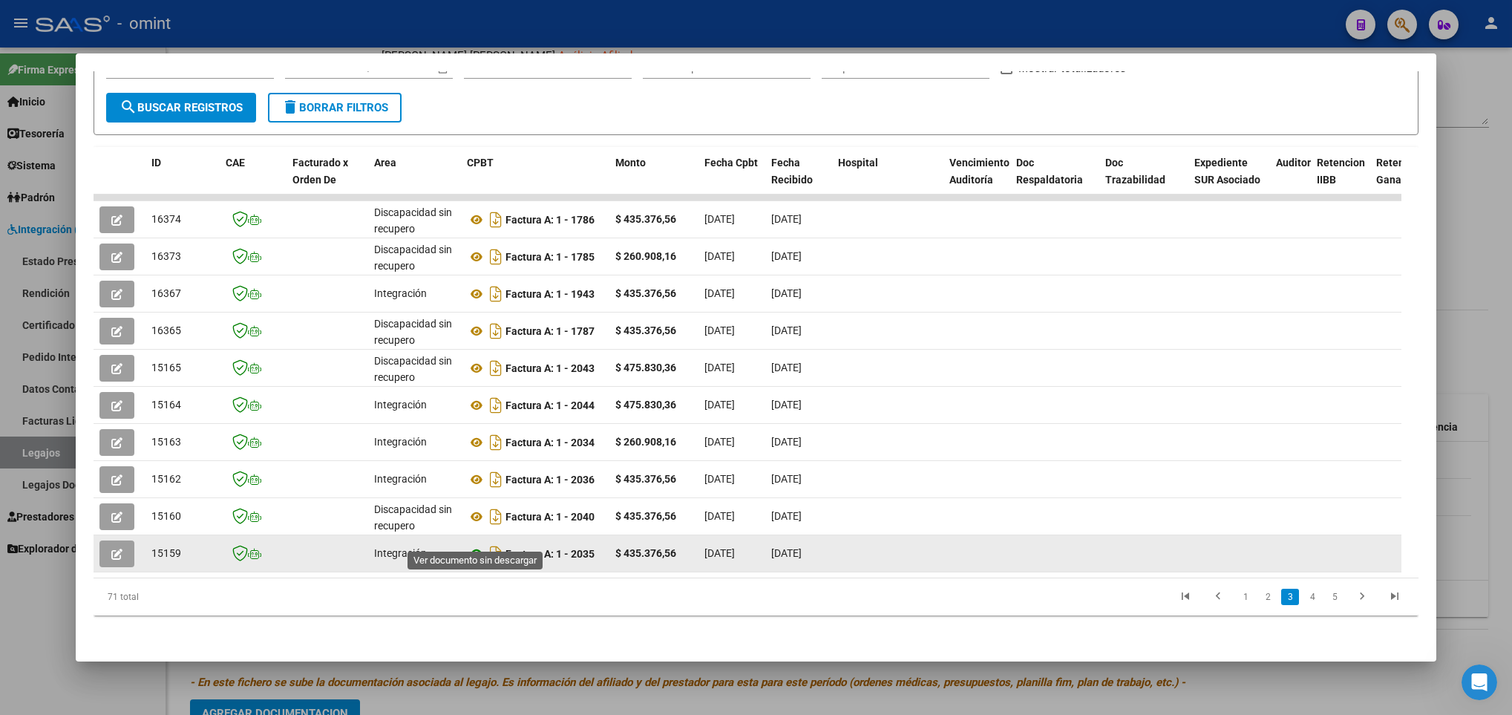
click at [479, 545] on icon at bounding box center [476, 554] width 19 height 18
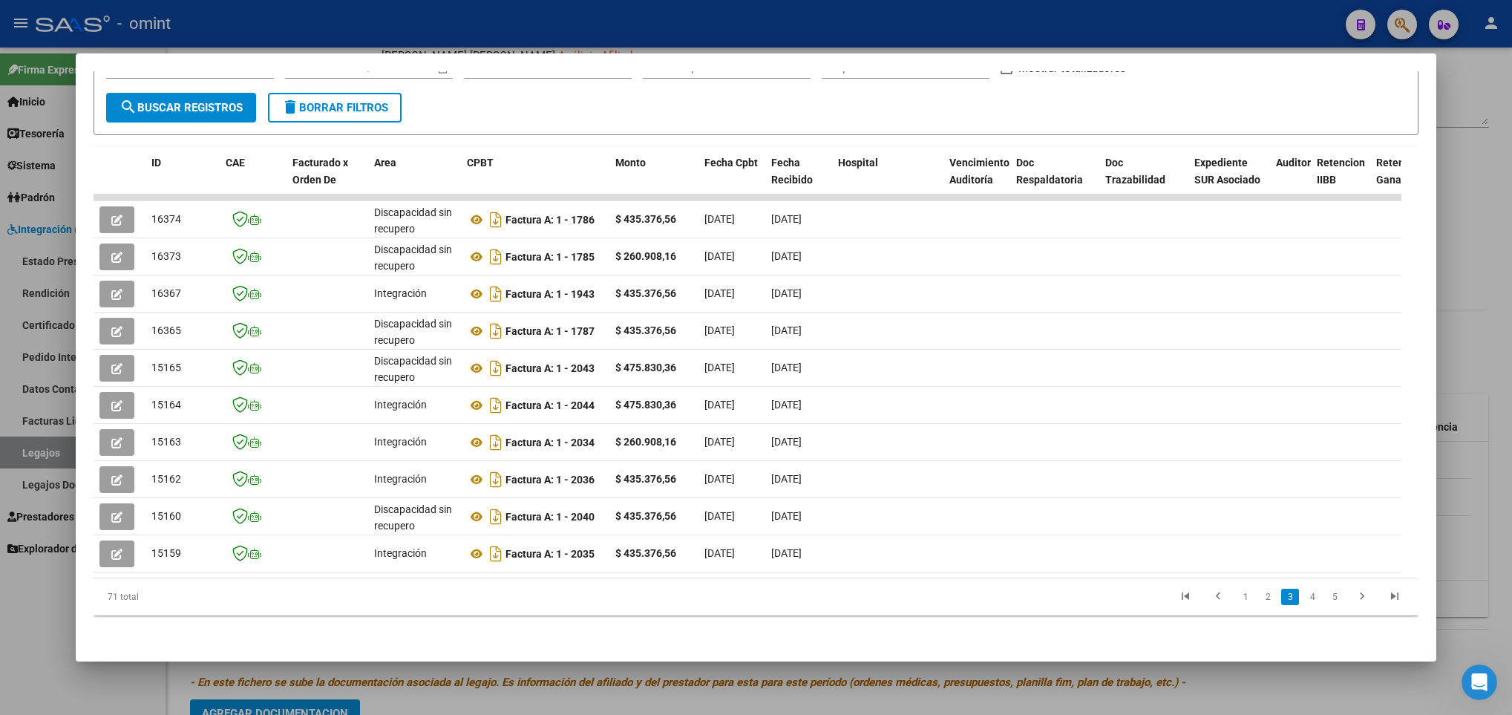
click at [1477, 196] on div at bounding box center [756, 357] width 1512 height 715
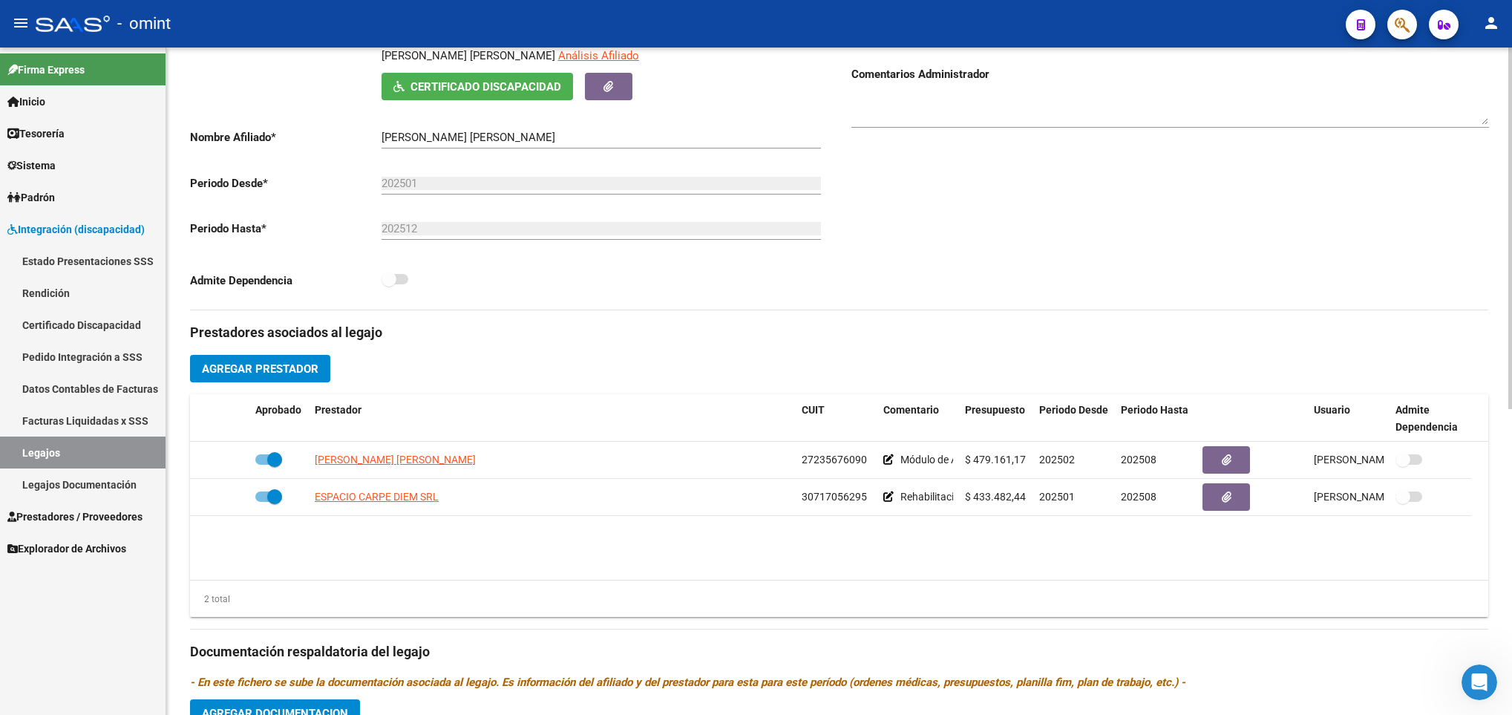
scroll to position [0, 0]
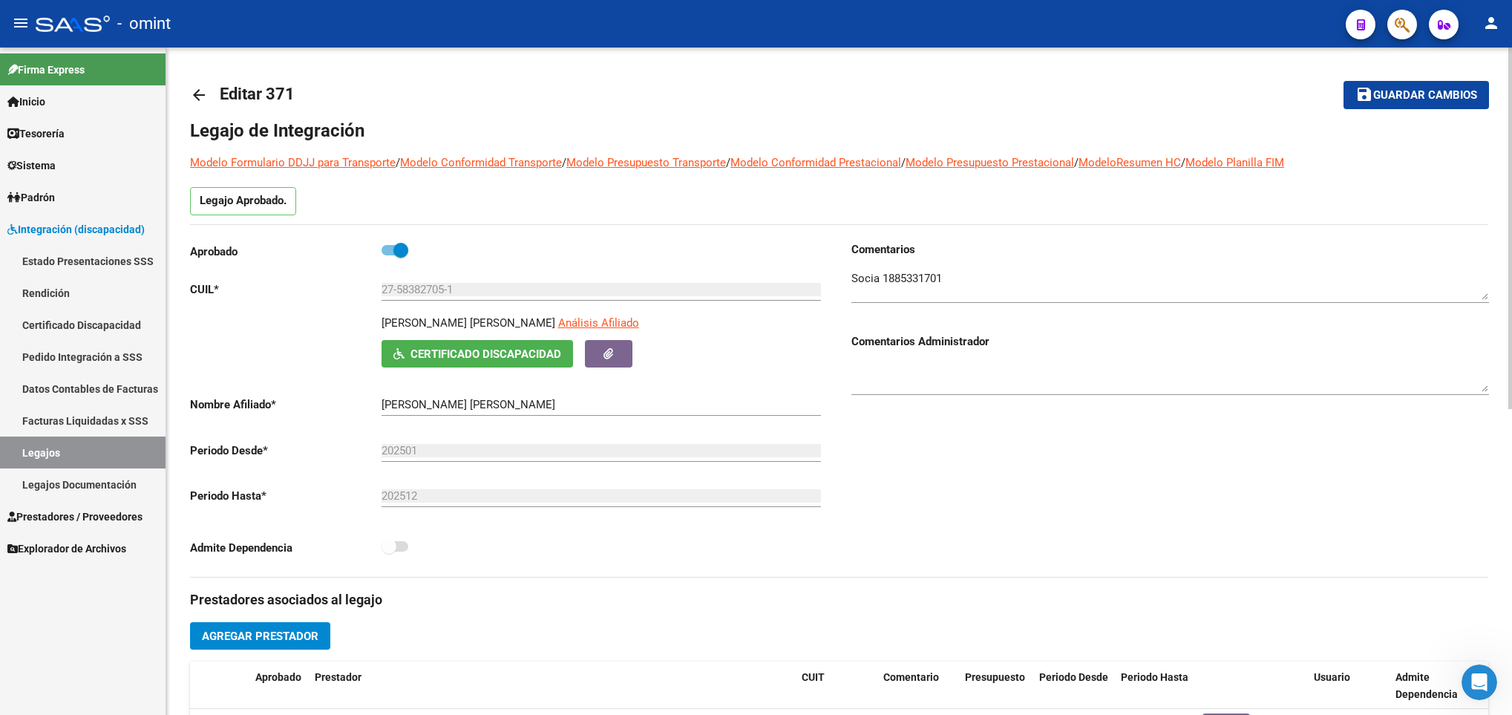
click at [1511, 60] on html "menu - omint person Firma Express Inicio Calendario SSS Instructivos Contacto O…" at bounding box center [756, 357] width 1512 height 715
click at [439, 326] on p "GONZALEZ GONCALVES EMMA" at bounding box center [469, 323] width 174 height 16
copy p "GONZALEZ GONCALVES EMMA"
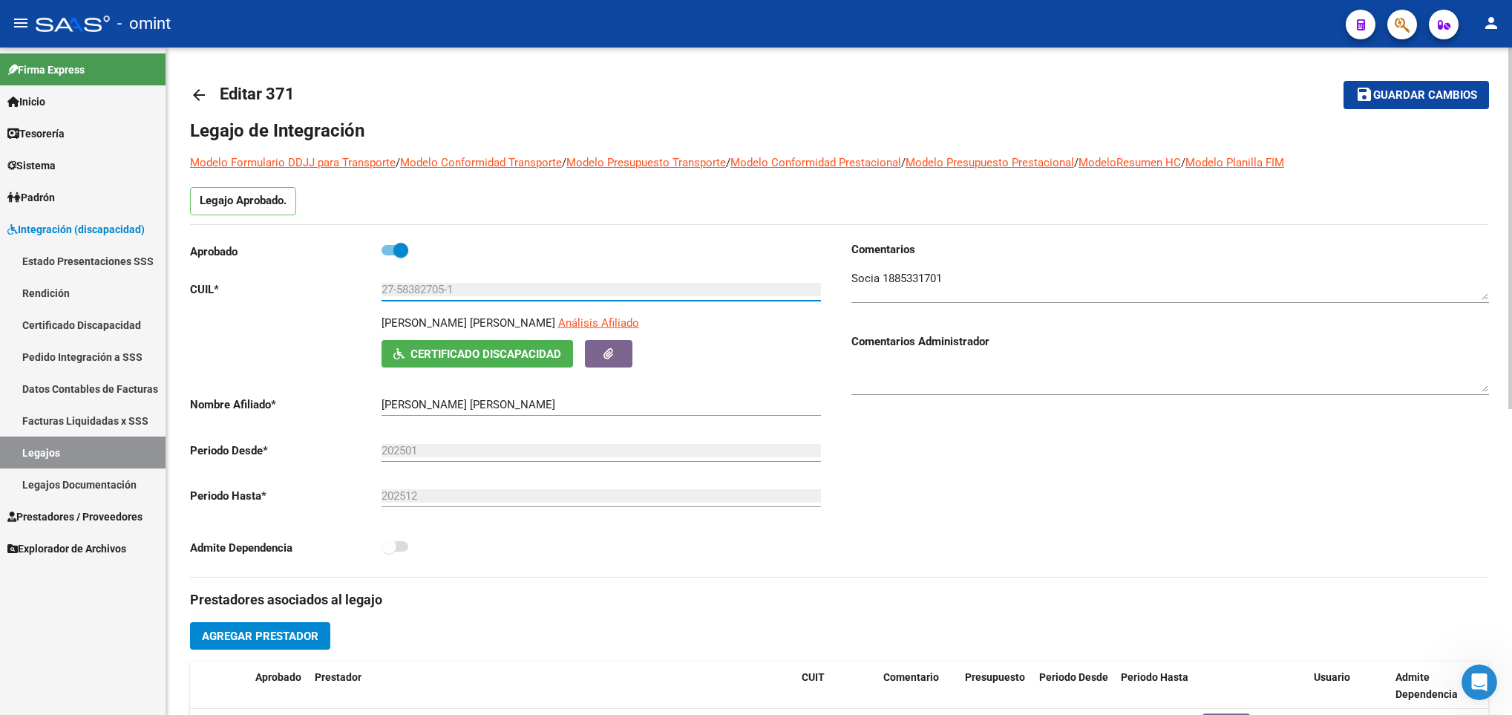
click at [419, 296] on input "27-58382705-1" at bounding box center [601, 289] width 439 height 13
click at [201, 94] on mat-icon "arrow_back" at bounding box center [199, 95] width 18 height 18
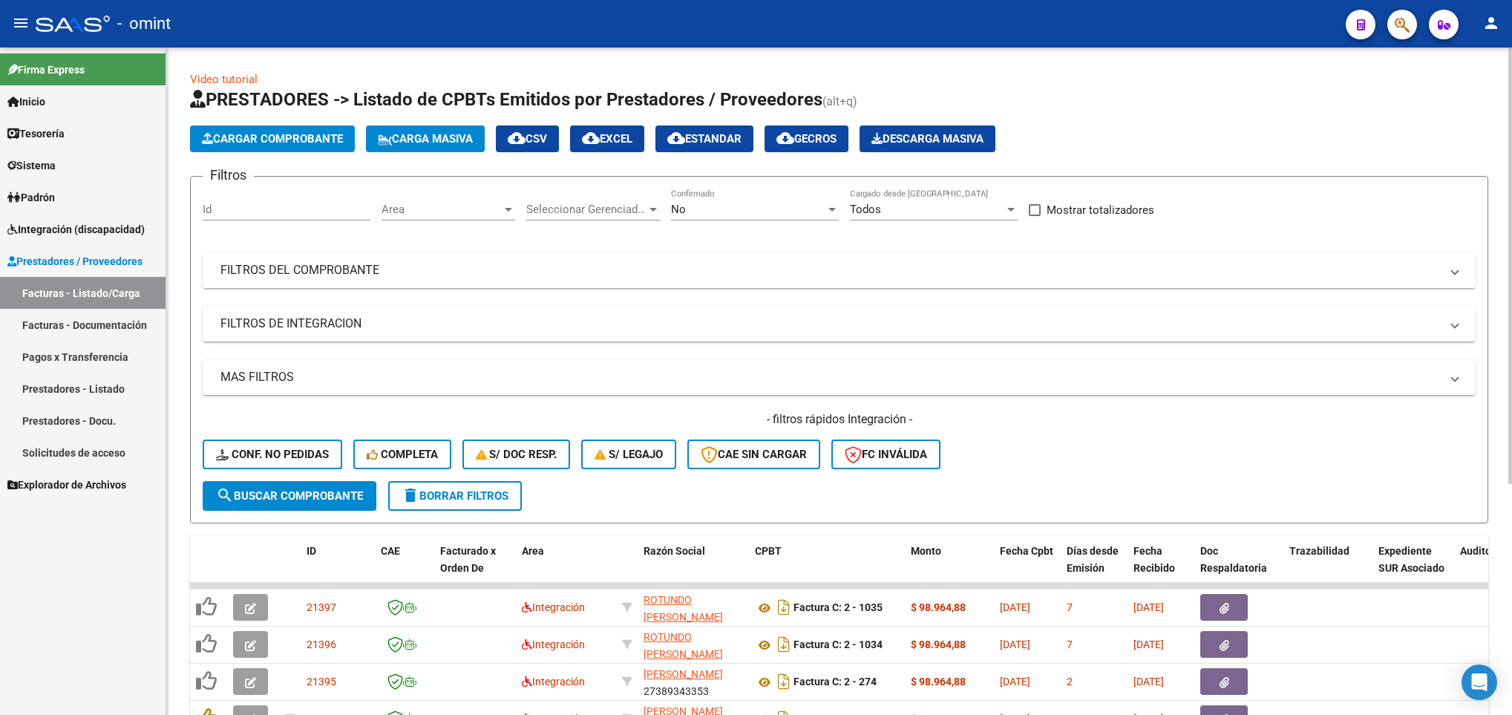
click at [1056, 272] on mat-panel-title "FILTROS DEL COMPROBANTE" at bounding box center [830, 270] width 1220 height 16
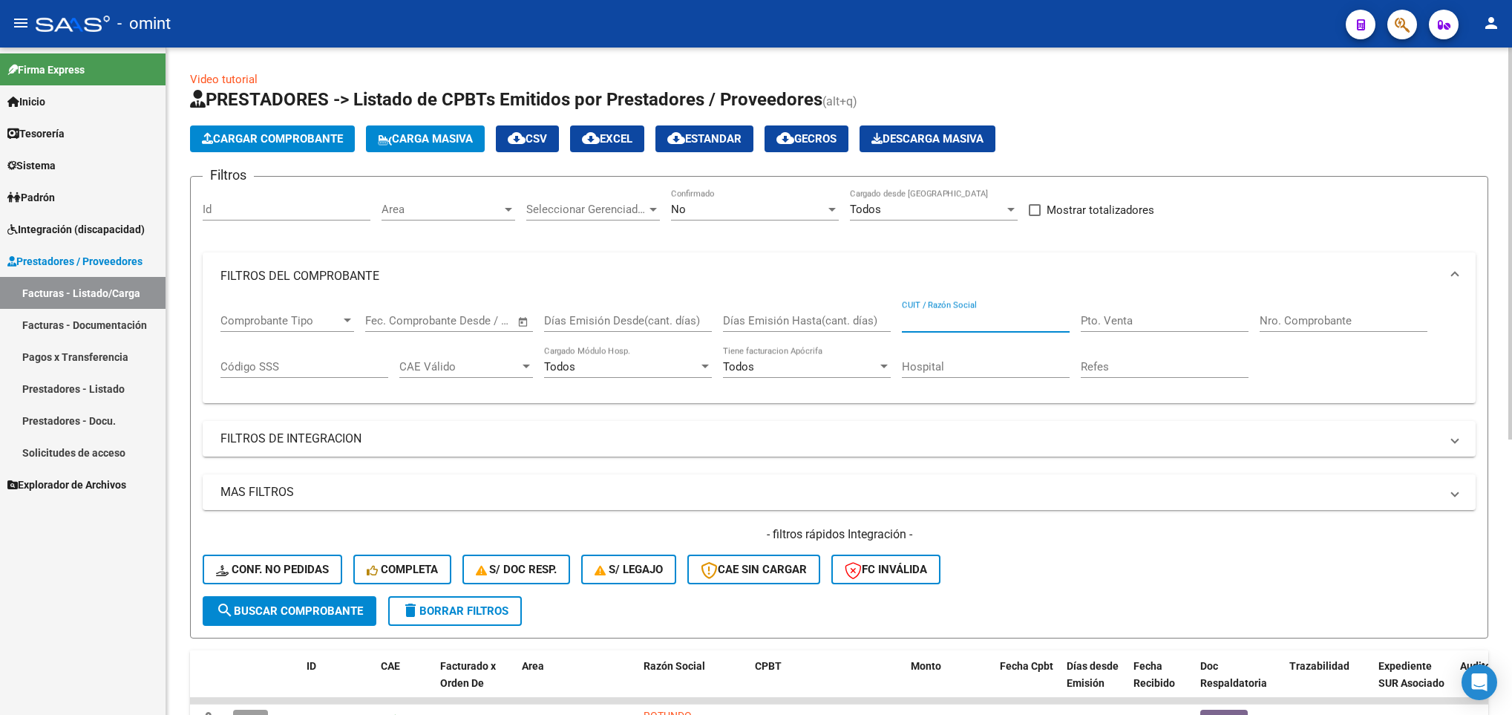
click at [984, 321] on input "CUIT / Razón Social" at bounding box center [986, 320] width 168 height 13
paste input "30712404007"
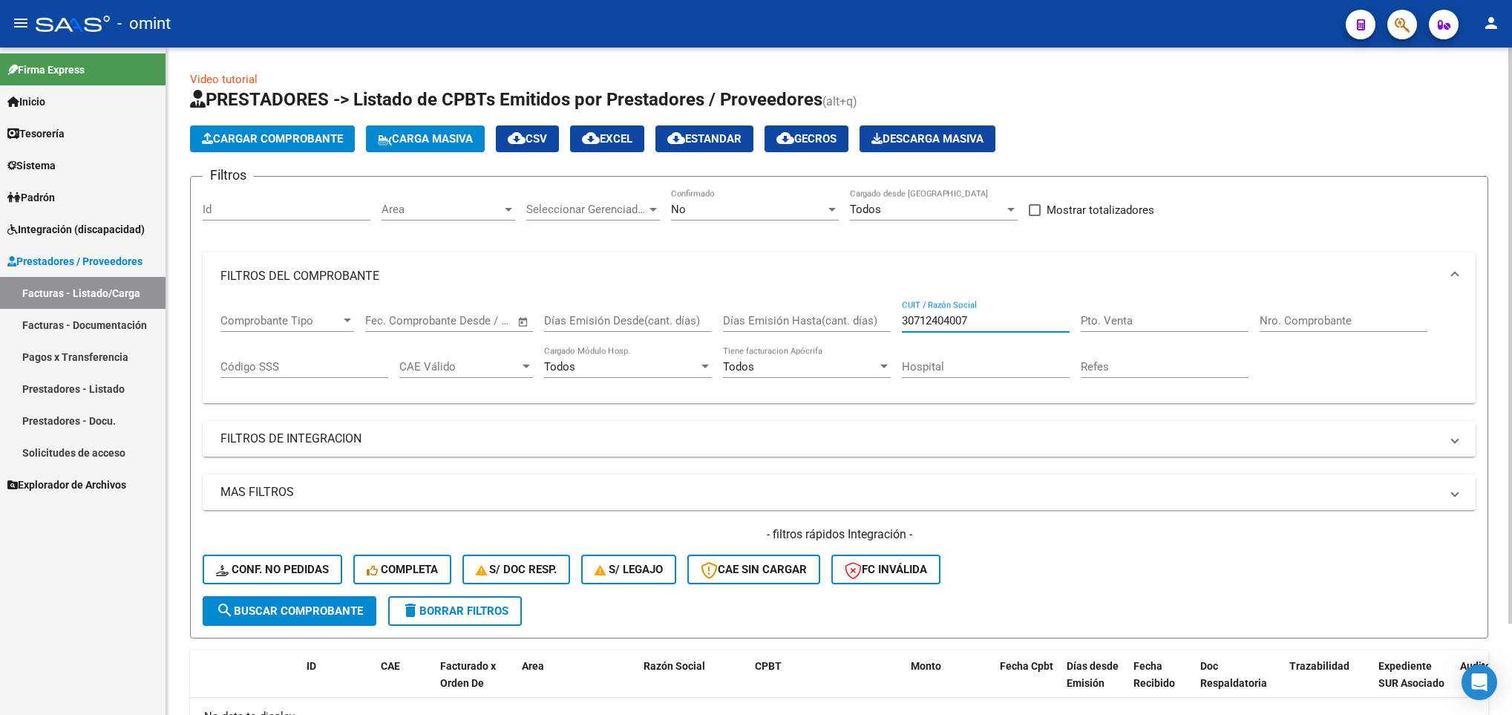
scroll to position [105, 0]
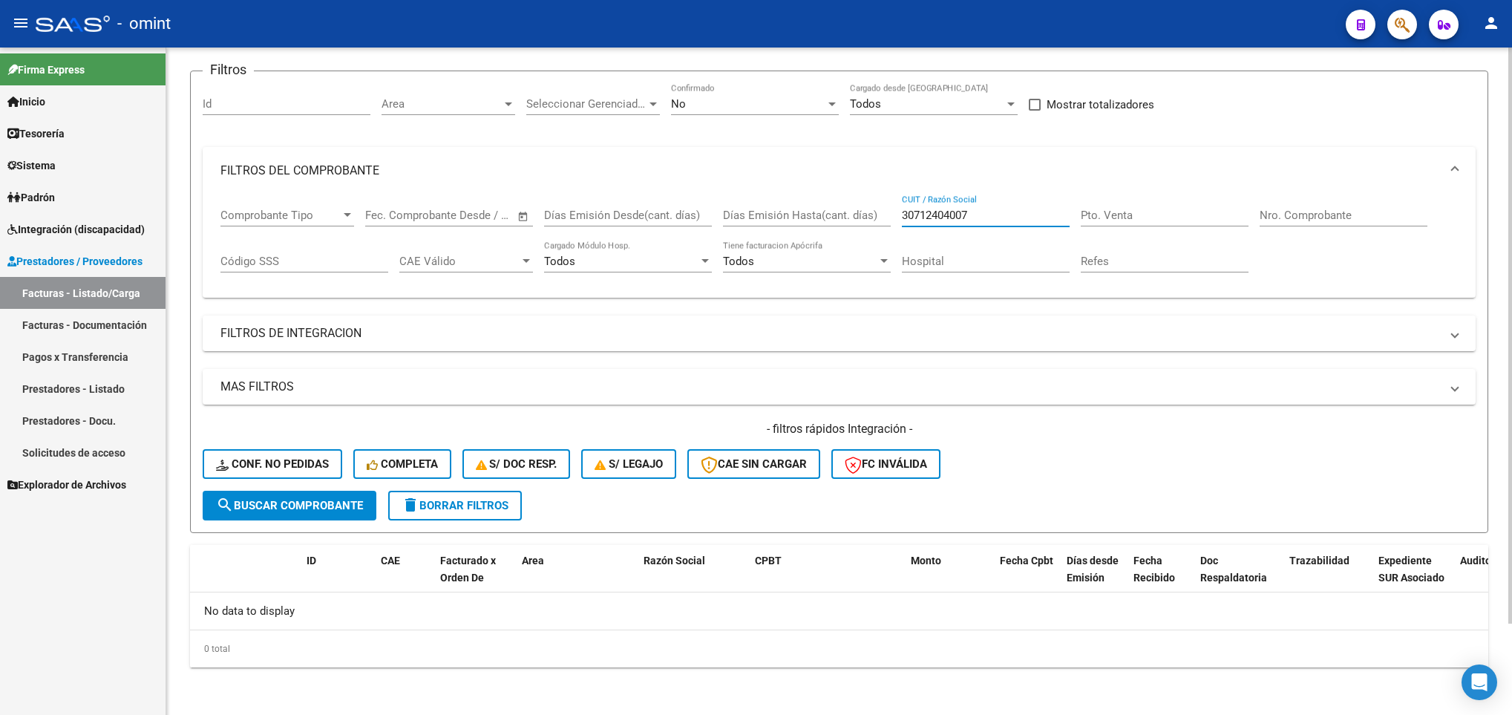
click at [1510, 647] on div at bounding box center [1510, 381] width 4 height 667
type input "3"
paste input "30717468593"
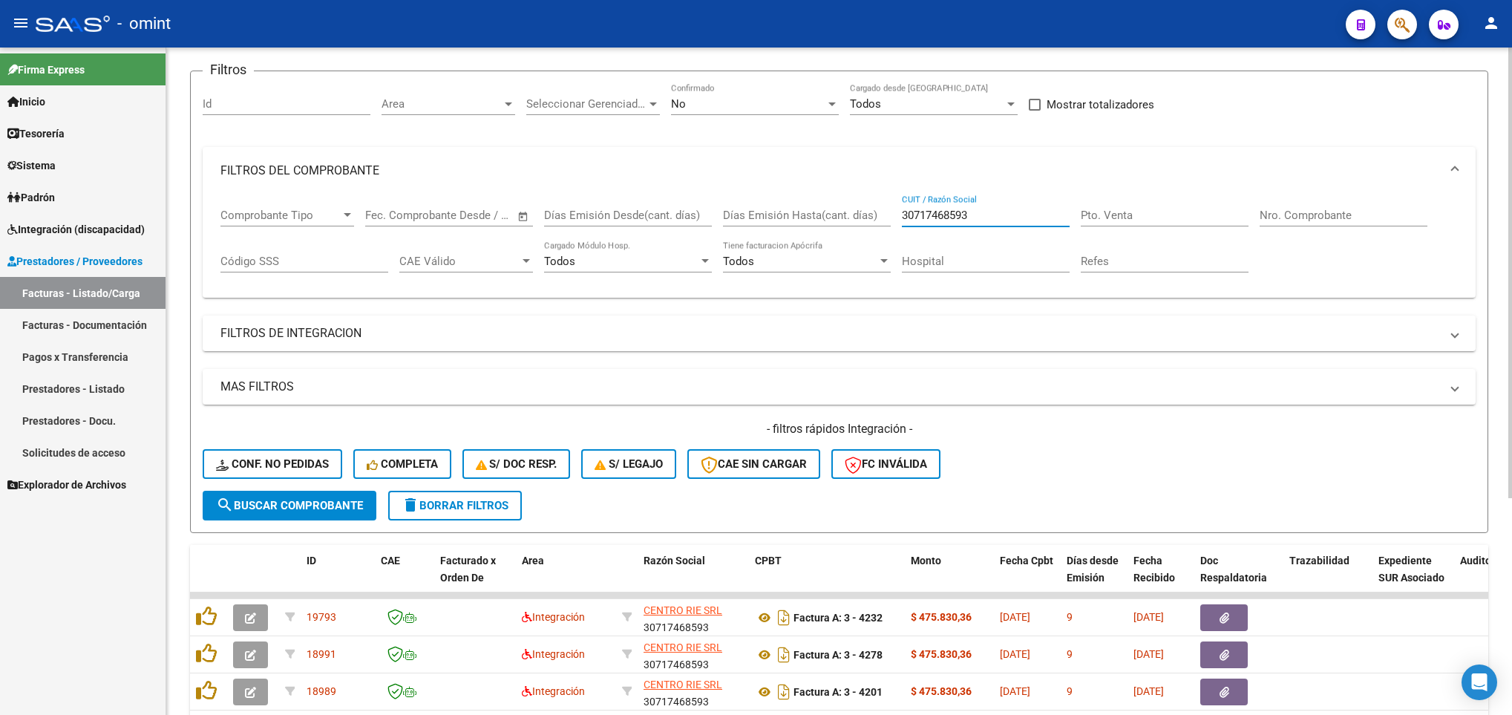
scroll to position [321, 0]
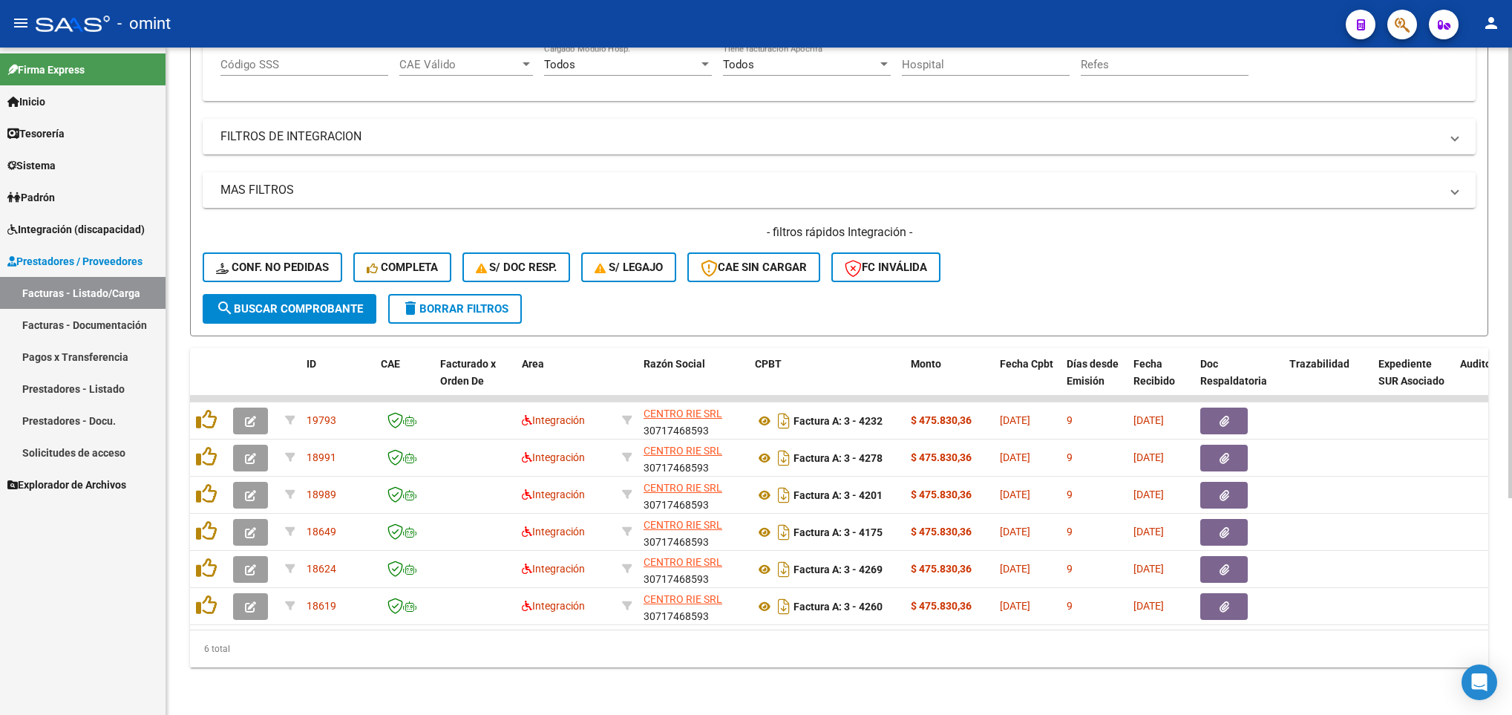
click at [1511, 641] on html "menu - omint person Firma Express Inicio Calendario SSS Instructivos Contacto O…" at bounding box center [756, 357] width 1512 height 715
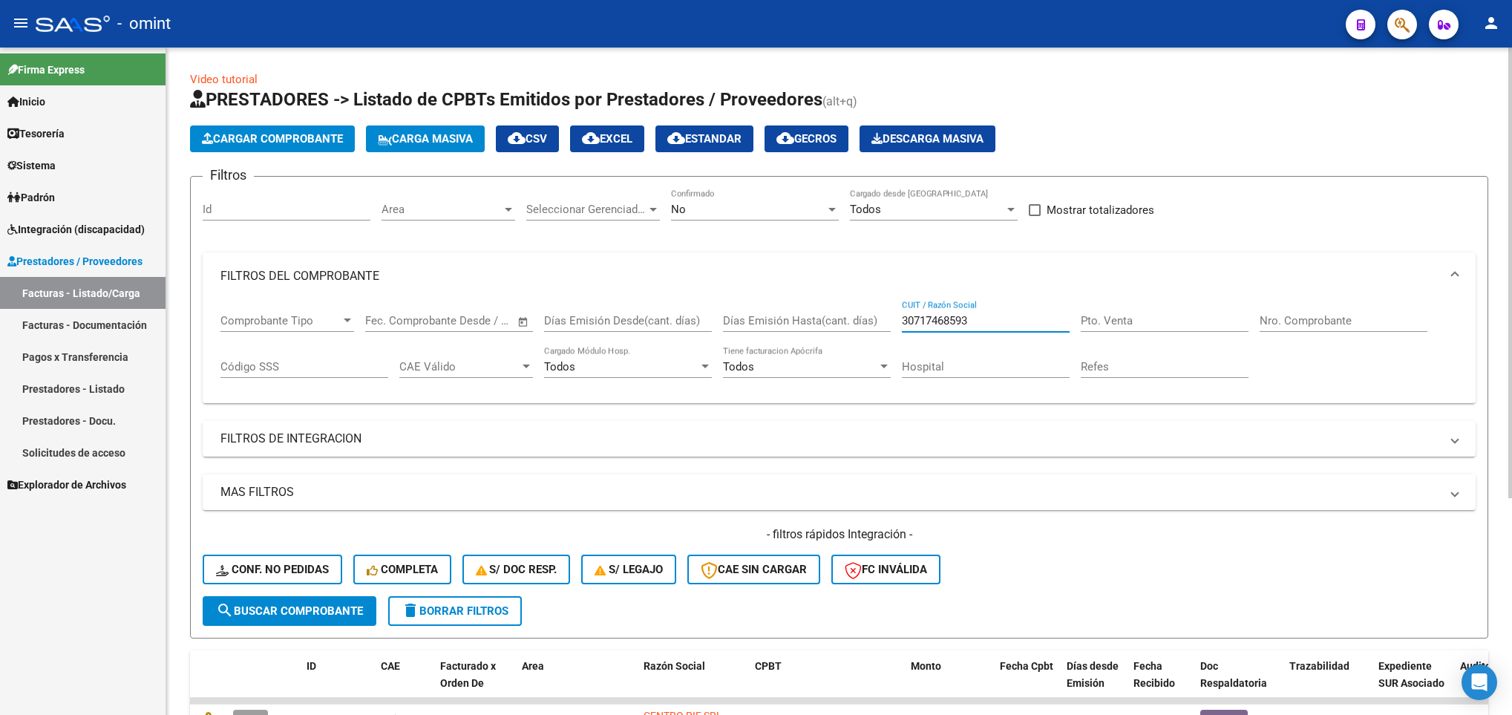
click at [1511, 167] on html "menu - omint person Firma Express Inicio Calendario SSS Instructivos Contacto O…" at bounding box center [756, 357] width 1512 height 715
type input "3"
paste input "30716342855"
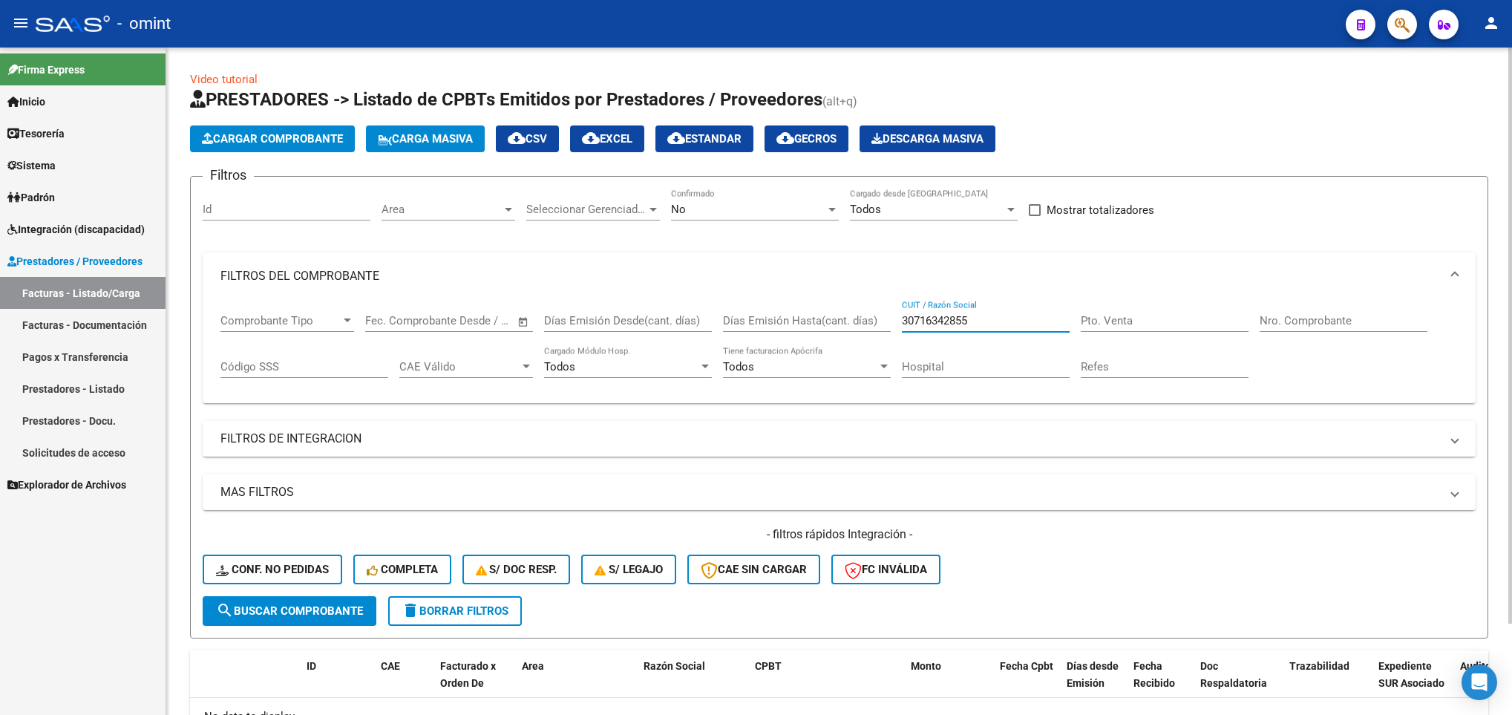
scroll to position [105, 0]
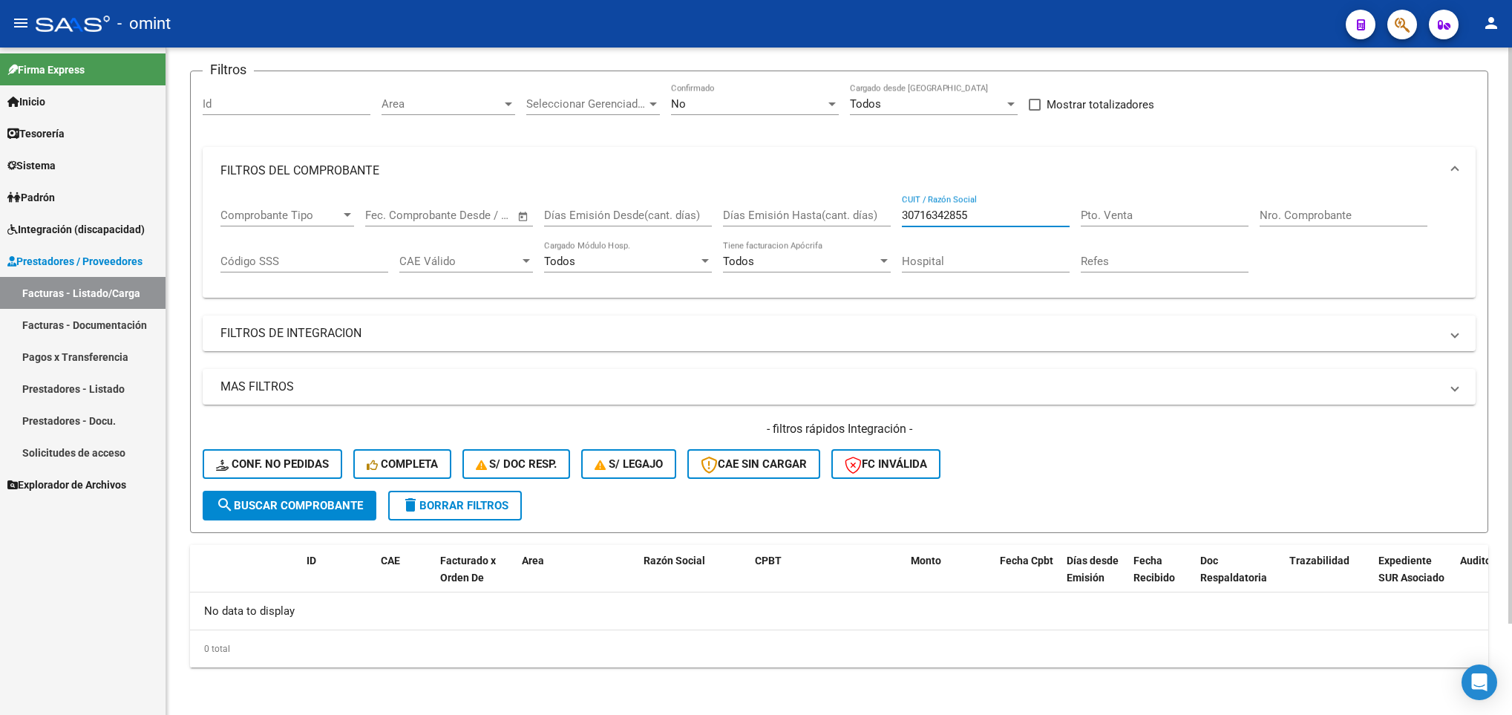
click at [1511, 650] on div at bounding box center [1510, 381] width 4 height 667
type input "30716342855"
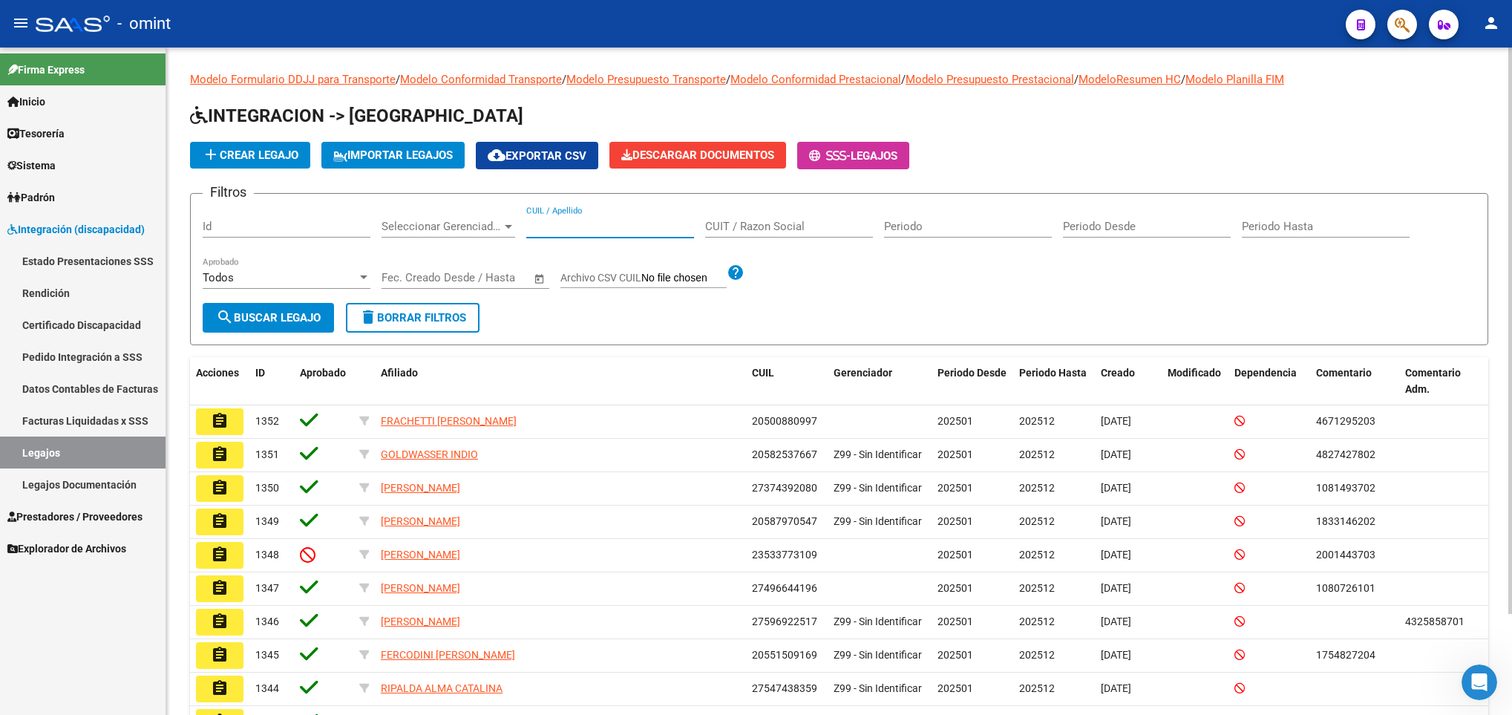
click at [619, 221] on input "CUIL / Apellido" at bounding box center [610, 226] width 168 height 13
paste input "56816046"
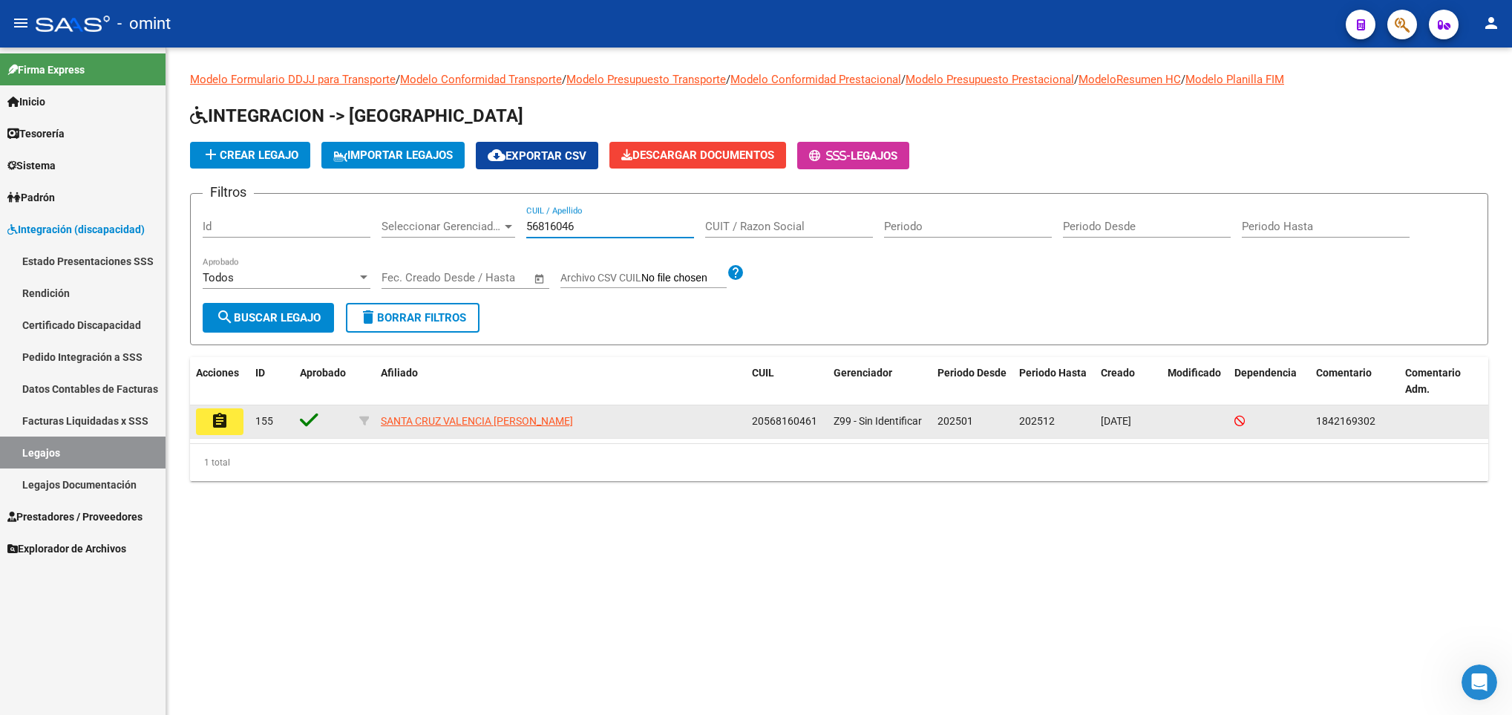
type input "56816046"
click at [234, 428] on button "assignment" at bounding box center [220, 421] width 48 height 27
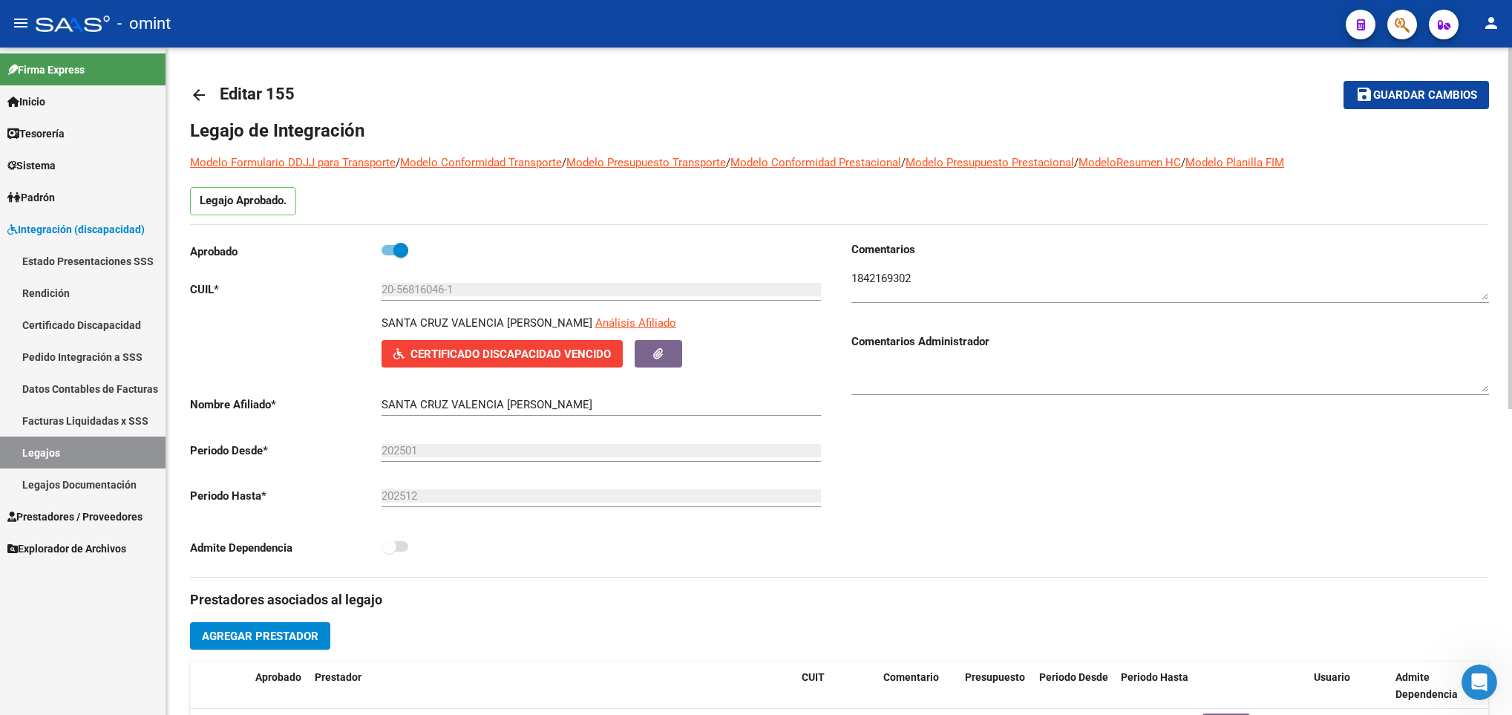
click at [898, 269] on div at bounding box center [1170, 280] width 638 height 45
click at [875, 277] on textarea at bounding box center [1170, 285] width 638 height 30
click at [424, 296] on input "20-56816046-1" at bounding box center [601, 289] width 439 height 13
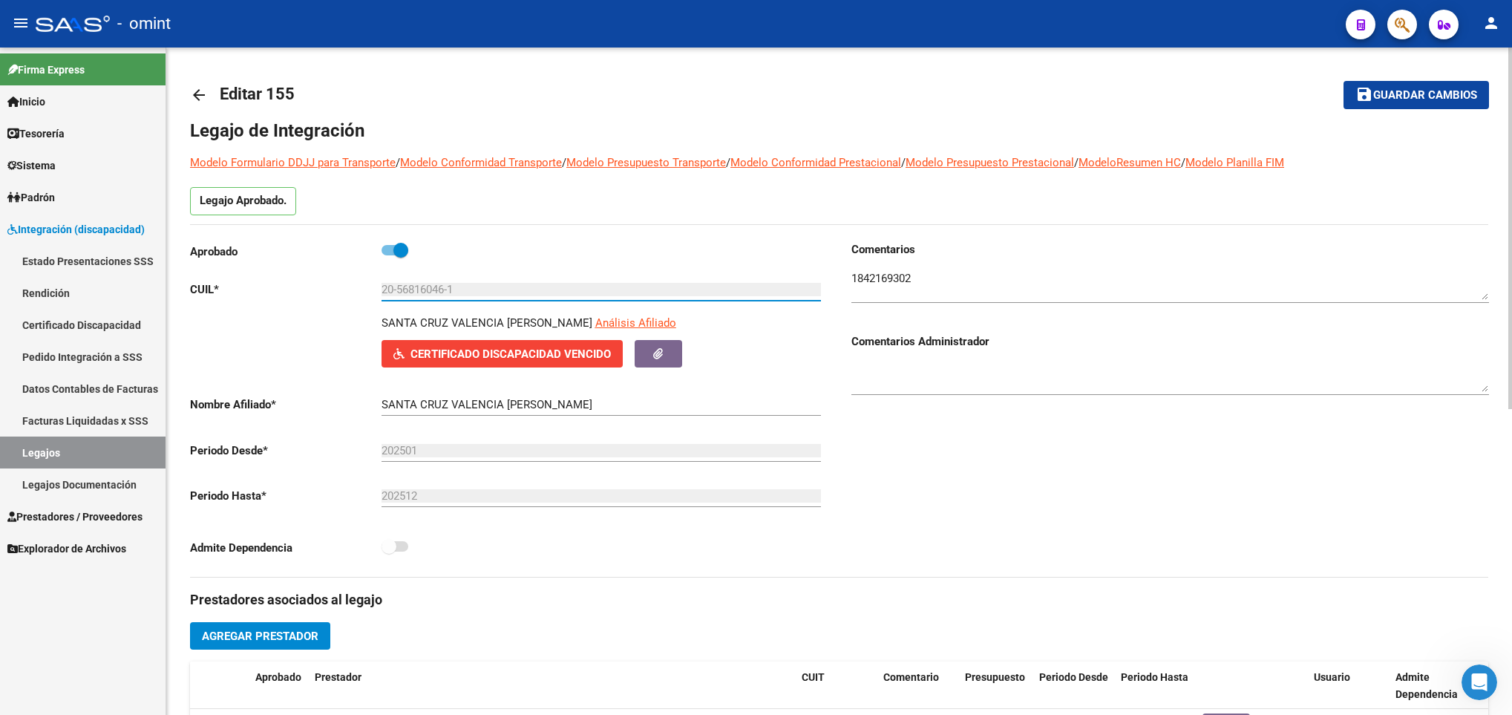
click at [424, 296] on input "20-56816046-1" at bounding box center [601, 289] width 439 height 13
click at [1165, 477] on div "Comentarios Comentarios Administrador" at bounding box center [1165, 409] width 650 height 336
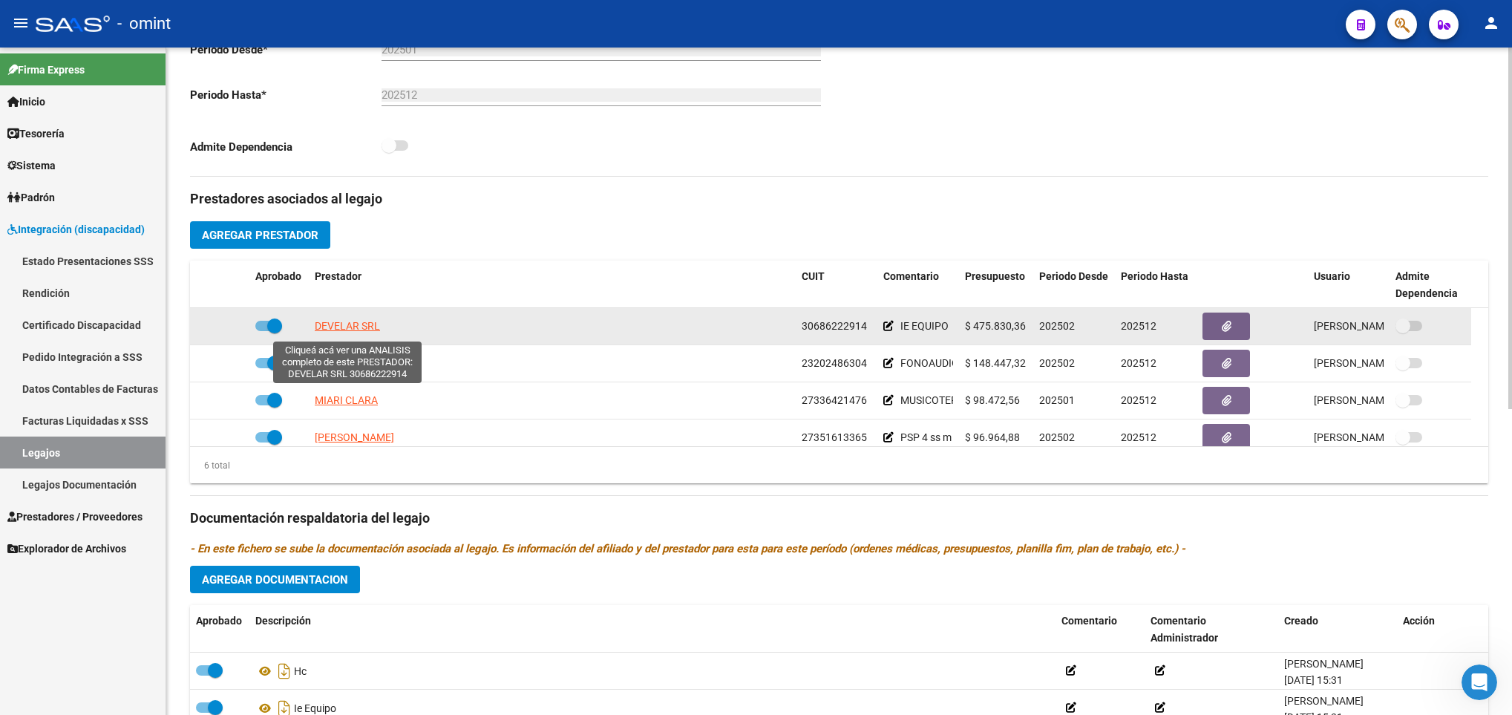
click at [350, 327] on span "DEVELAR SRL" at bounding box center [347, 326] width 65 height 12
type textarea "30686222914"
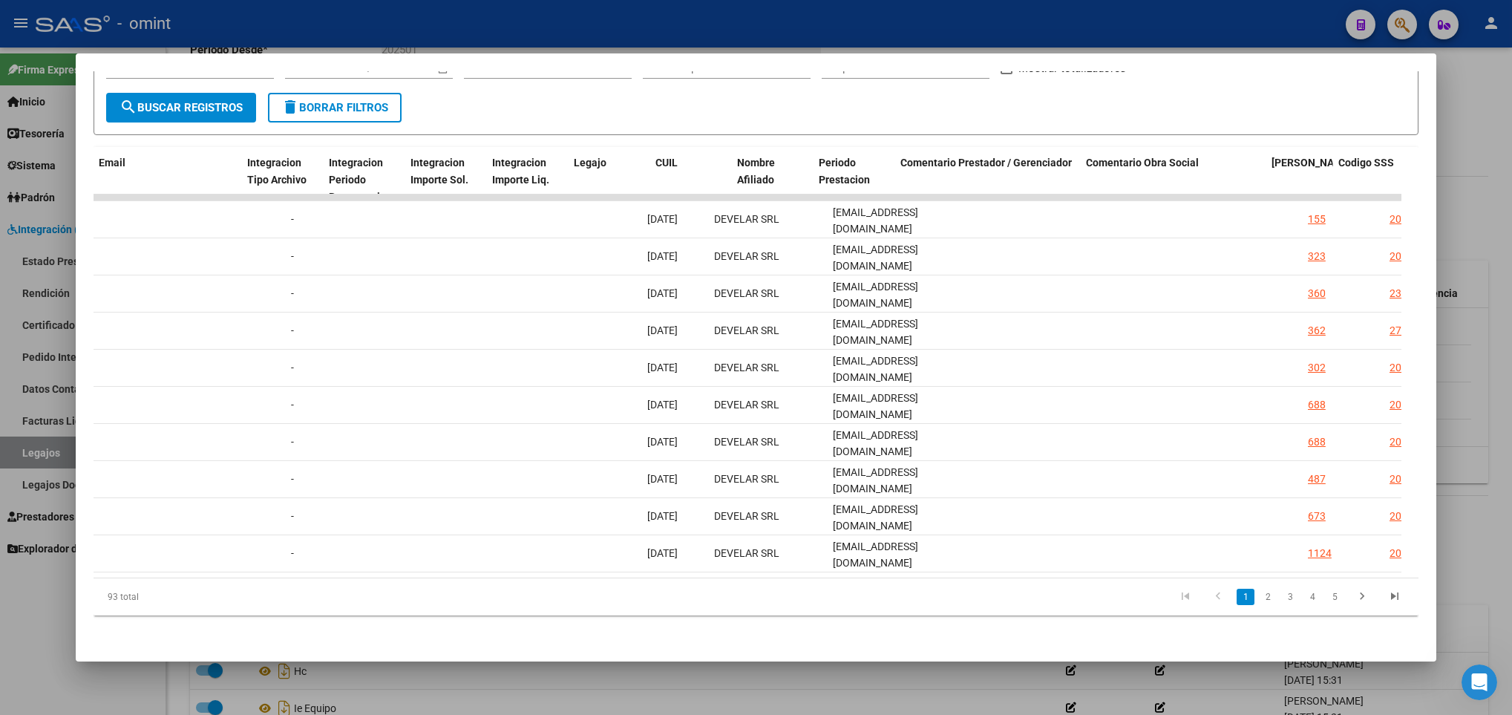
scroll to position [0, 1898]
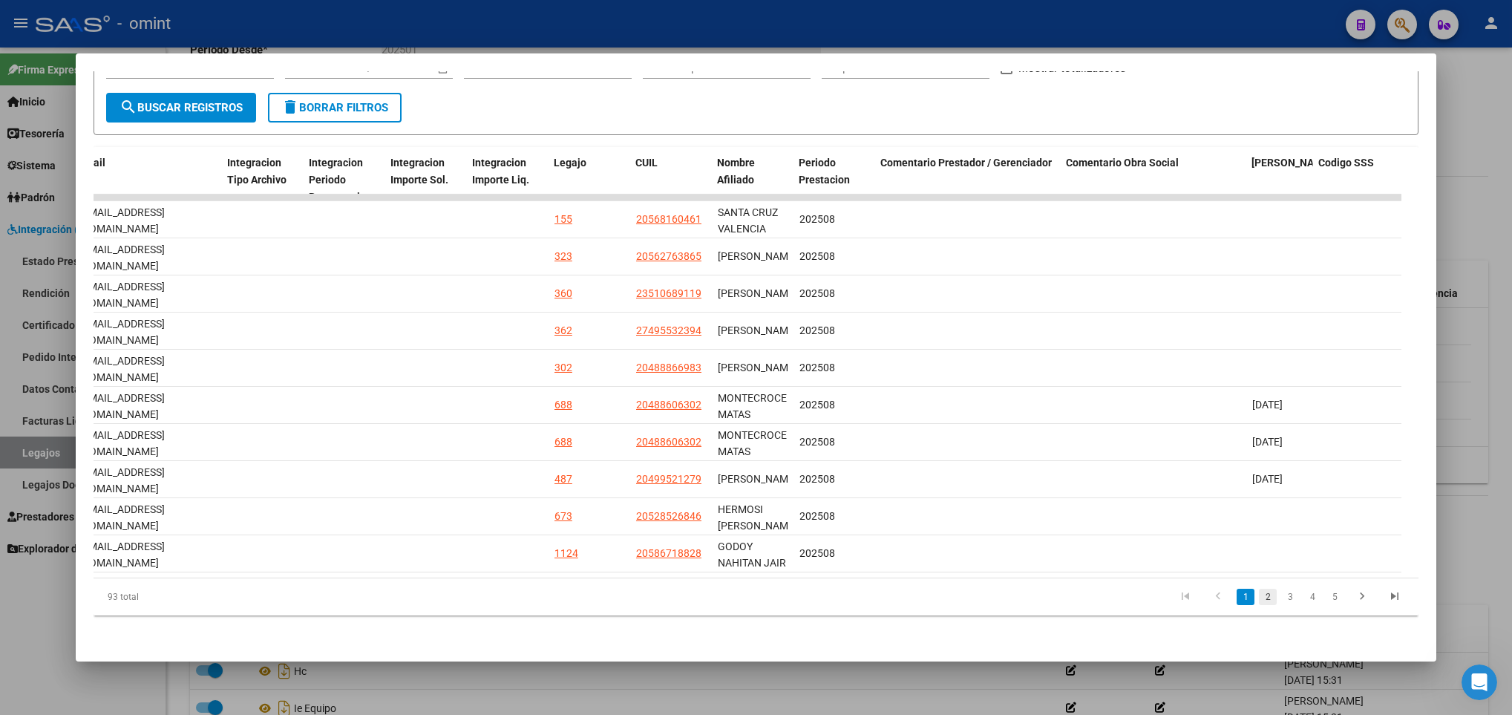
click at [1259, 597] on link "2" at bounding box center [1268, 597] width 18 height 16
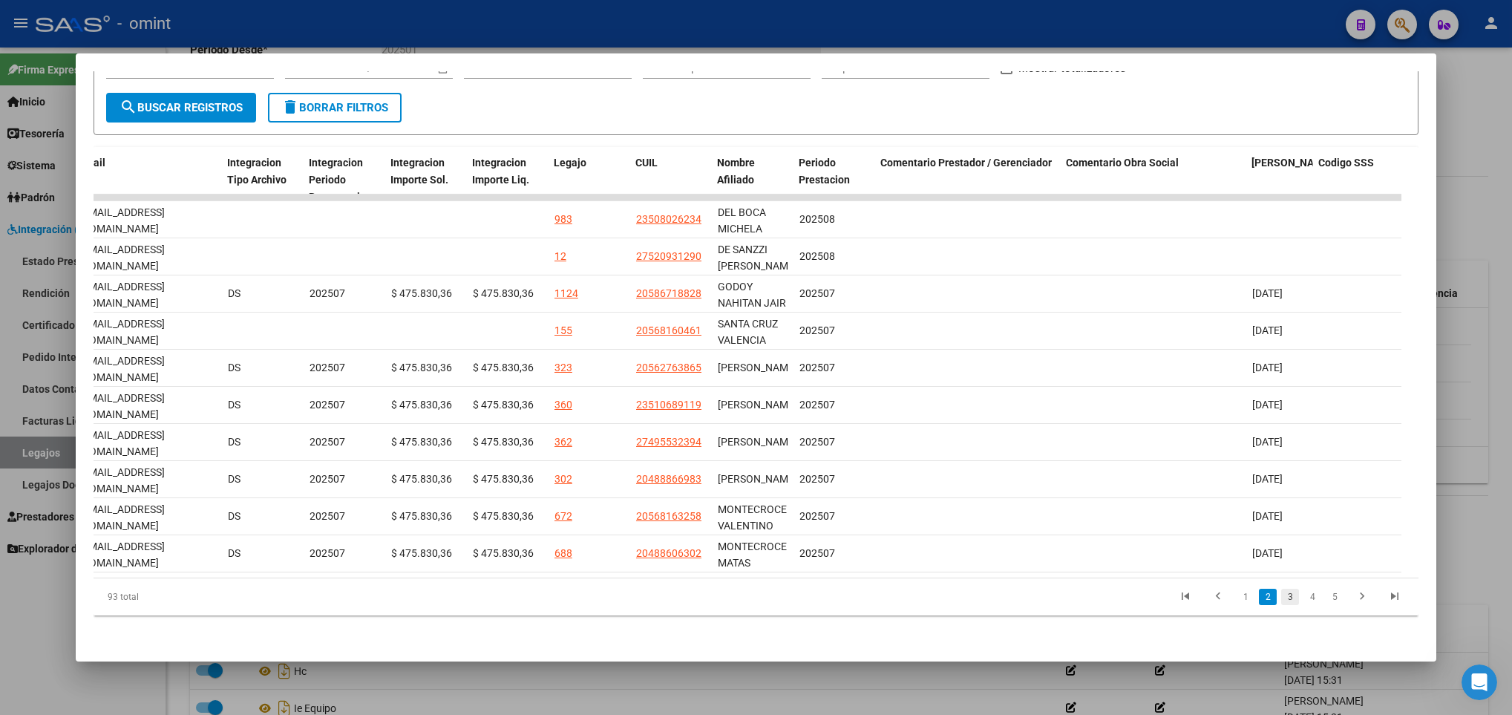
click at [1281, 595] on link "3" at bounding box center [1290, 597] width 18 height 16
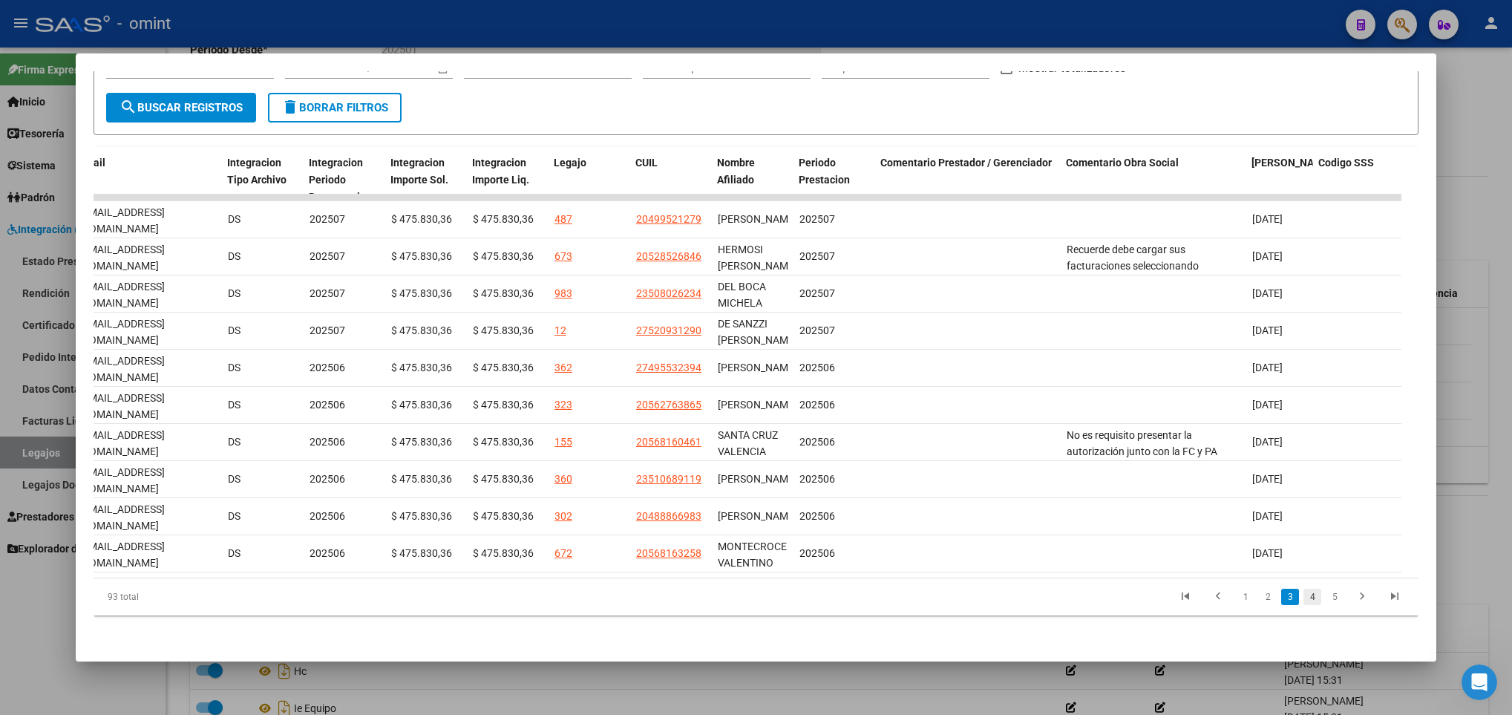
click at [1303, 597] on link "4" at bounding box center [1312, 597] width 18 height 16
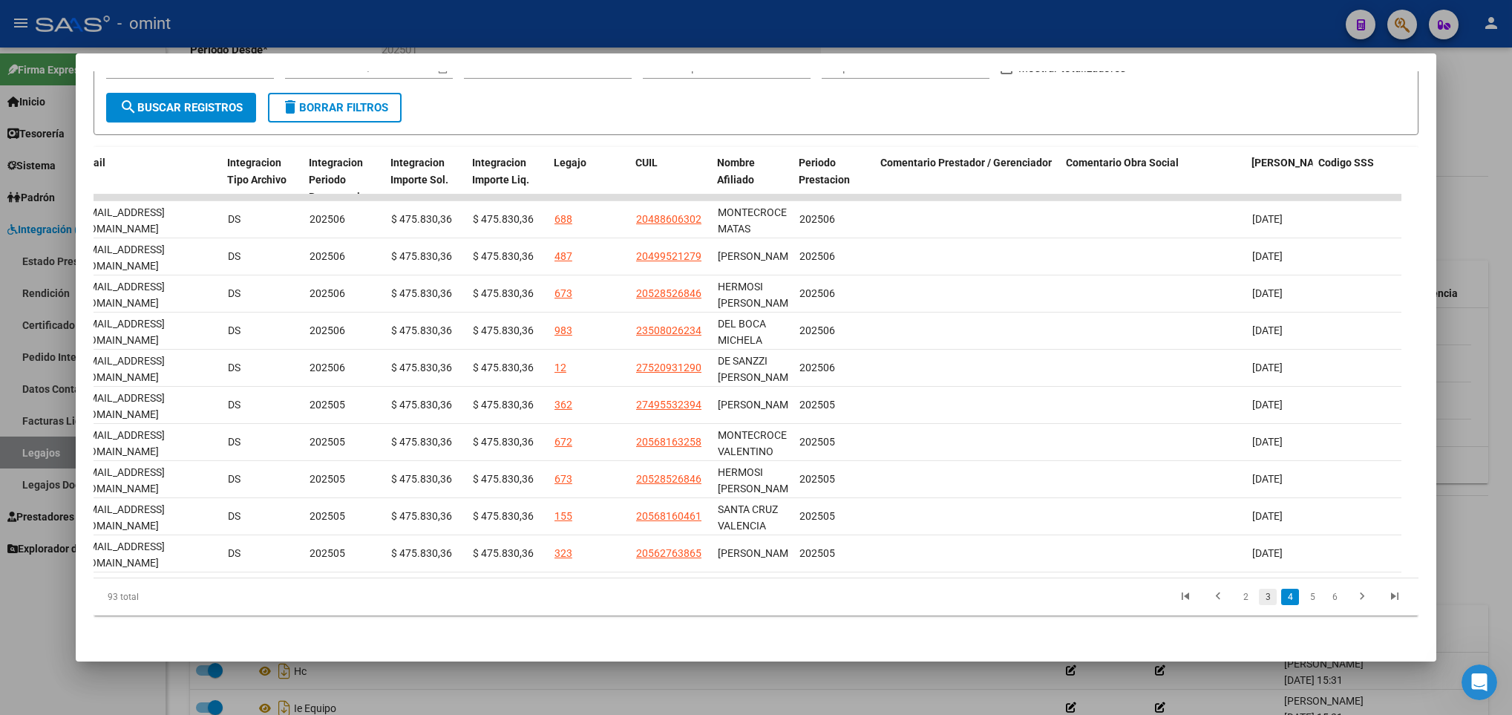
click at [1259, 597] on link "3" at bounding box center [1268, 597] width 18 height 16
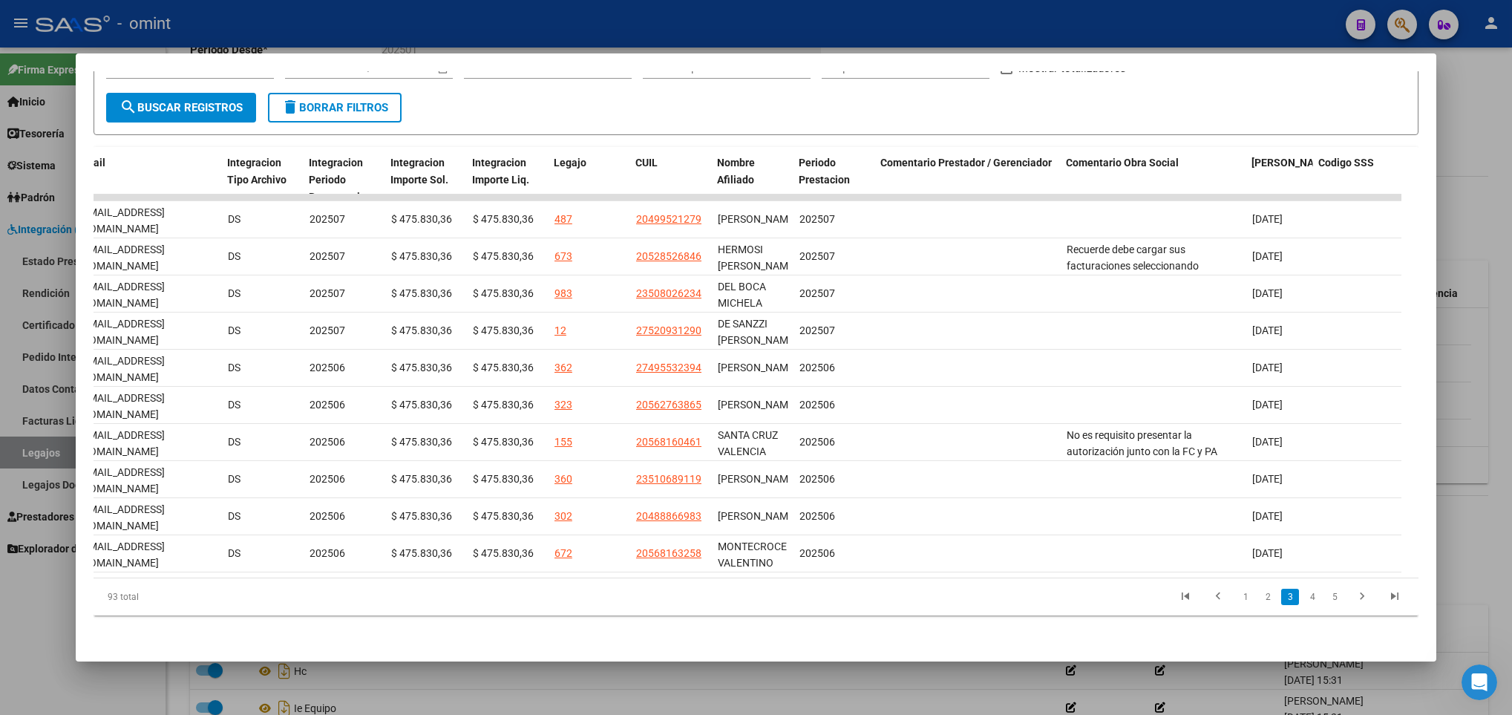
click at [764, 680] on div at bounding box center [756, 357] width 1512 height 715
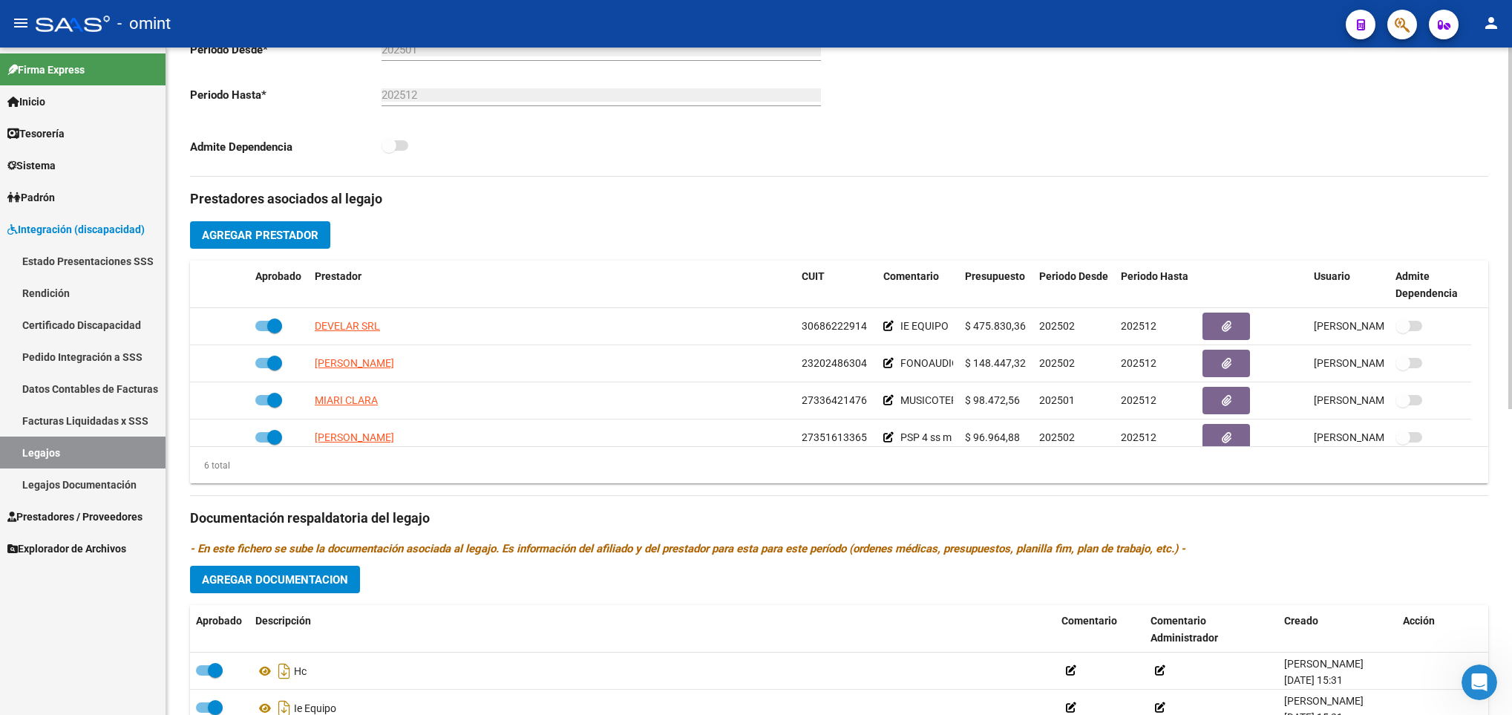
click at [1505, 96] on div "arrow_back Editar 155 save Guardar cambios Legajo de Integración Modelo Formula…" at bounding box center [839, 261] width 1346 height 1229
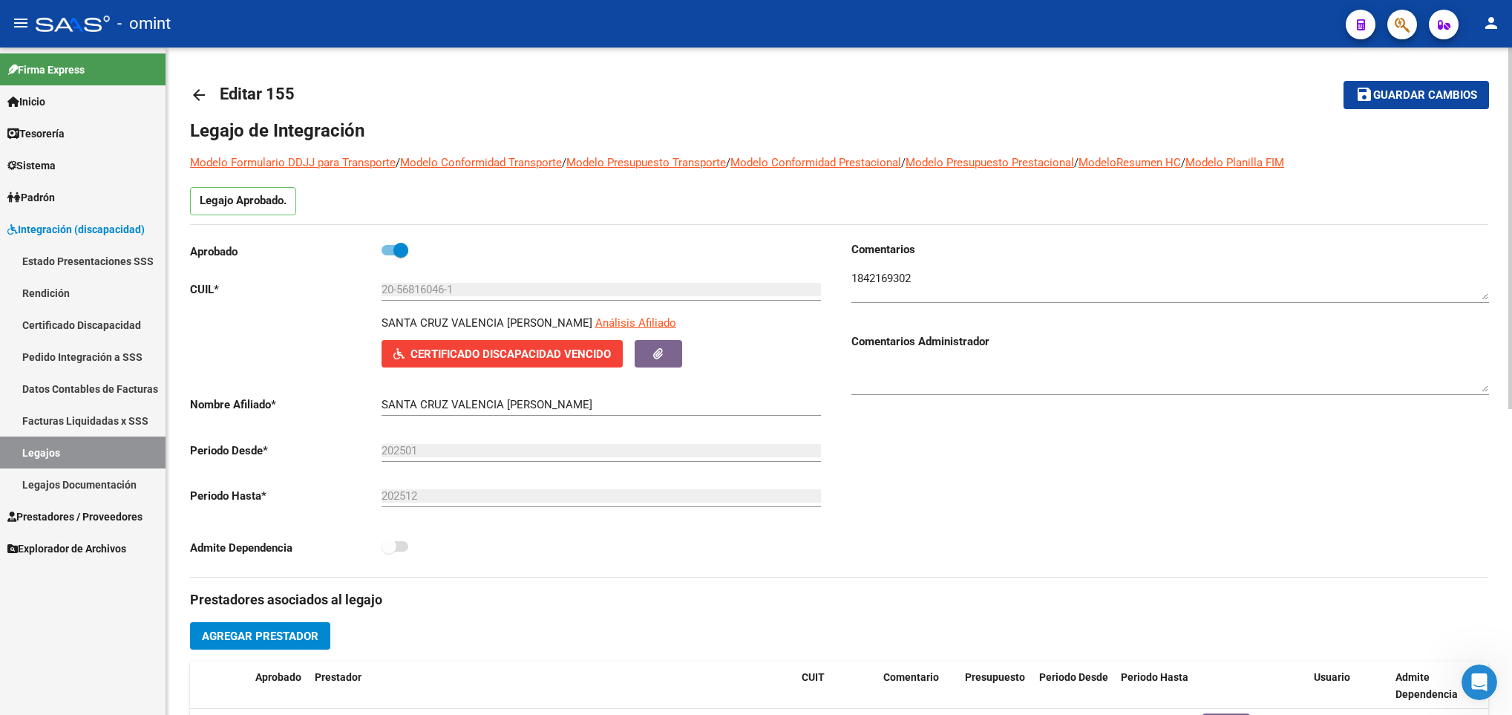
click at [1508, 71] on div at bounding box center [1510, 381] width 4 height 667
click at [1508, 71] on div at bounding box center [1510, 229] width 4 height 362
click at [205, 91] on mat-icon "arrow_back" at bounding box center [199, 95] width 18 height 18
